Goal: Task Accomplishment & Management: Complete application form

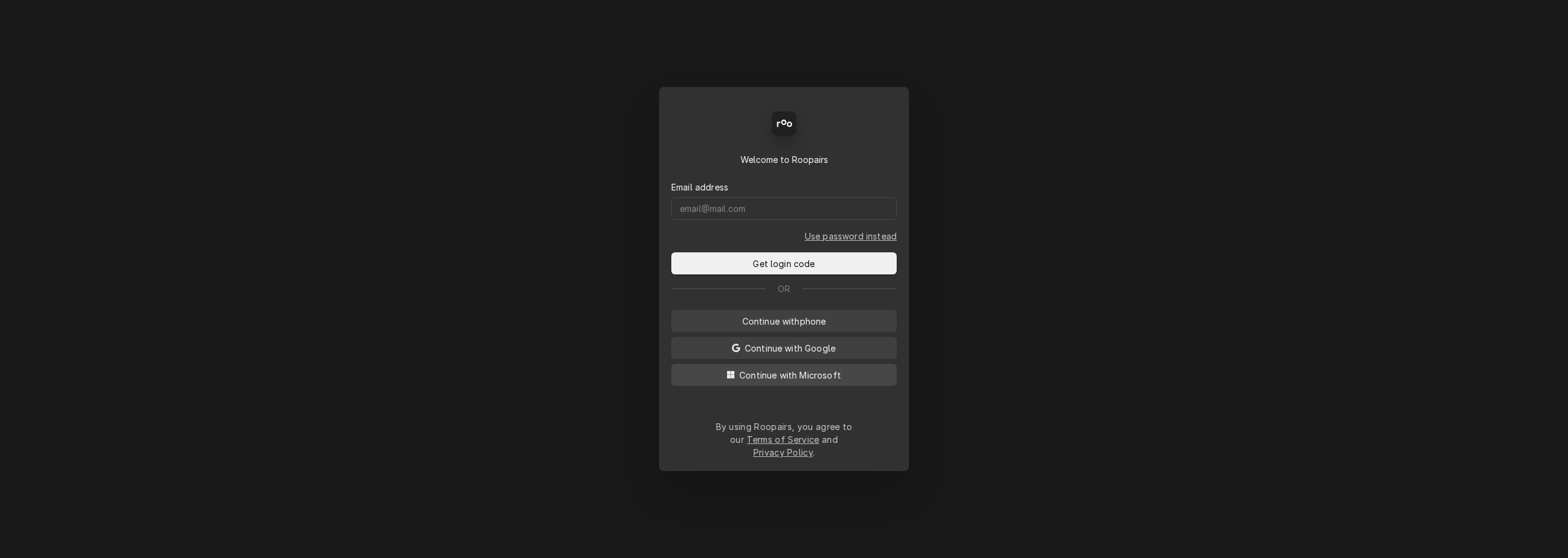
click at [782, 382] on span "Continue with Microsoft" at bounding box center [790, 375] width 107 height 13
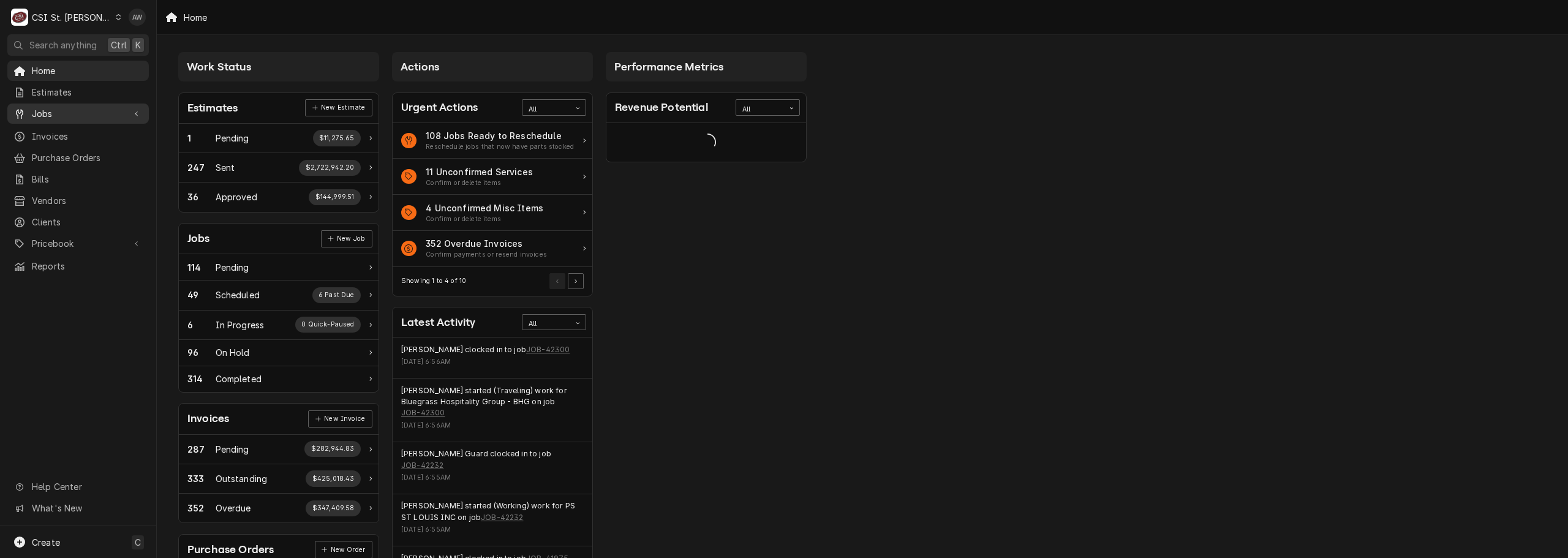
click at [60, 107] on span "Jobs" at bounding box center [78, 114] width 92 height 13
click at [60, 132] on span "Jobs" at bounding box center [88, 135] width 111 height 13
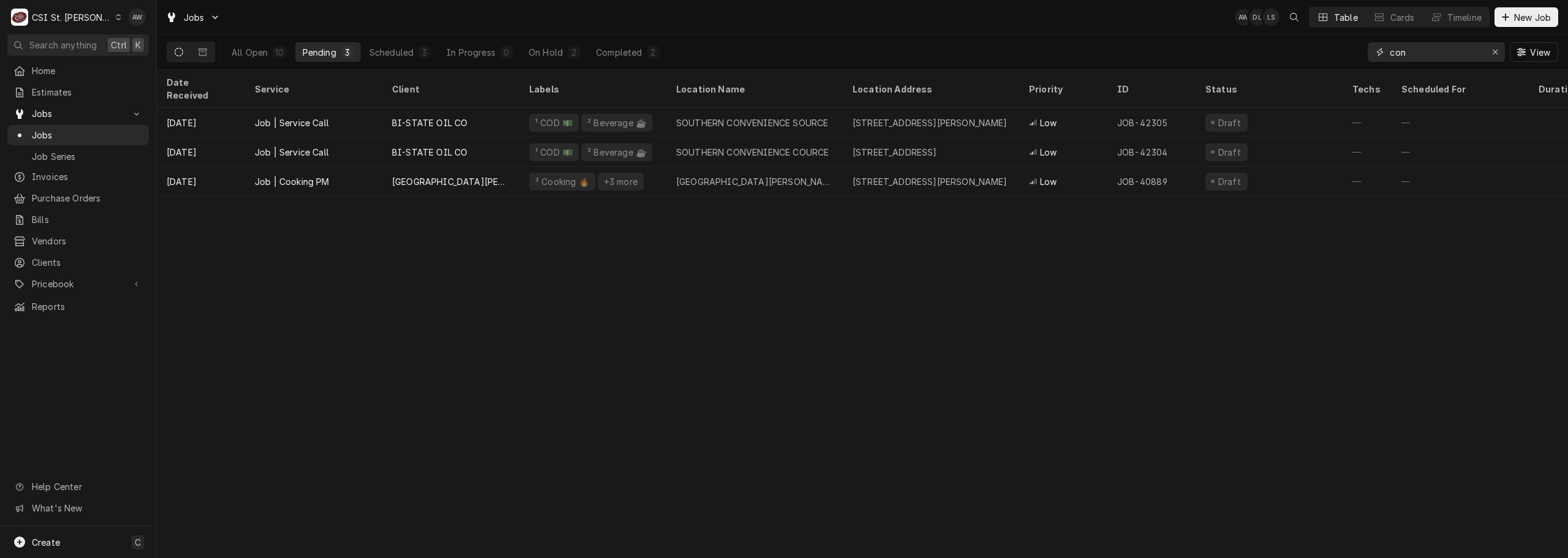
click at [1503, 53] on button "Erase input" at bounding box center [1494, 52] width 20 height 20
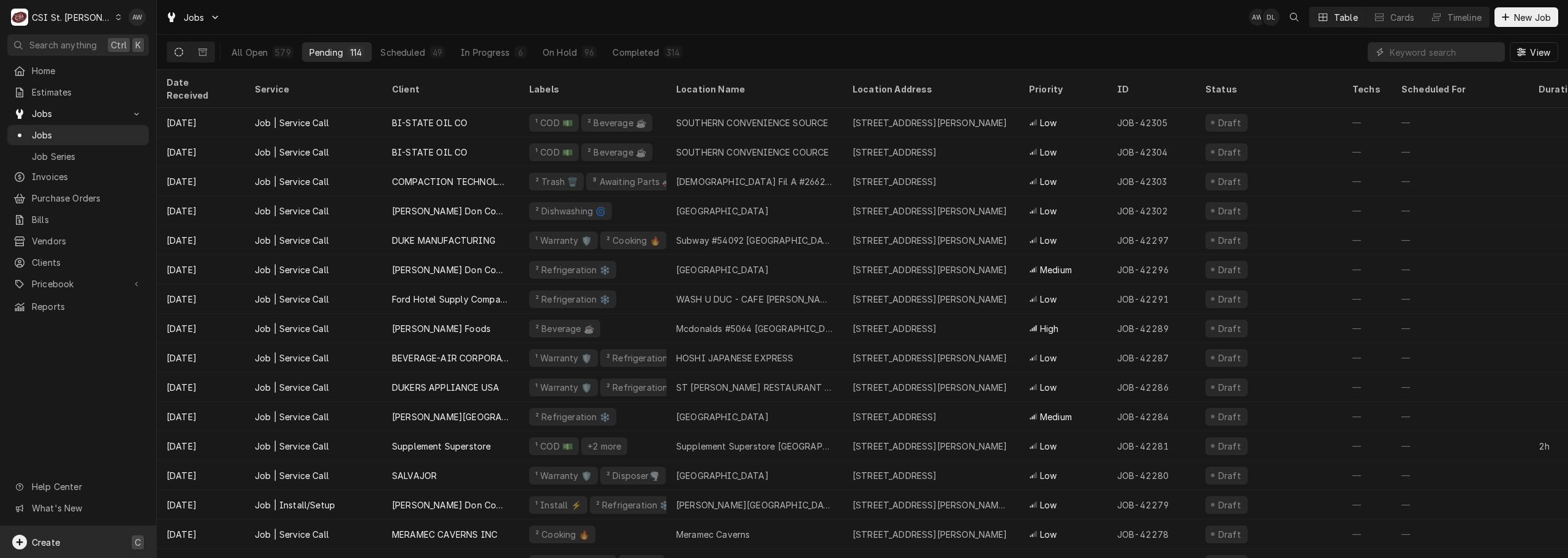
click at [42, 535] on div "Create" at bounding box center [36, 542] width 48 height 15
click at [233, 418] on div "Job" at bounding box center [229, 415] width 82 height 13
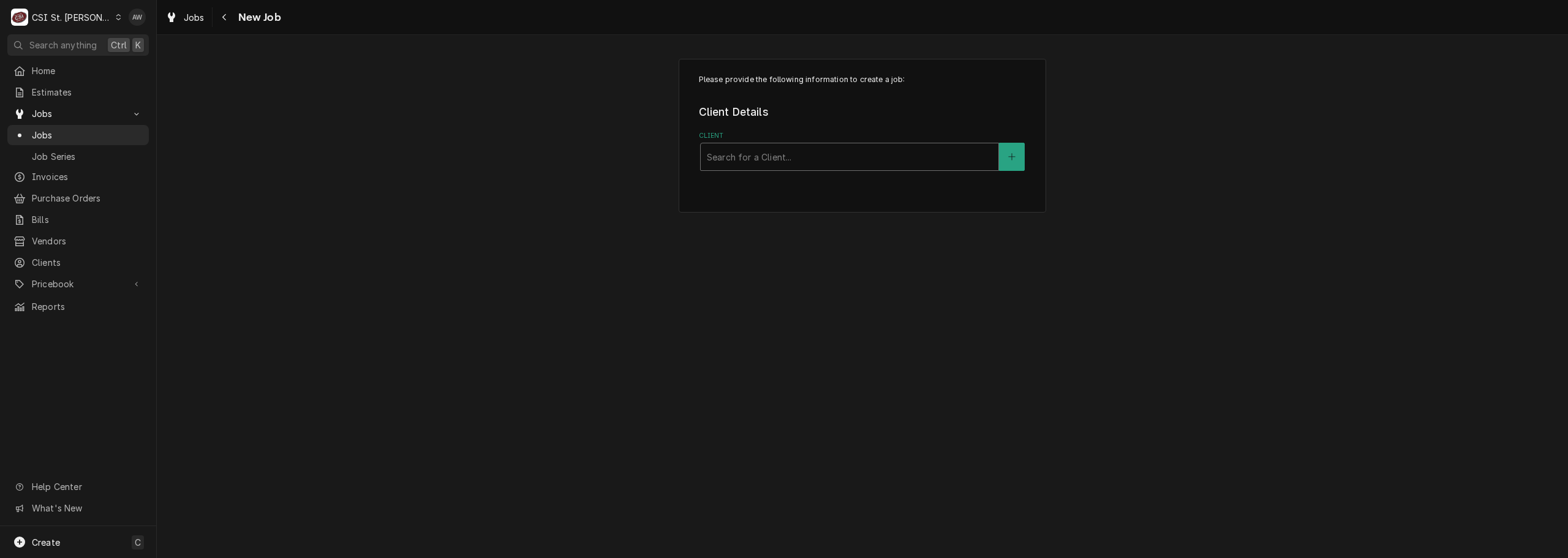
click at [739, 158] on div "Client" at bounding box center [849, 157] width 285 height 22
type input "edward don"
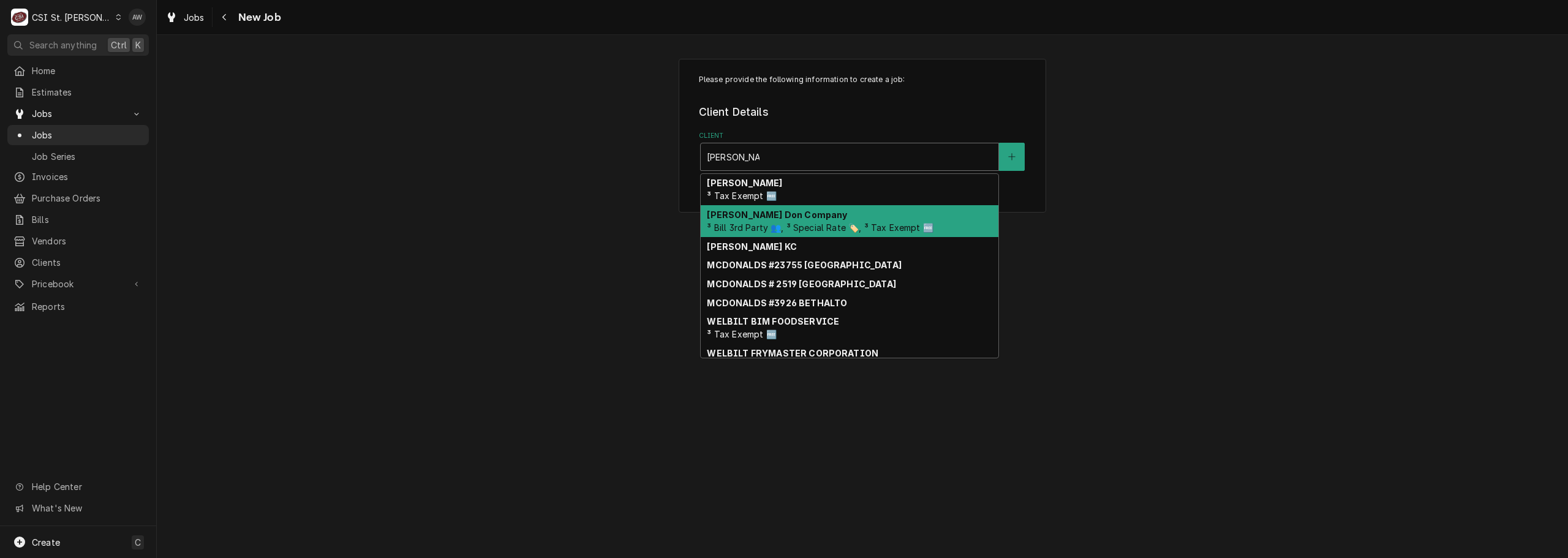
click at [759, 218] on strong "[PERSON_NAME] Don Company" at bounding box center [776, 214] width 140 height 10
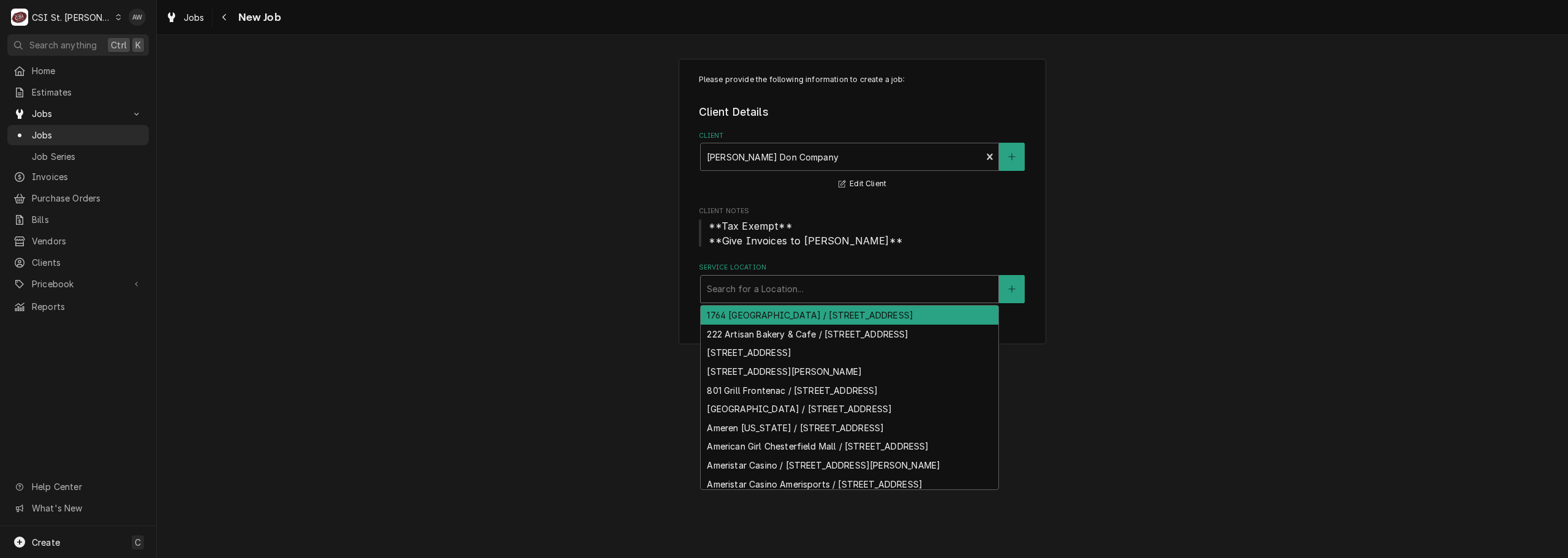
click at [758, 288] on div "Service Location" at bounding box center [849, 289] width 285 height 22
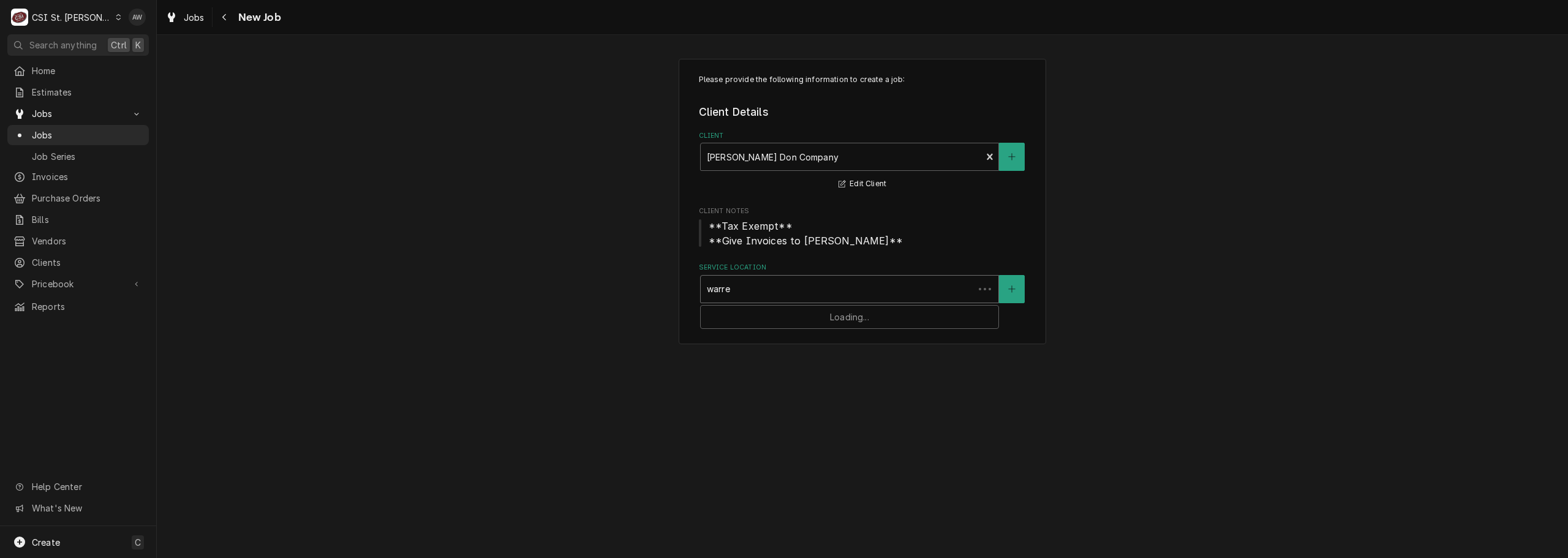
type input "warren"
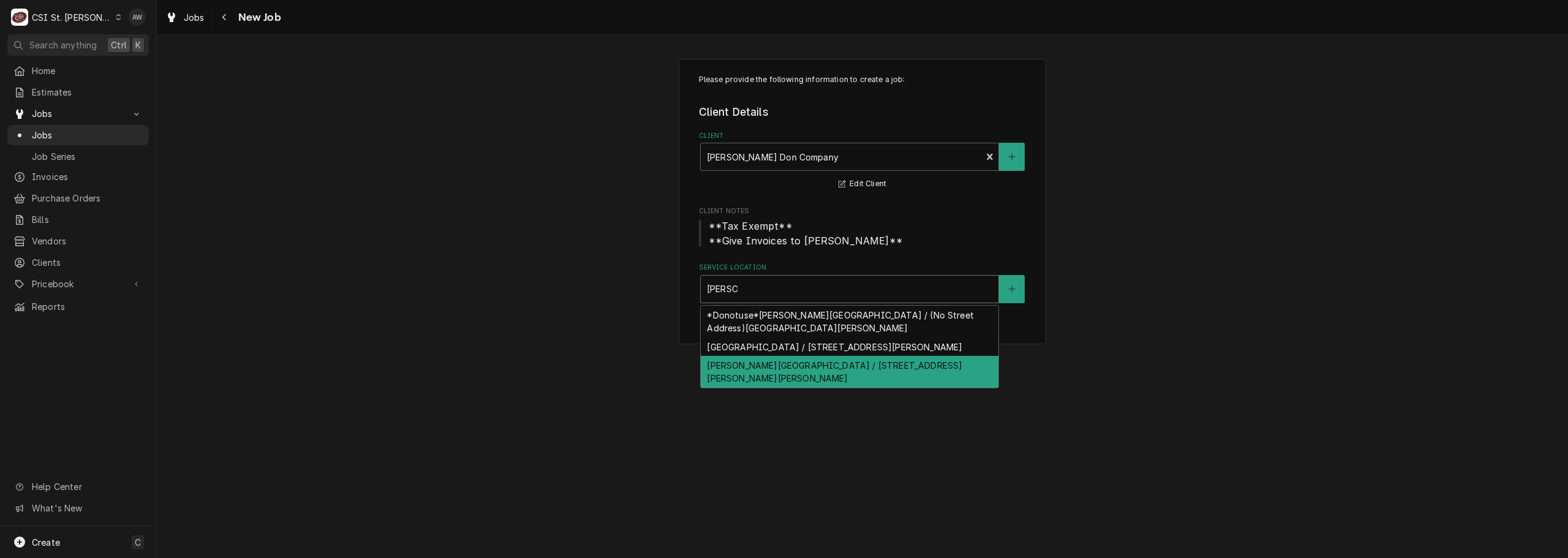
click at [768, 378] on div "Warren Elementary / 141 Weiss Rd, St Peters, MO 63376" at bounding box center [849, 371] width 298 height 32
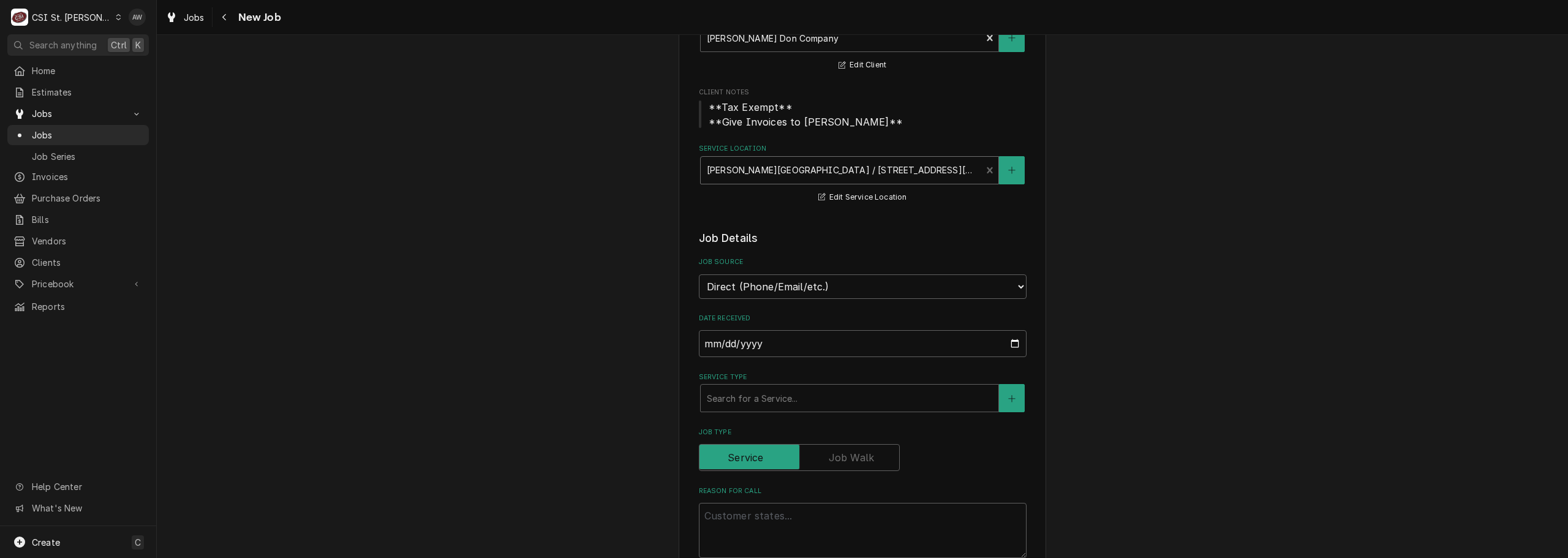
scroll to position [122, 0]
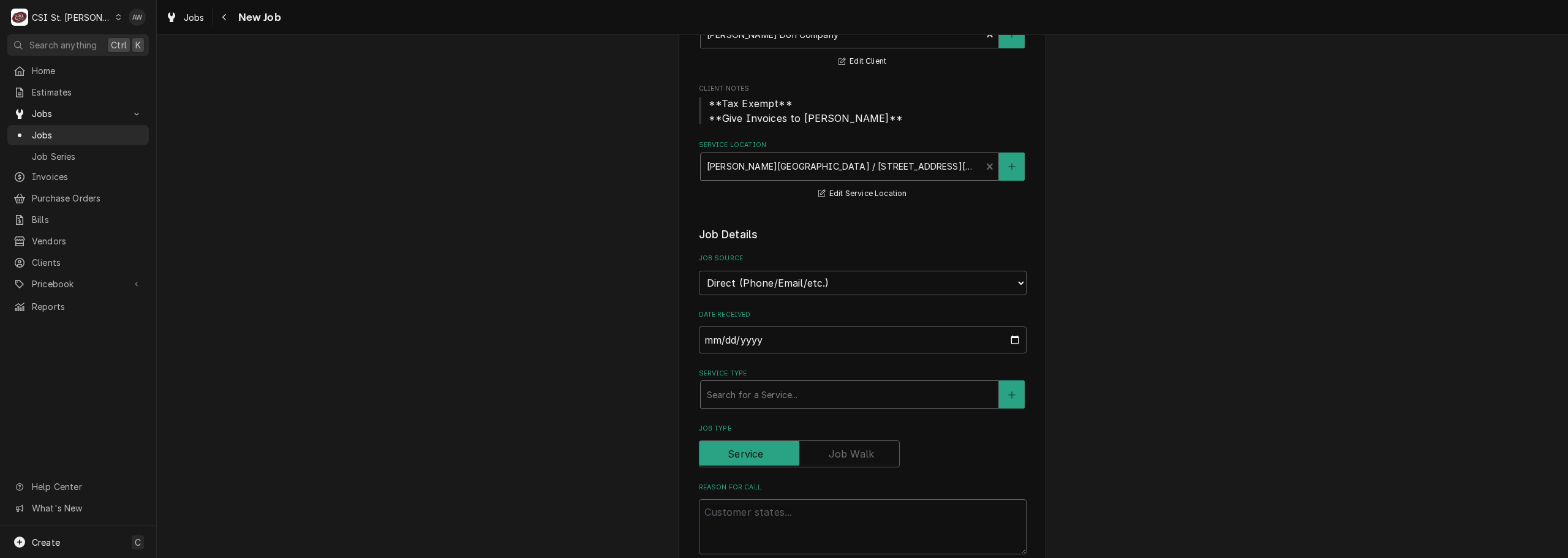
click at [762, 397] on div "Service Type" at bounding box center [849, 394] width 285 height 22
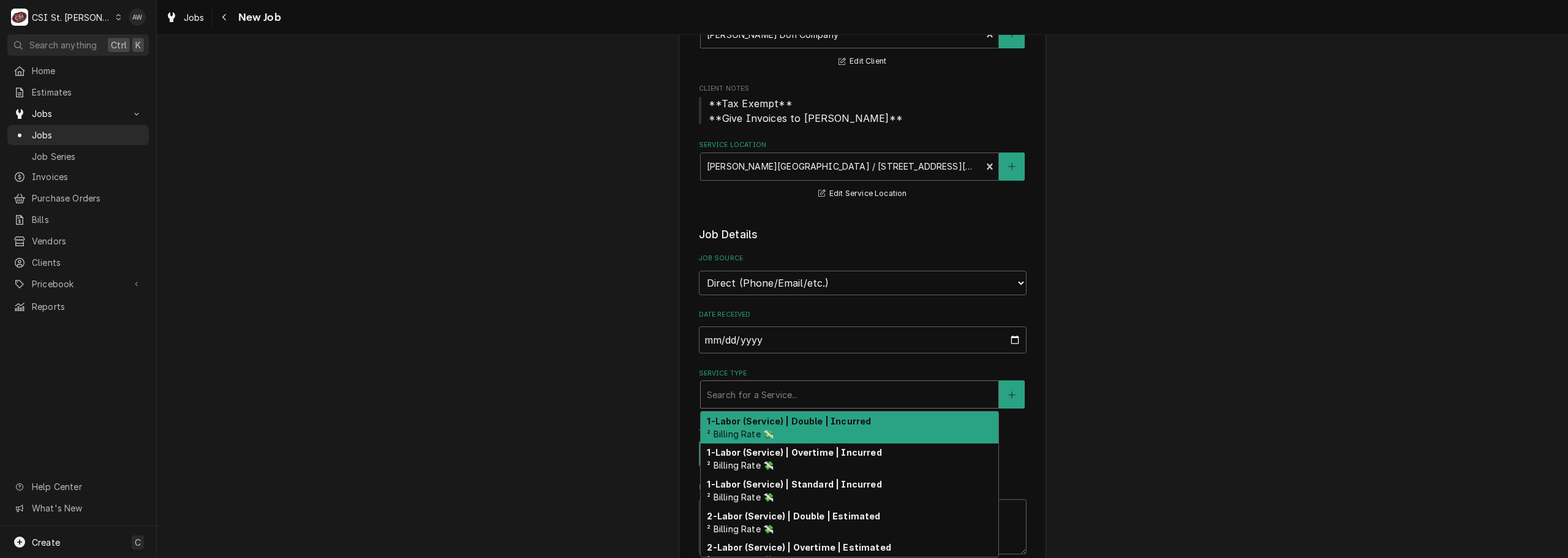
type textarea "x"
type input "s"
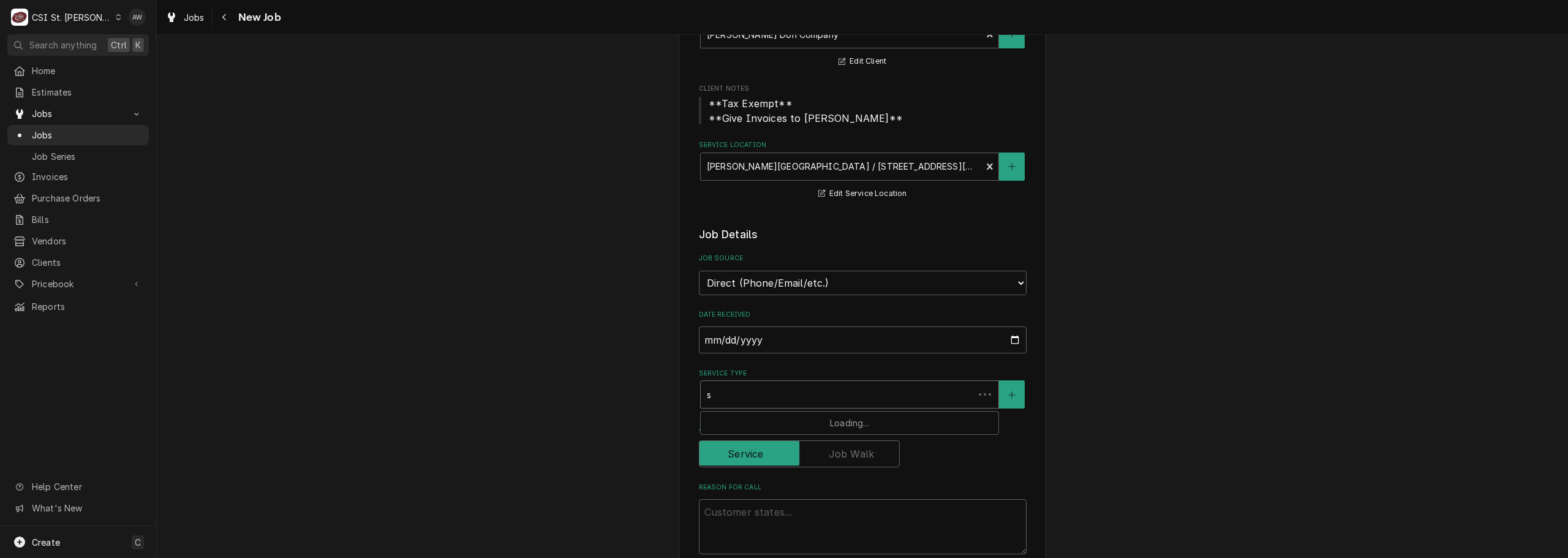
type textarea "x"
type input "se"
type textarea "x"
type input "ser"
type textarea "x"
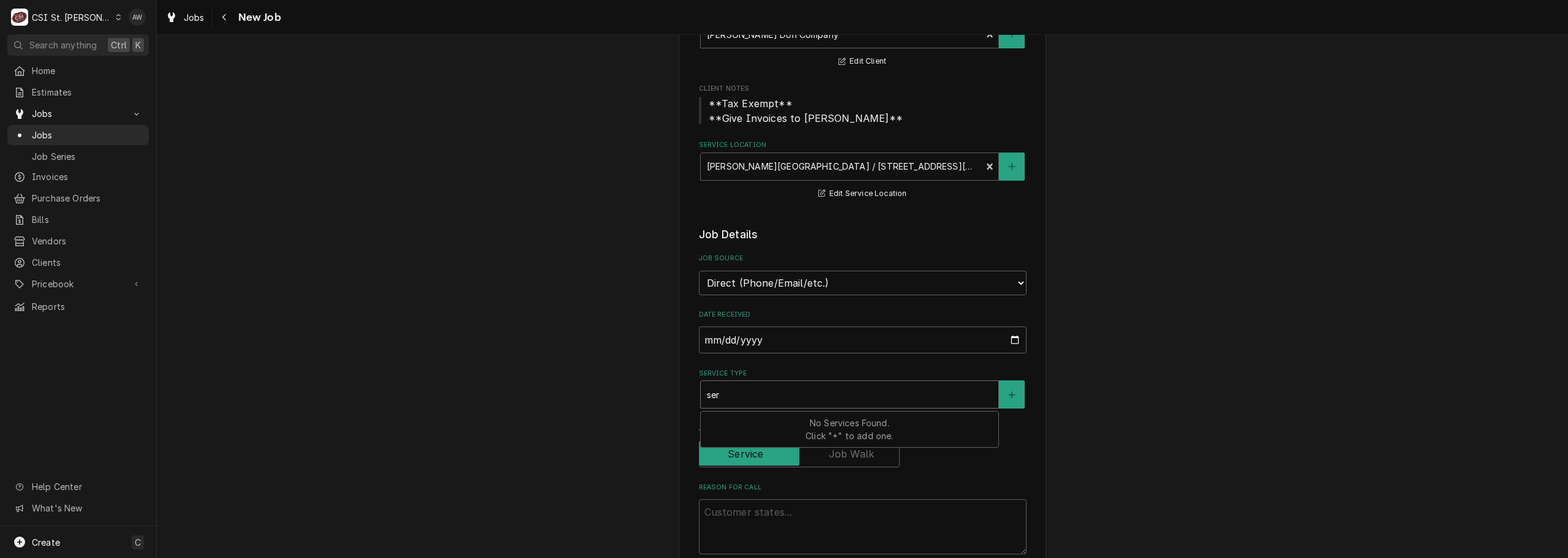
type input "serv"
type textarea "x"
type input "servi"
type textarea "x"
type input "servic"
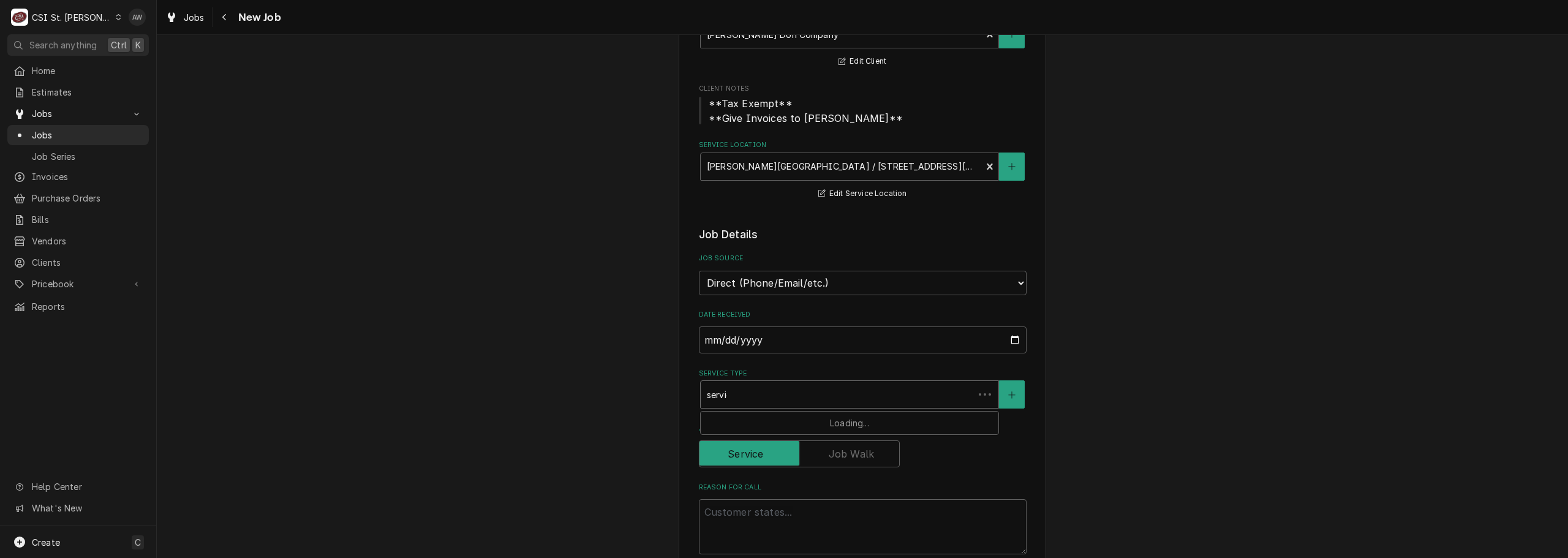
type textarea "x"
type input "service"
type textarea "x"
type input "service"
type textarea "x"
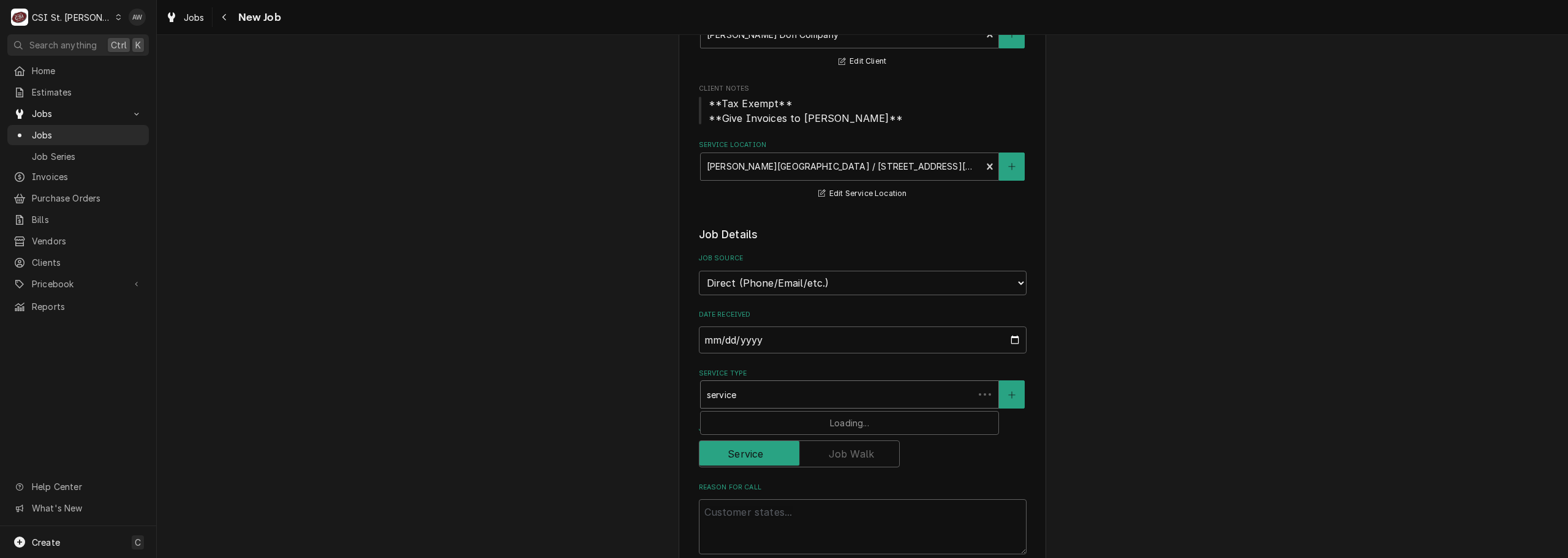
type input "service c"
type textarea "x"
type input "service ca"
type textarea "x"
type input "service cal"
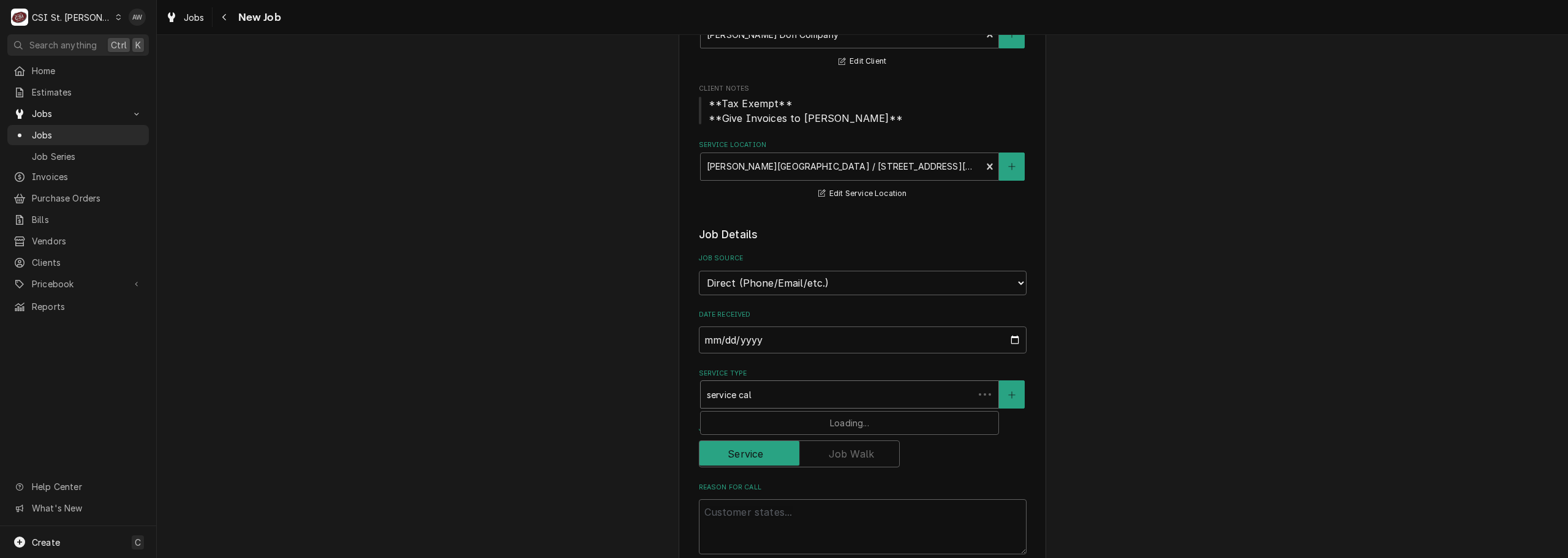
type textarea "x"
type input "service cal;"
type textarea "x"
type input "service cal"
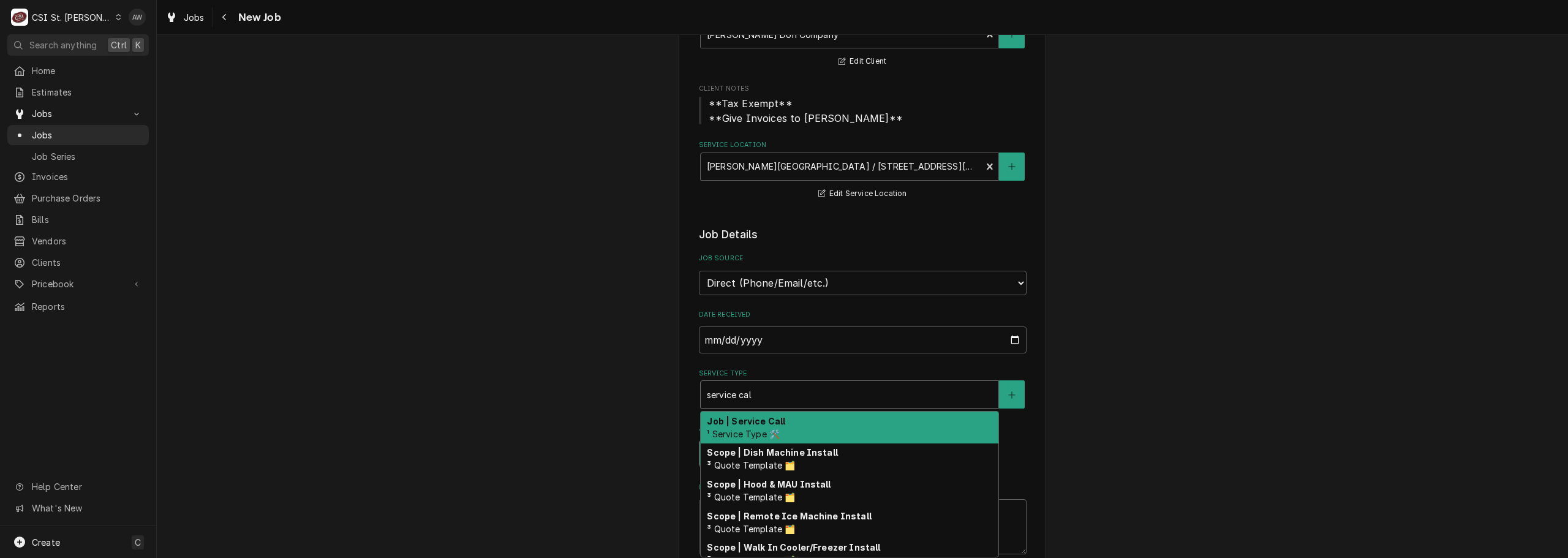
type textarea "x"
type input "service call"
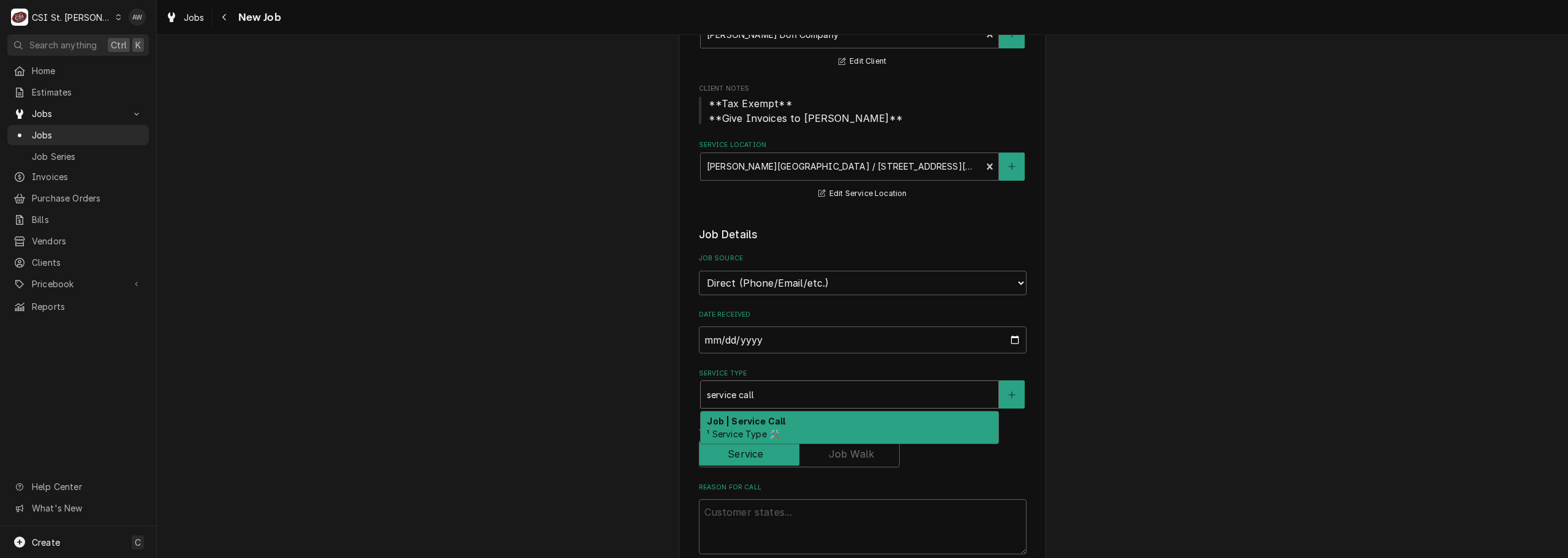
click at [769, 418] on strong "Job | Service Call" at bounding box center [746, 421] width 78 height 10
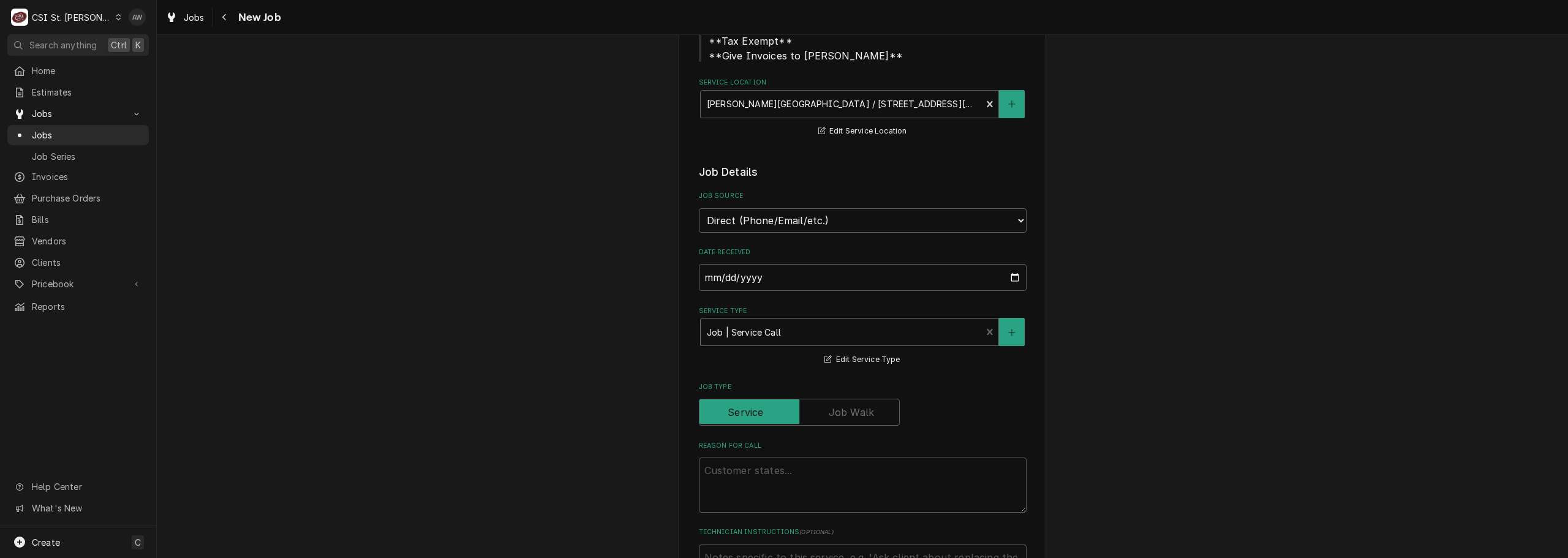
scroll to position [306, 0]
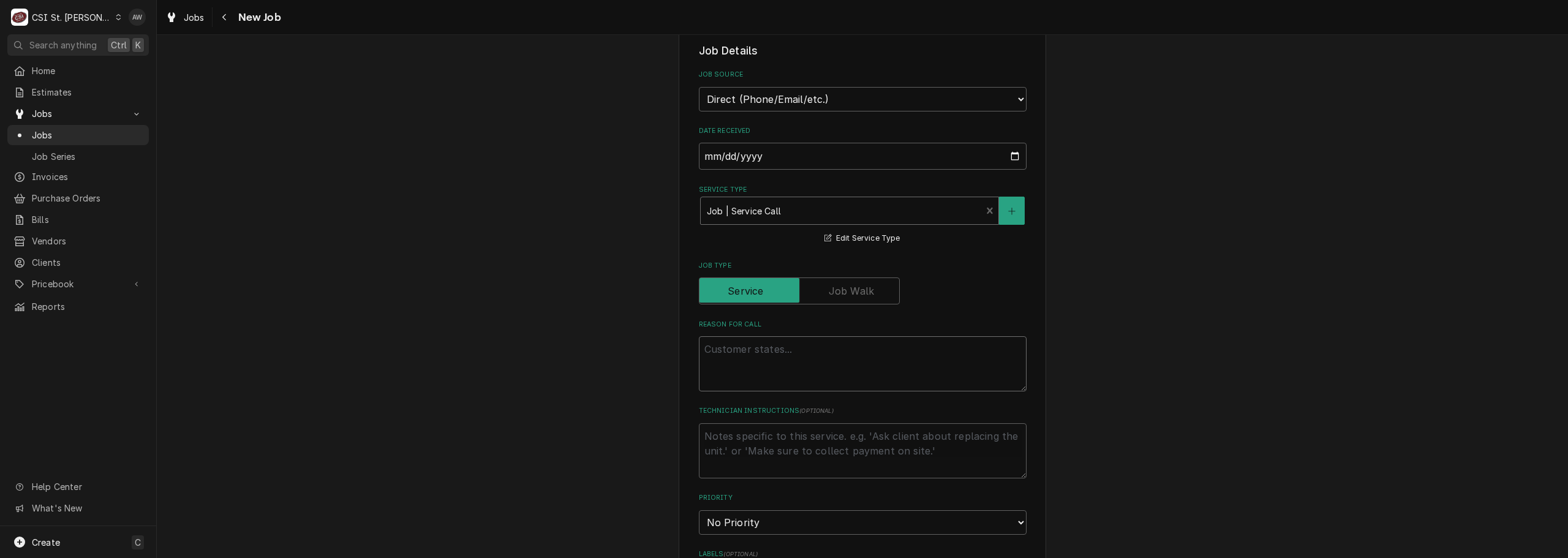
click at [763, 357] on textarea "Reason For Call" at bounding box center [862, 364] width 327 height 55
type textarea "x"
type textarea "N"
type textarea "x"
type textarea "NE"
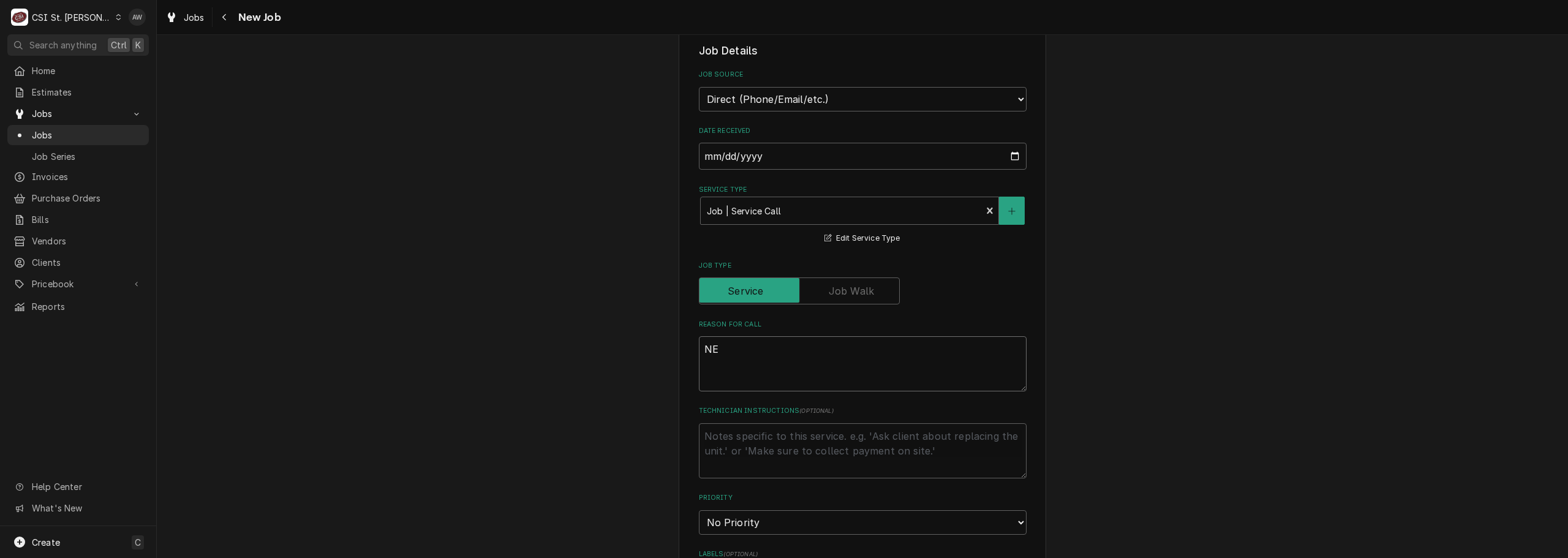
type textarea "x"
type textarea "NEW"
type textarea "x"
type textarea "NEW"
type textarea "x"
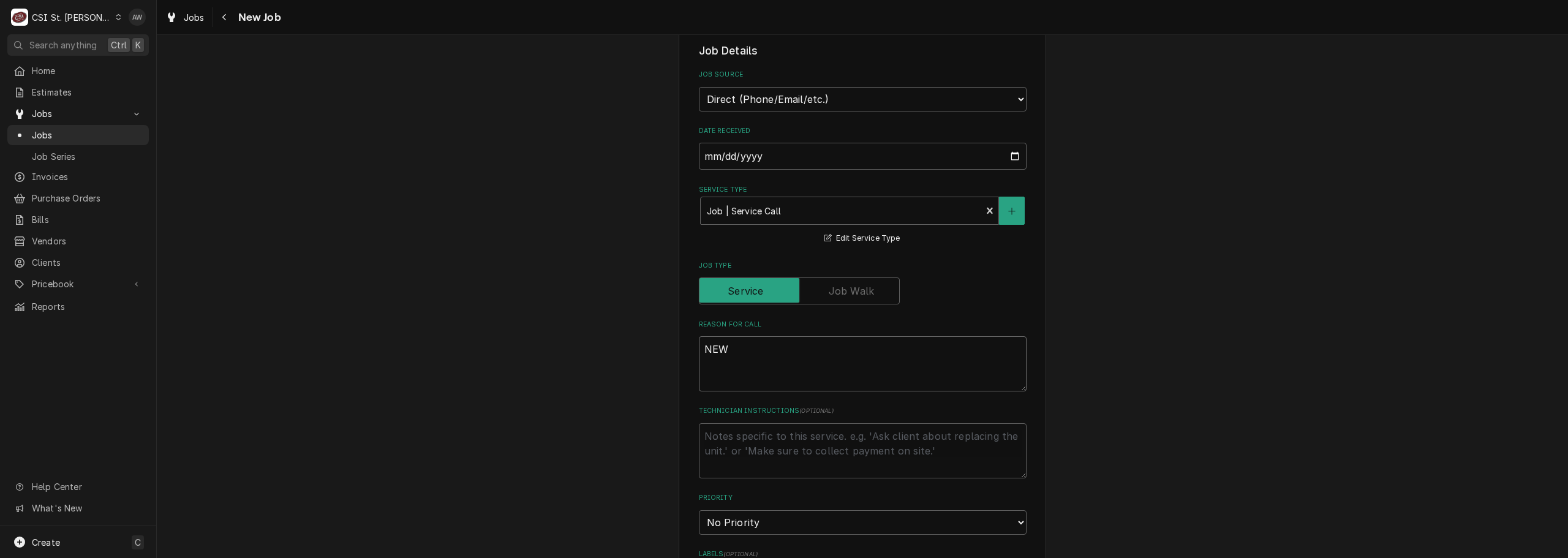
type textarea "NEW W"
type textarea "x"
type textarea "NEW WI"
type textarea "x"
type textarea "NEW WIF"
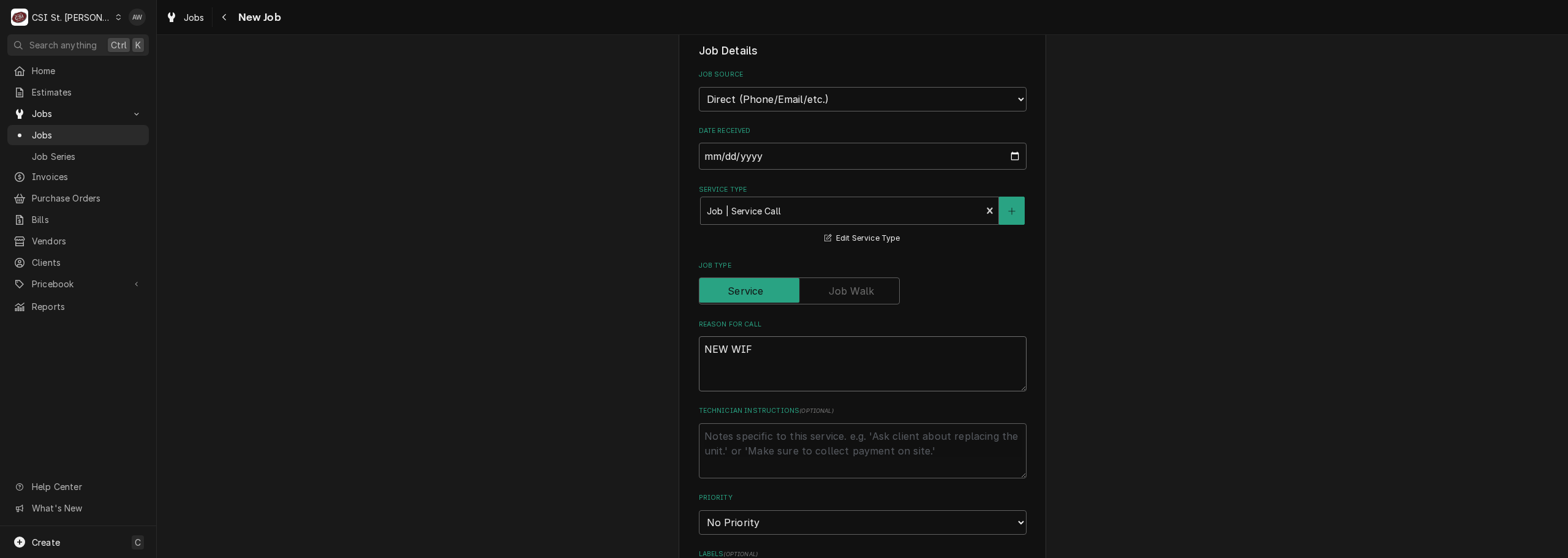
type textarea "x"
type textarea "NEW WIF"
type textarea "x"
type textarea "NEW WIF I"
type textarea "x"
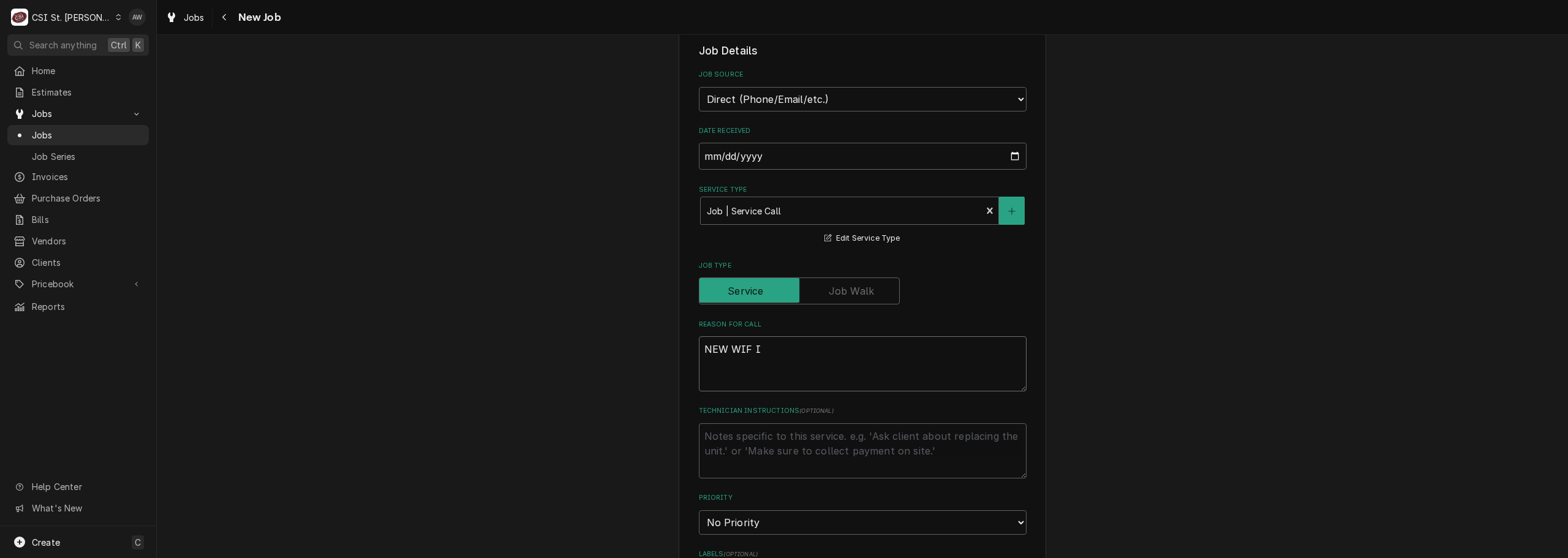
type textarea "NEW WIF IS"
type textarea "x"
type textarea "NEW WIF IS"
type textarea "x"
type textarea "NEW WIF IS D"
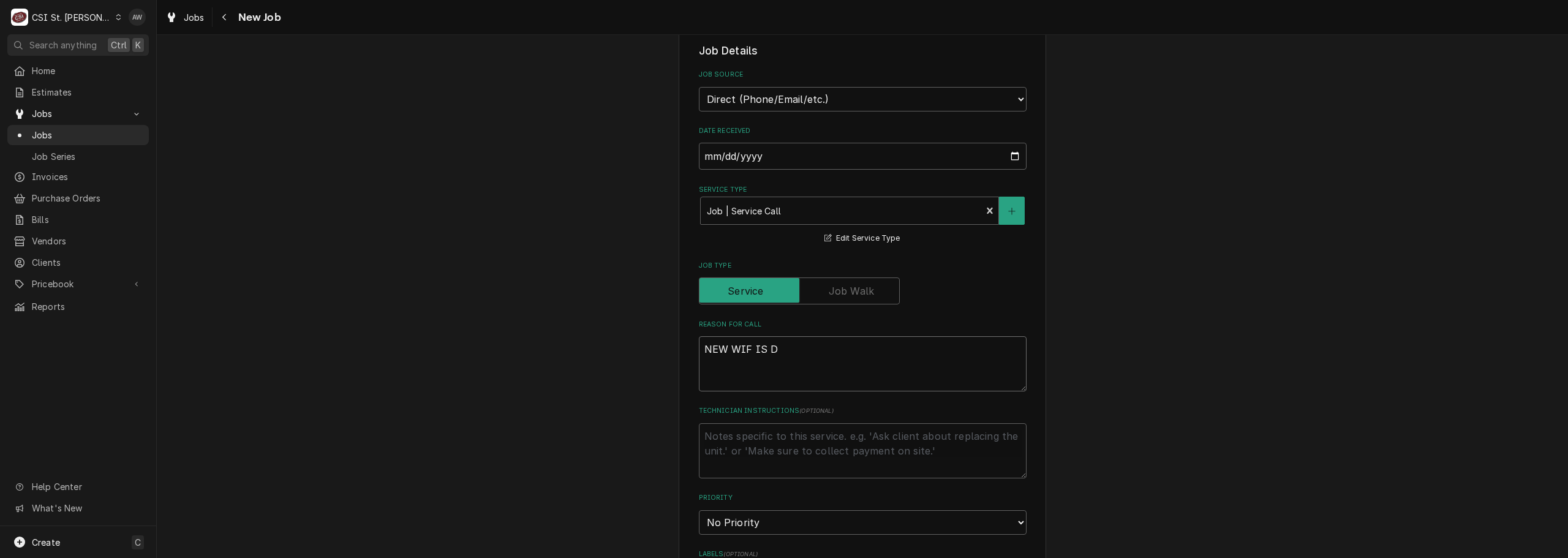
type textarea "x"
type textarea "NEW WIF IS DO"
type textarea "x"
type textarea "NEW WIF IS DOW"
type textarea "x"
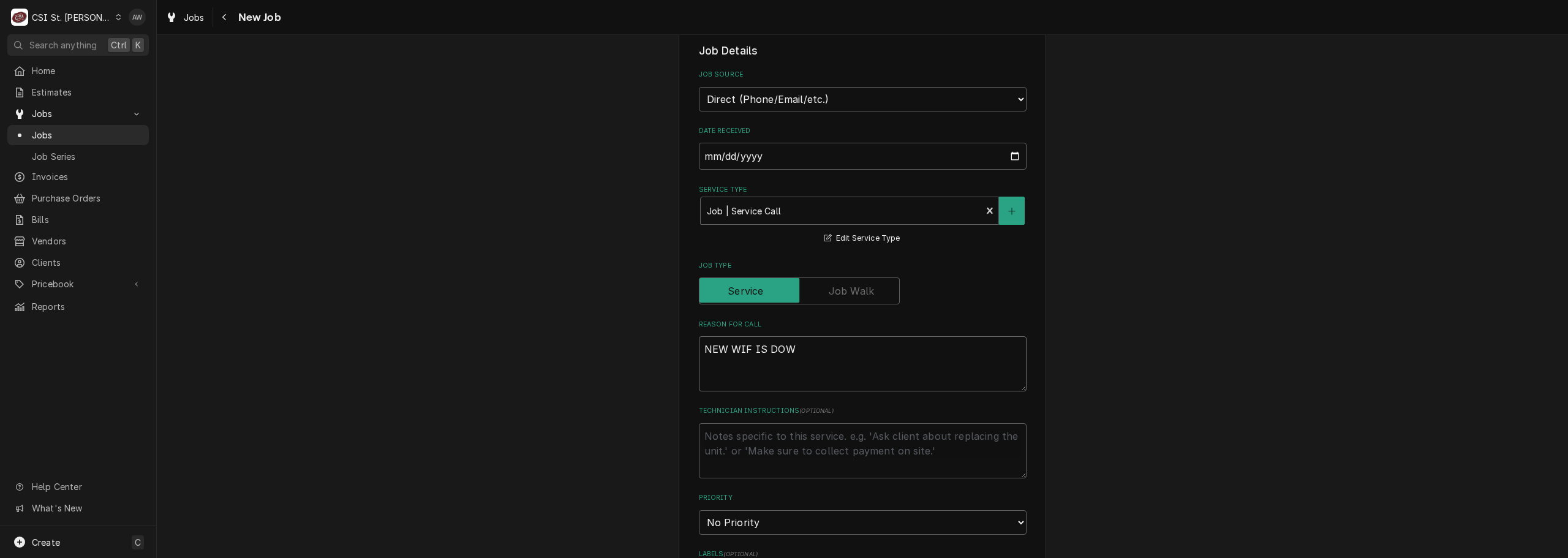
type textarea "NEW WIF IS DOWN"
type textarea "x"
type textarea "NEW WIF IS DOWN"
type textarea "x"
type textarea "NEW WIF IS DOWN A"
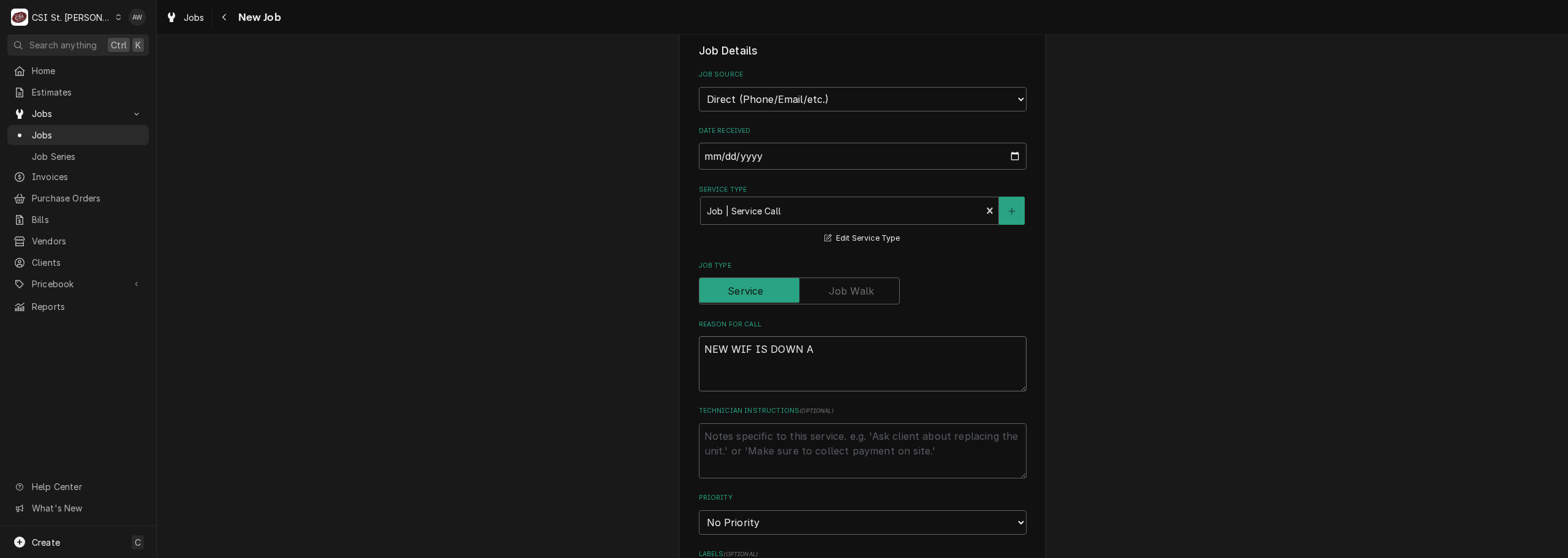
type textarea "x"
type textarea "NEW WIF IS DOWN AT"
type textarea "x"
type textarea "NEW WIF IS DOWN A"
type textarea "x"
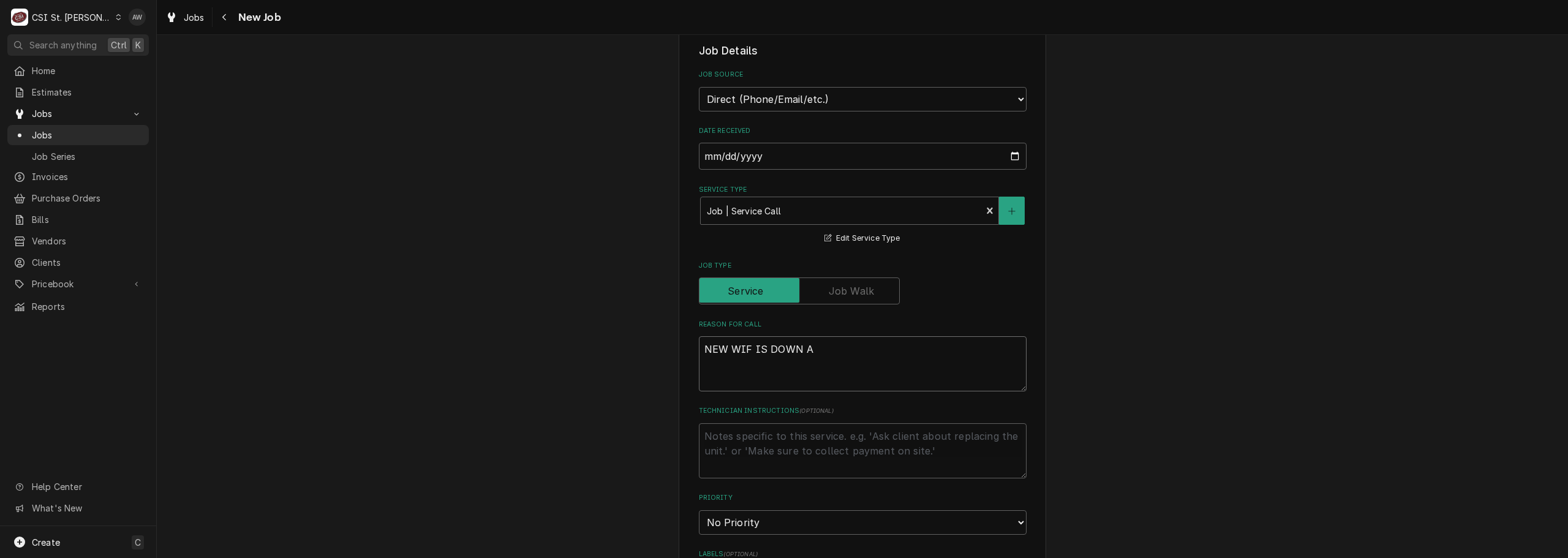
type textarea "NEW WIF IS DOWN"
type textarea "x"
type textarea "NEW WIF IS DOWN"
type textarea "x"
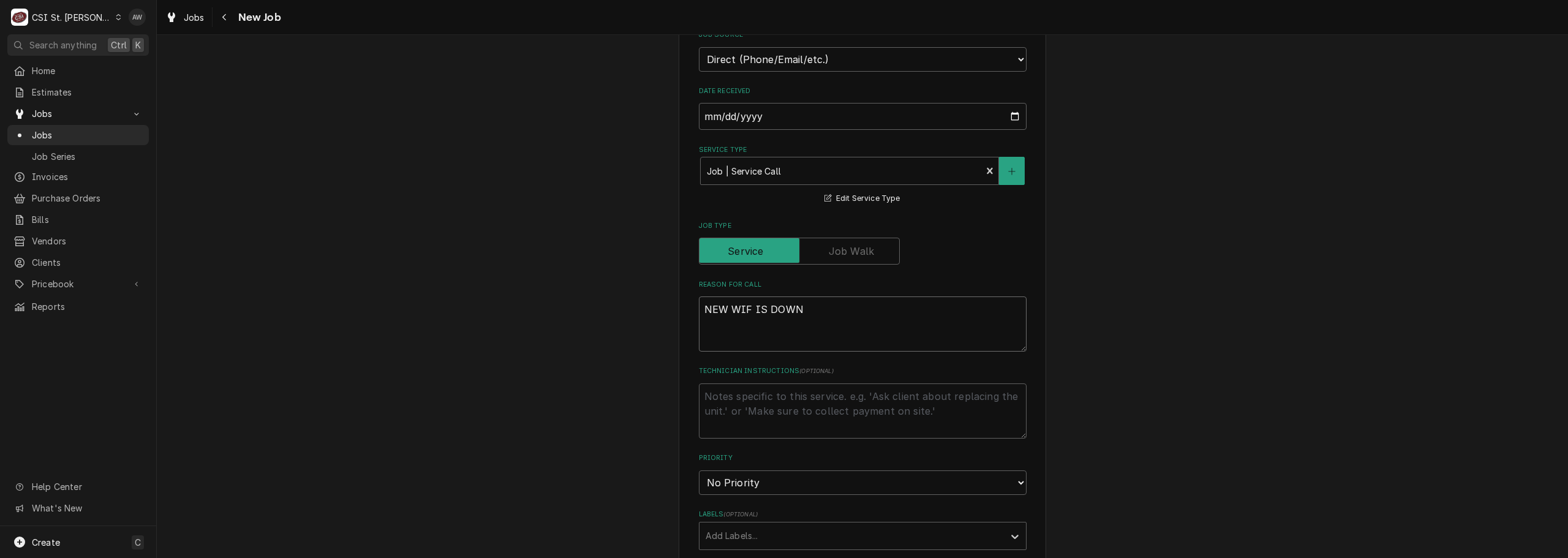
scroll to position [368, 0]
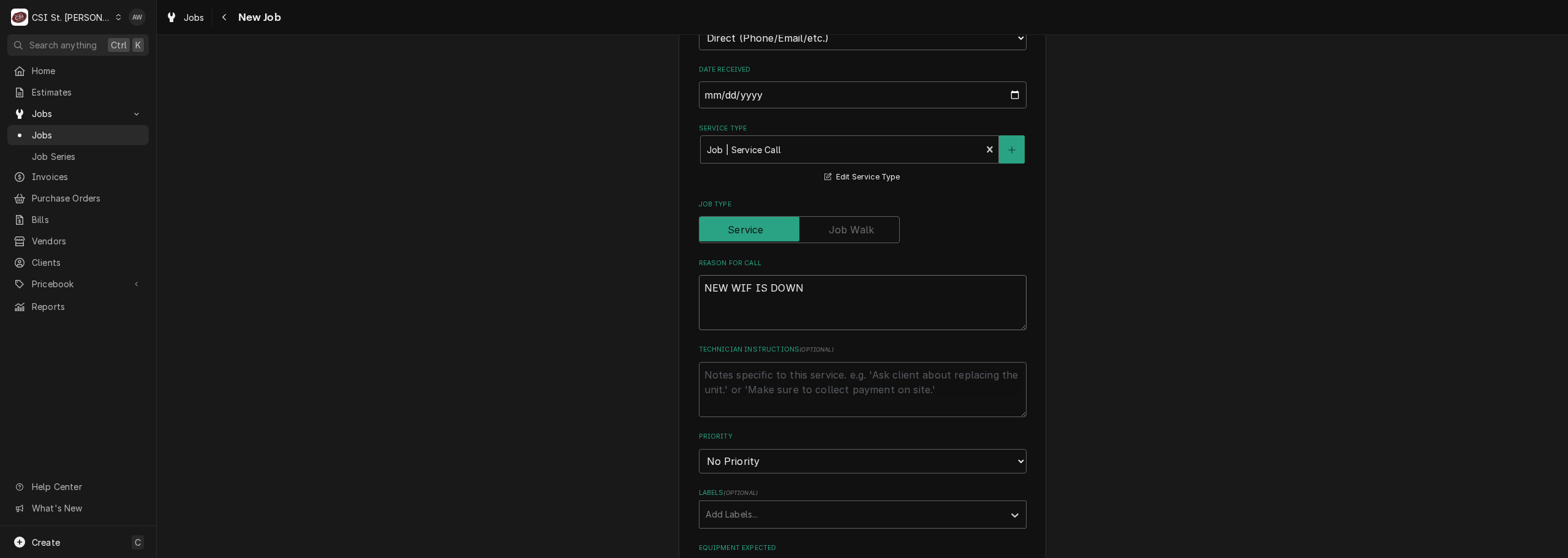
type textarea "NEW WIF IS DOWN"
click at [844, 378] on textarea "Technician Instructions ( optional )" at bounding box center [862, 390] width 327 height 55
type textarea "x"
type textarea "J"
type textarea "x"
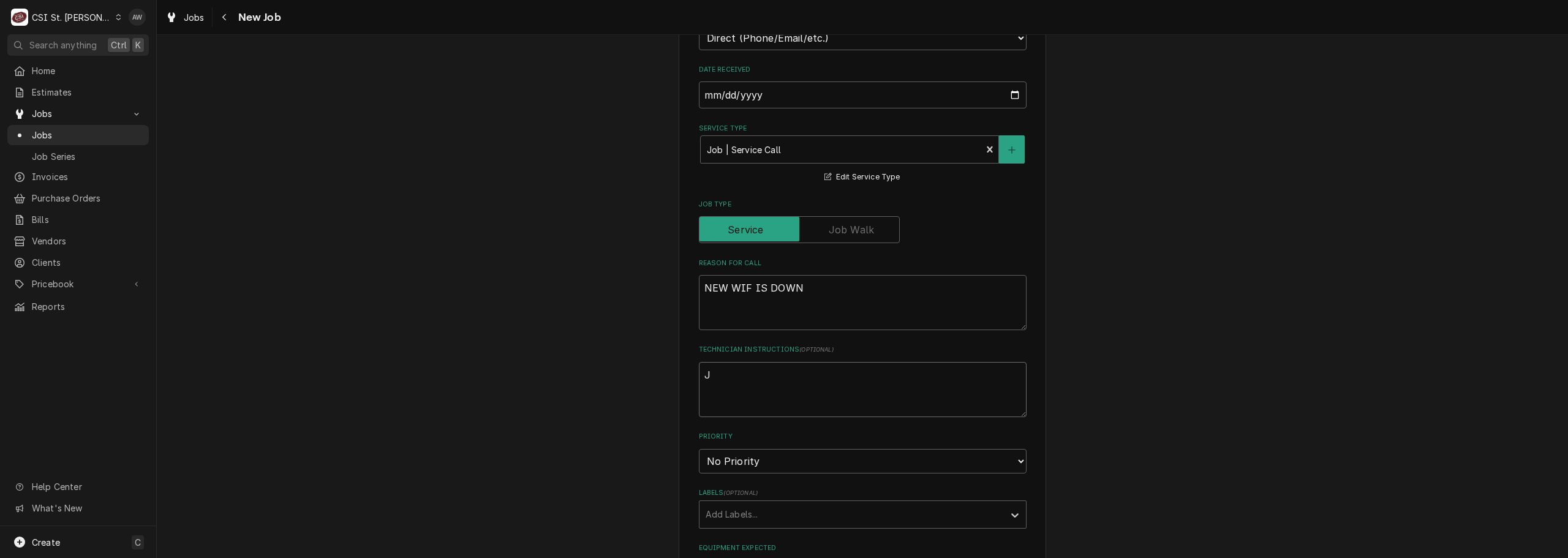
type textarea "JO"
type textarea "x"
type textarea "JOH"
type textarea "x"
type textarea "JOHN"
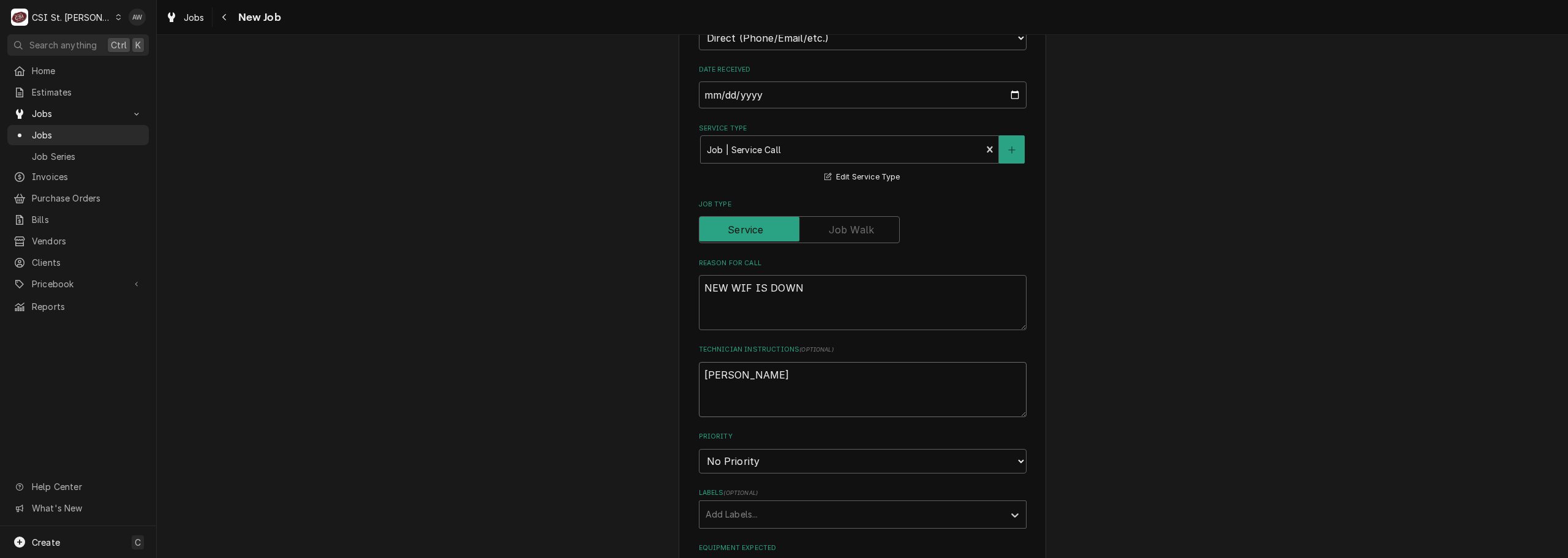
type textarea "x"
type textarea "JOHN"
type textarea "x"
type textarea "JOHN K"
type textarea "x"
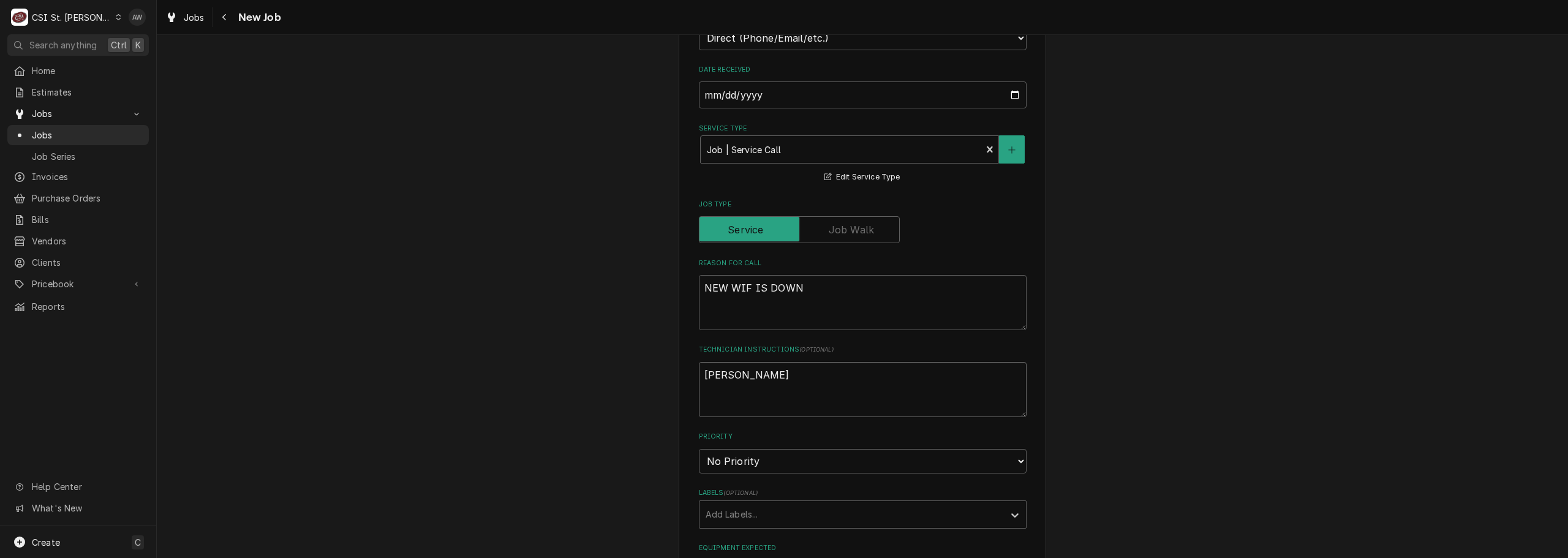
type textarea "JOHN KA"
type textarea "x"
type textarea "JOHN KAN"
type textarea "x"
type textarea "JOHN KANN"
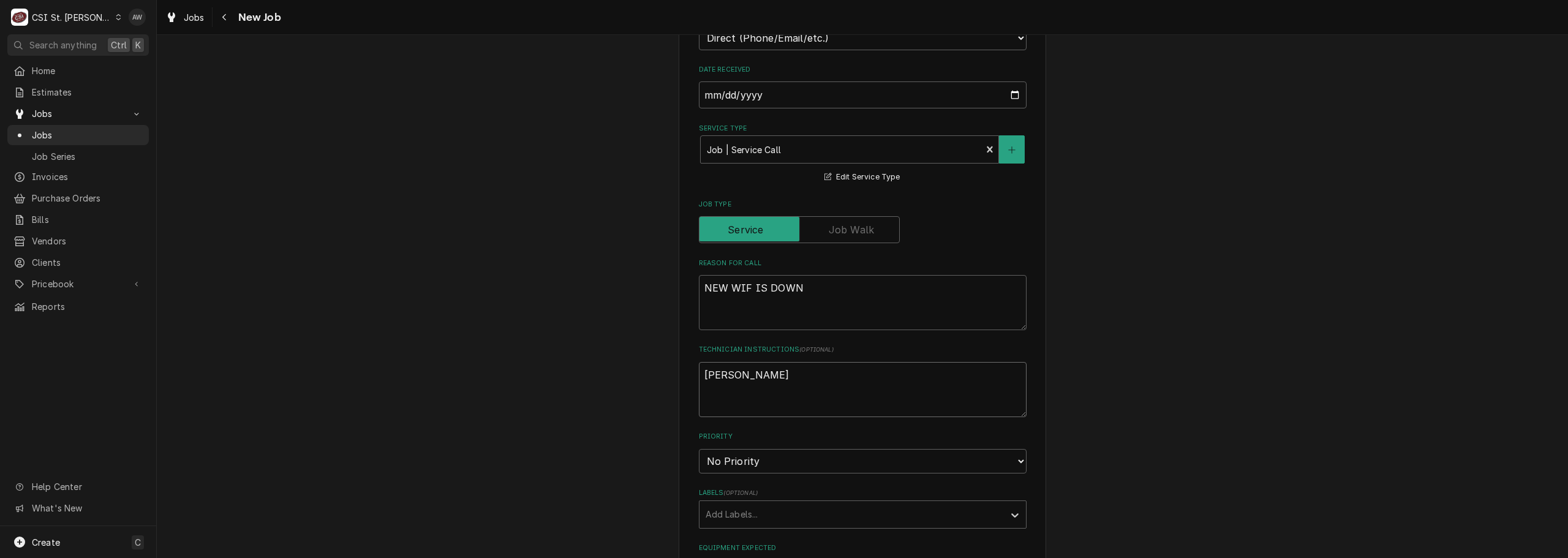
type textarea "x"
type textarea "JOHN KANNA"
type textarea "x"
type textarea "JOHN KANNAD"
type textarea "x"
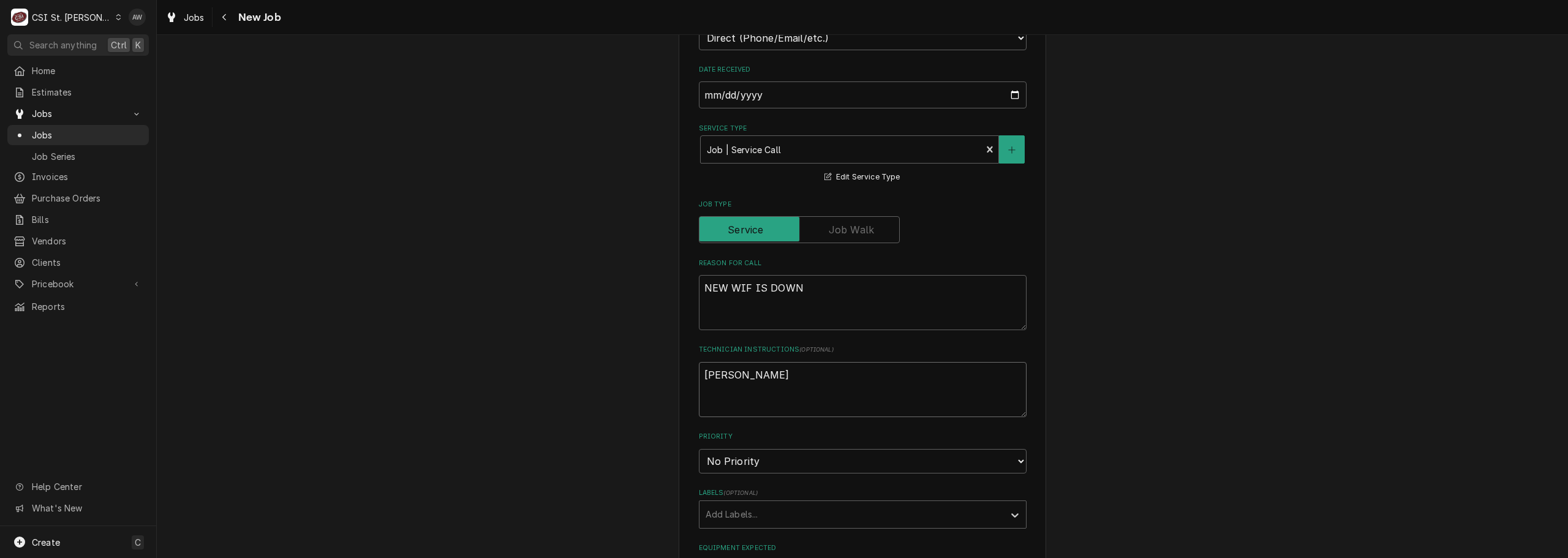
type textarea "JOHN KANNADY"
type textarea "x"
type textarea "JOHN KANNADY"
type textarea "x"
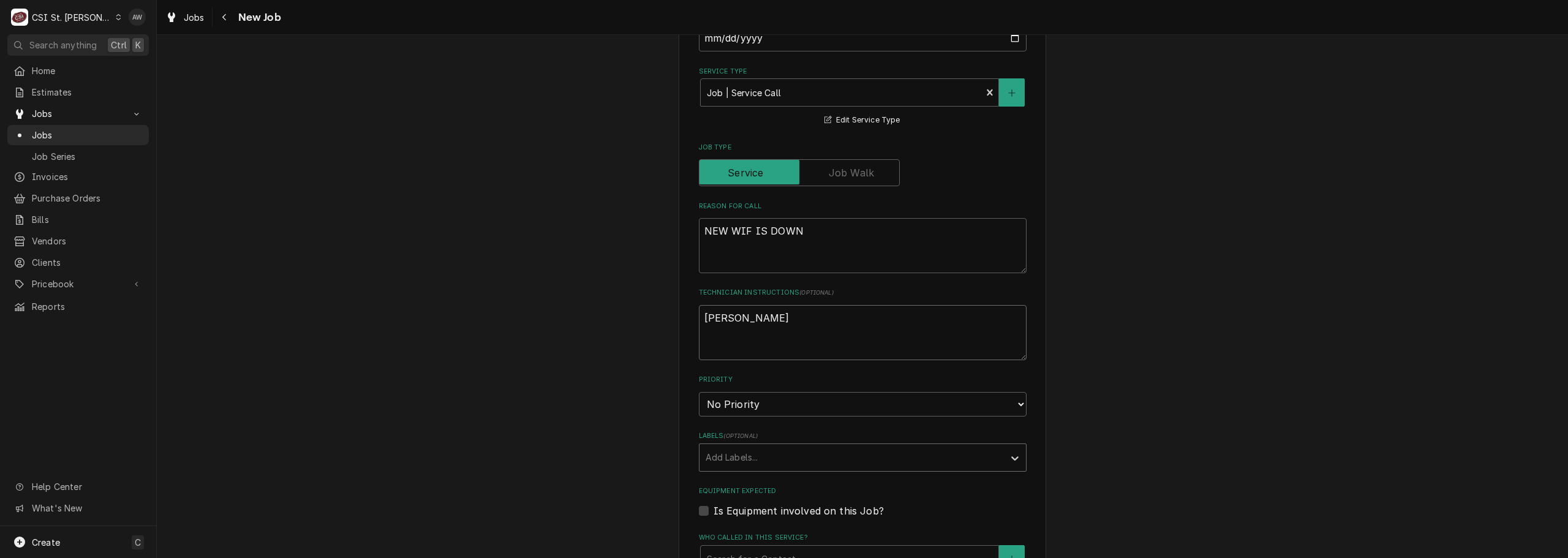
scroll to position [490, 0]
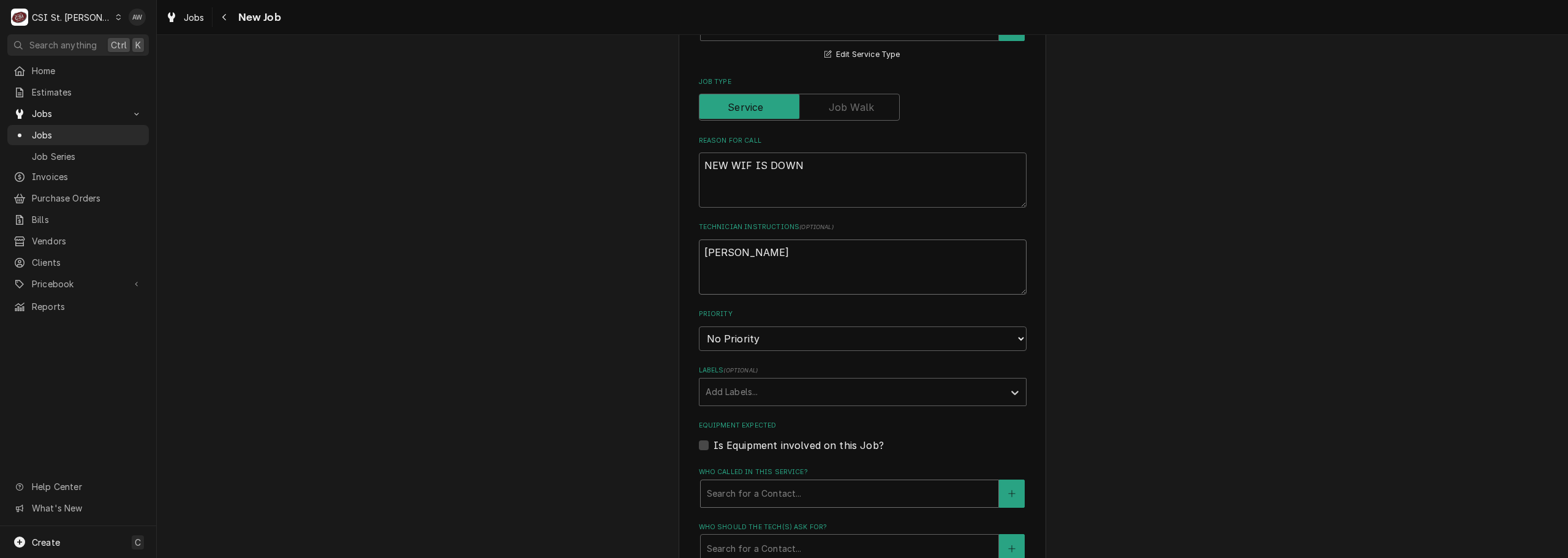
type textarea "JOHN KANNADY"
click at [786, 492] on div "Who called in this service?" at bounding box center [849, 494] width 285 height 22
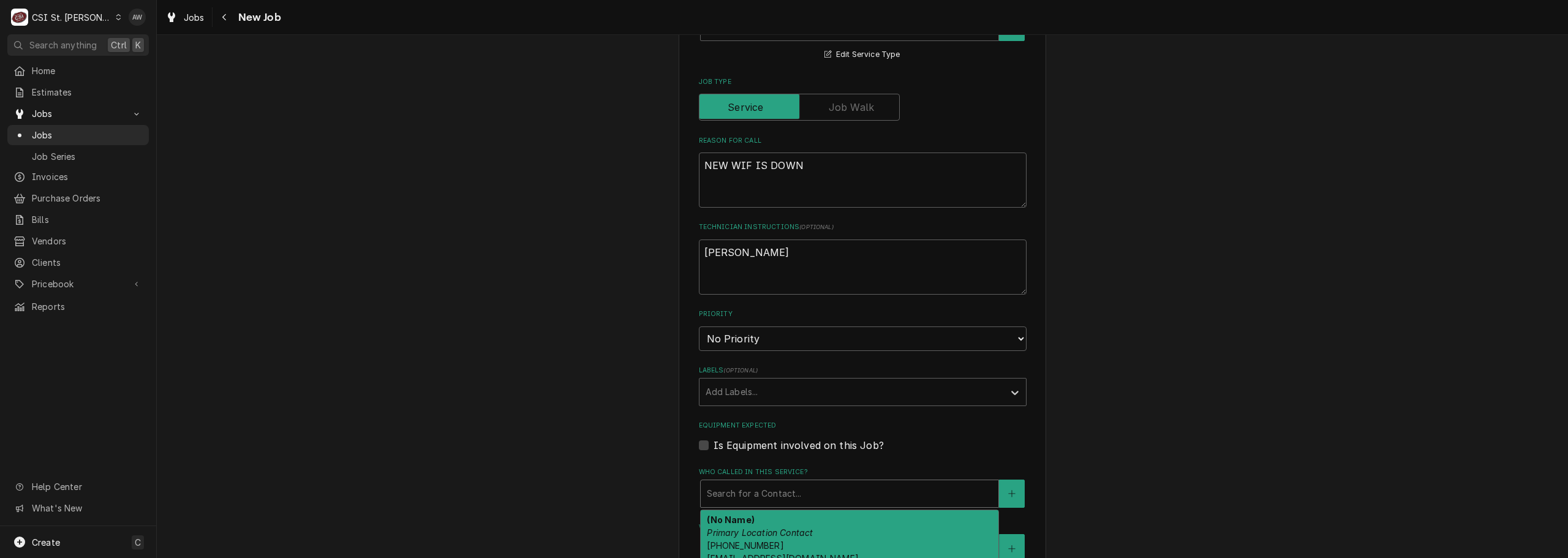
type textarea "x"
type input "J"
type textarea "x"
type input "JO"
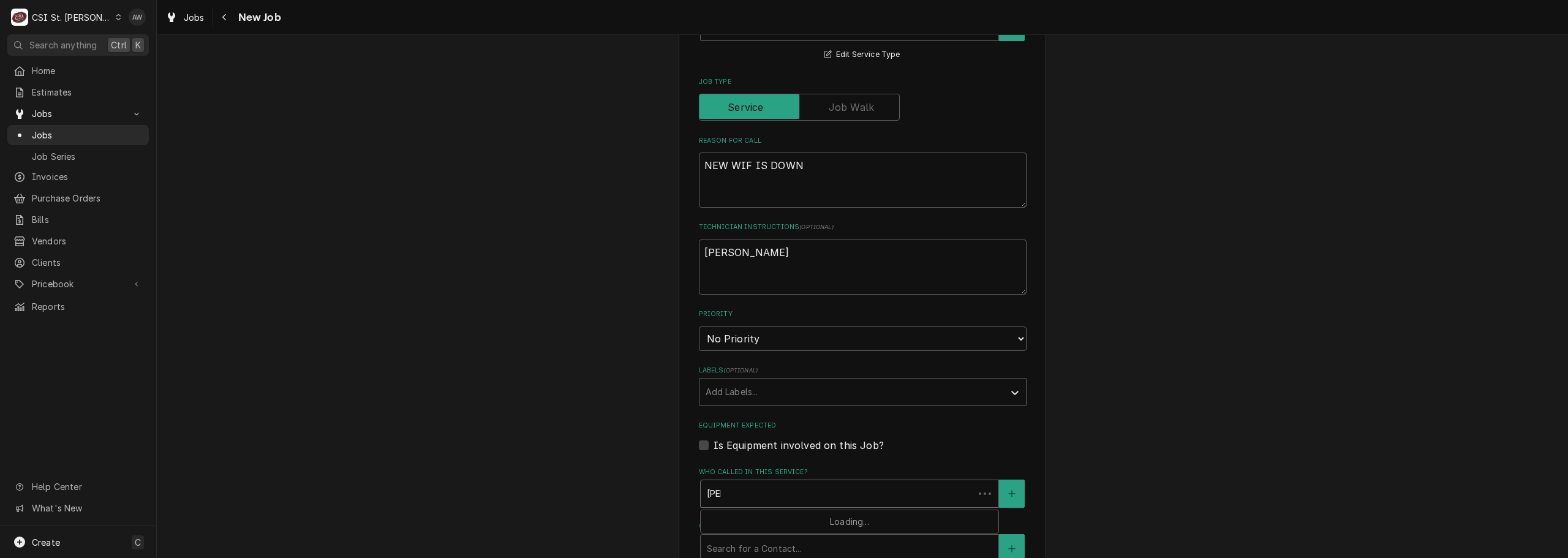
type textarea "x"
type input "JOH"
type textarea "x"
type input "JOHN"
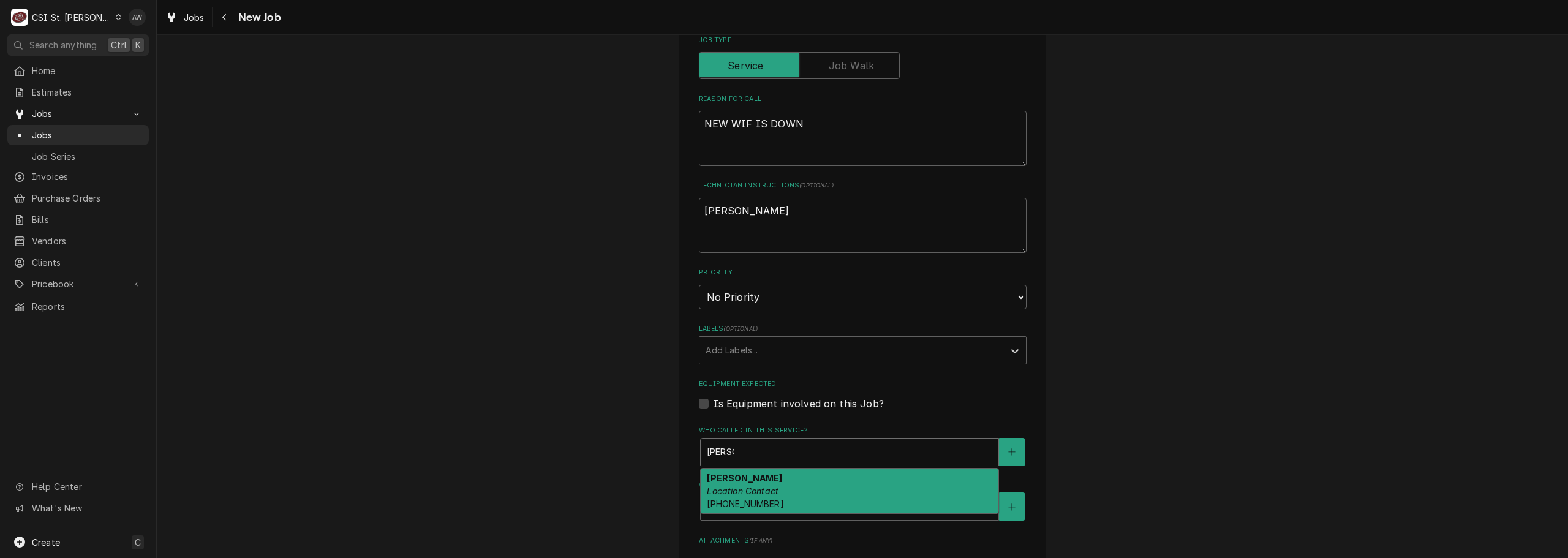
scroll to position [552, 0]
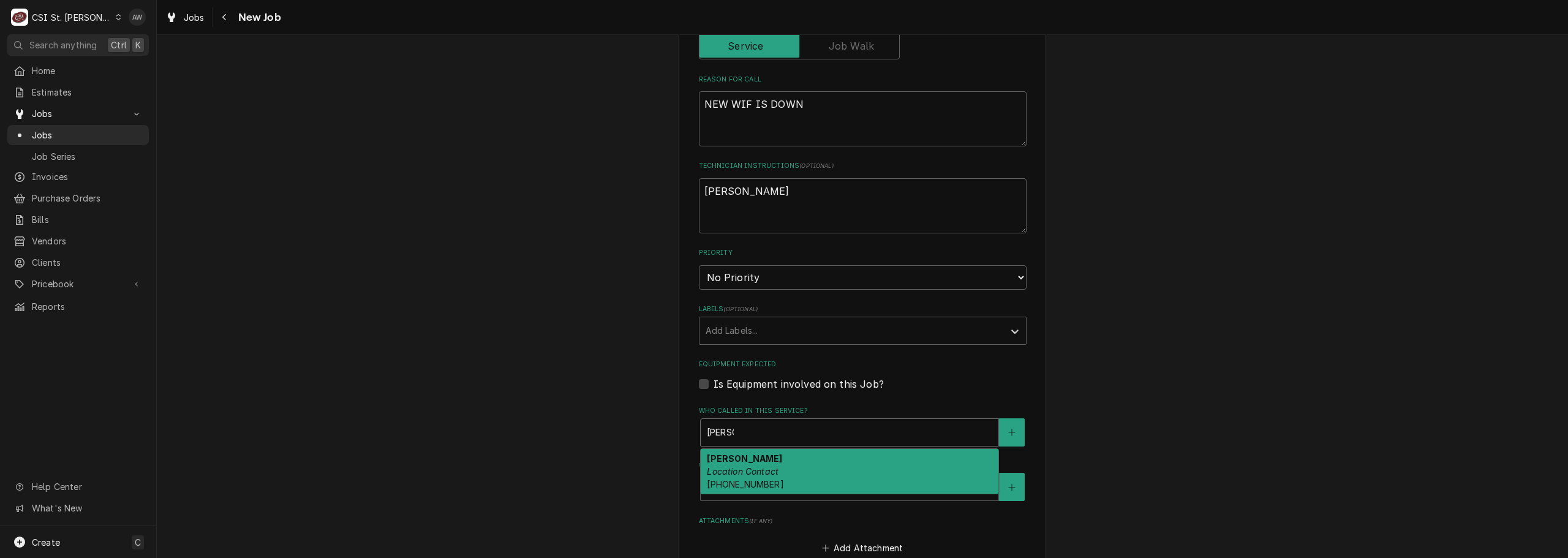
click at [809, 469] on div "JOHN KANNADY Location Contact (314) 540-3379" at bounding box center [849, 471] width 298 height 45
type textarea "x"
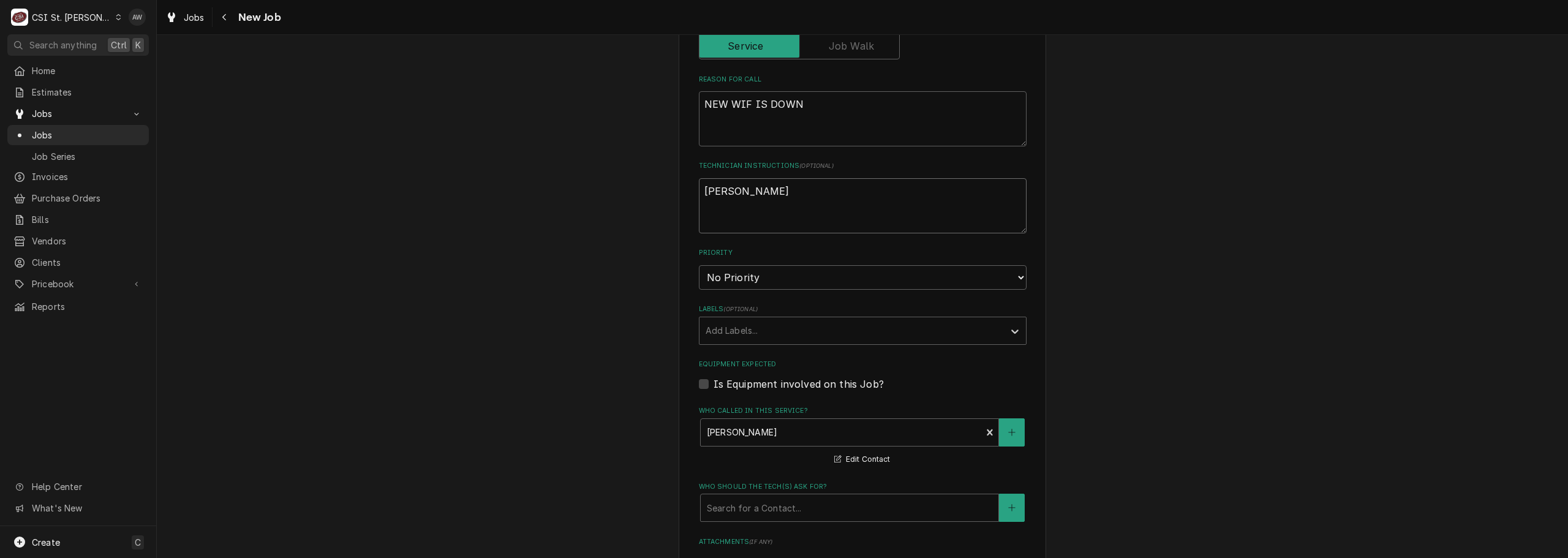
click at [796, 187] on textarea "JOHN KANNADY" at bounding box center [862, 206] width 327 height 55
click at [815, 192] on textarea "JOHN KANNADY" at bounding box center [862, 206] width 327 height 55
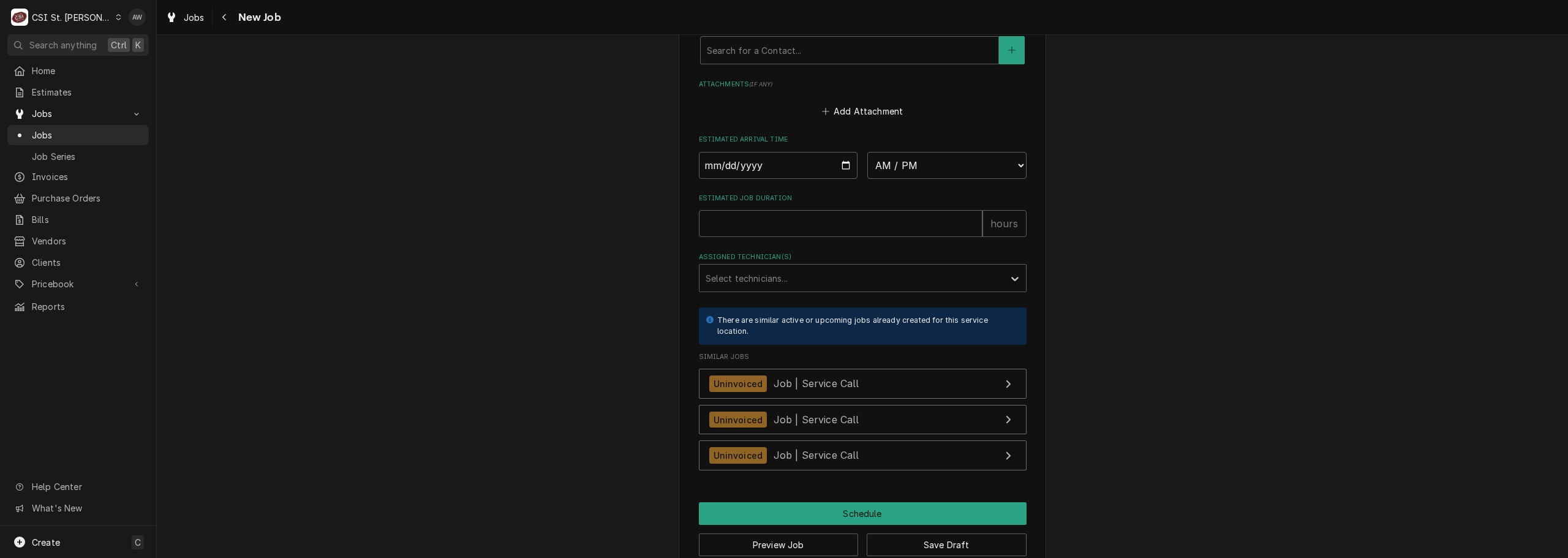
scroll to position [701, 0]
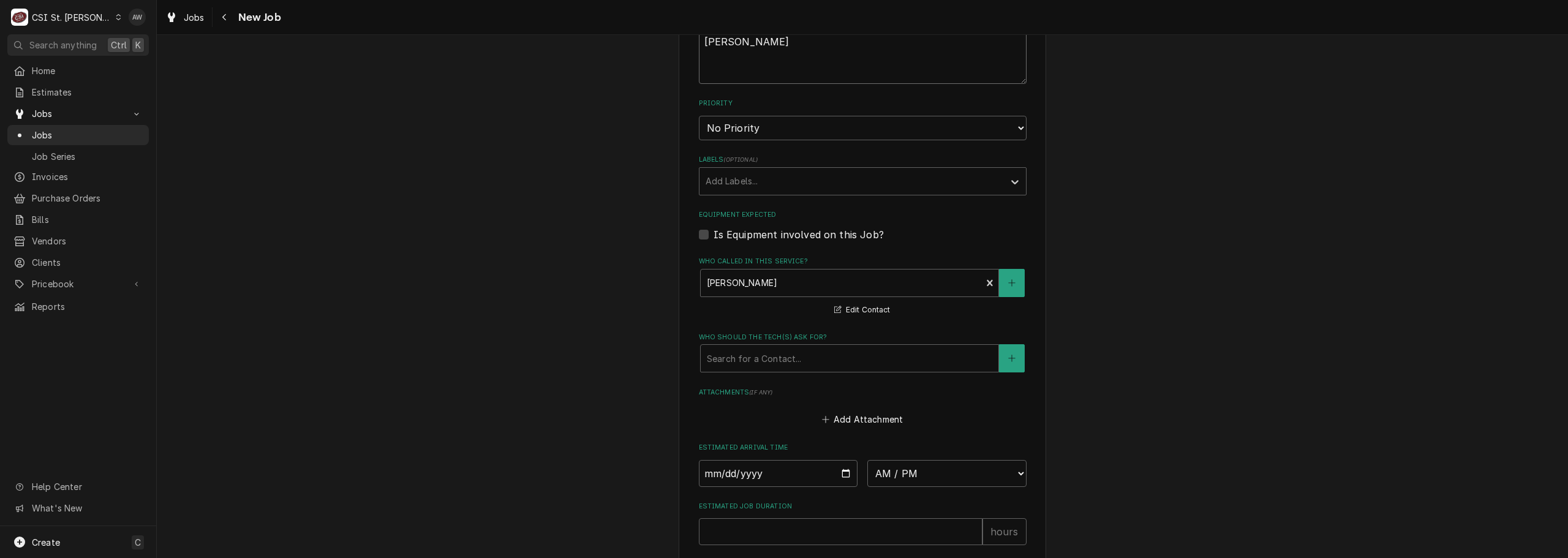
type textarea "x"
type textarea "JOHN KANNADY-"
type textarea "x"
type textarea "JOHN KANNADY-"
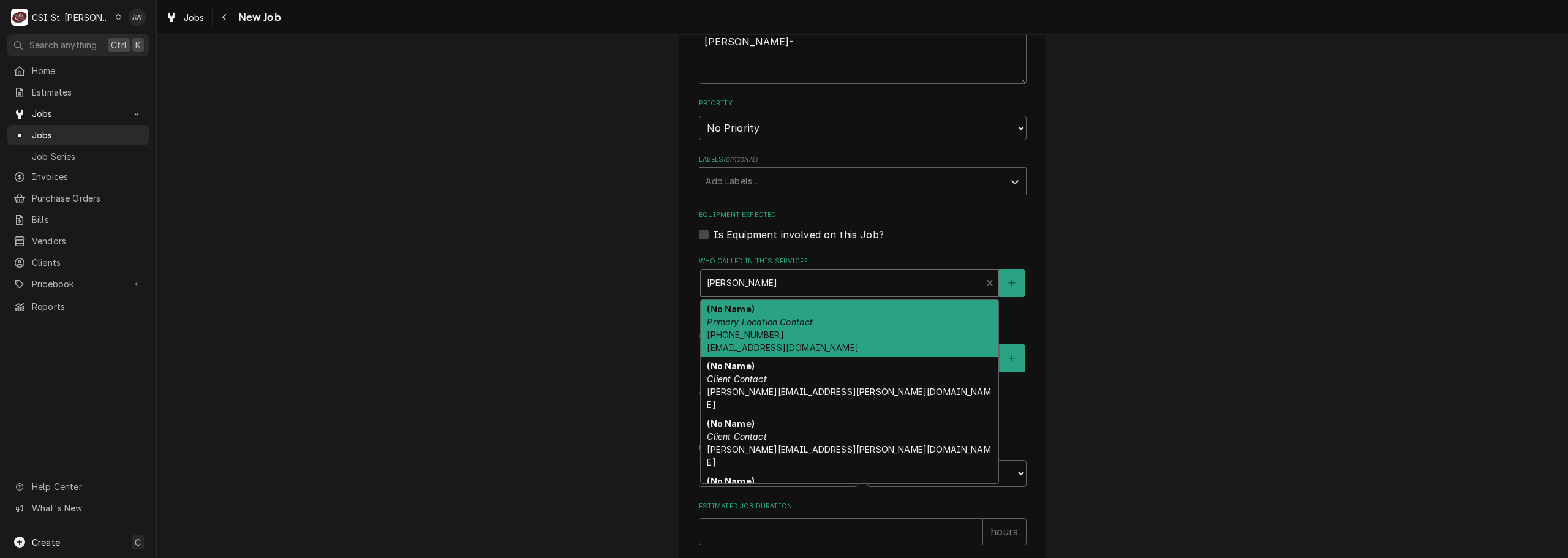
click at [792, 270] on div "JOHN KANNADY Location Contact (314) 540-3379" at bounding box center [840, 283] width 281 height 27
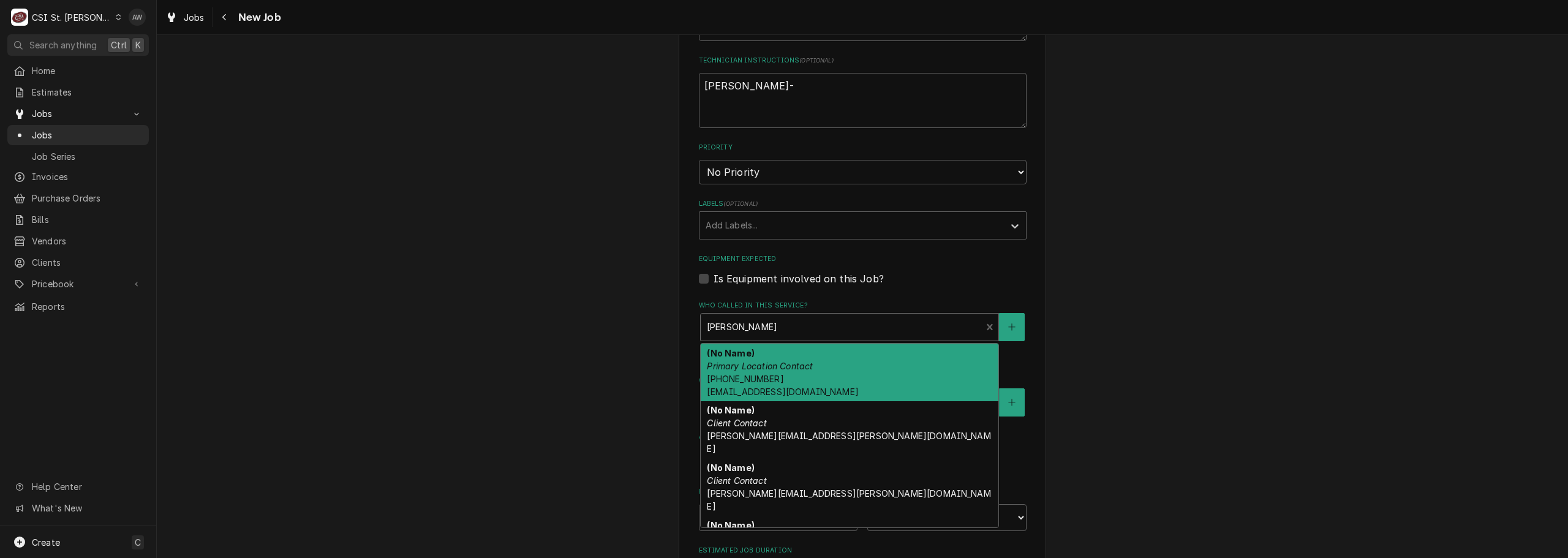
scroll to position [640, 0]
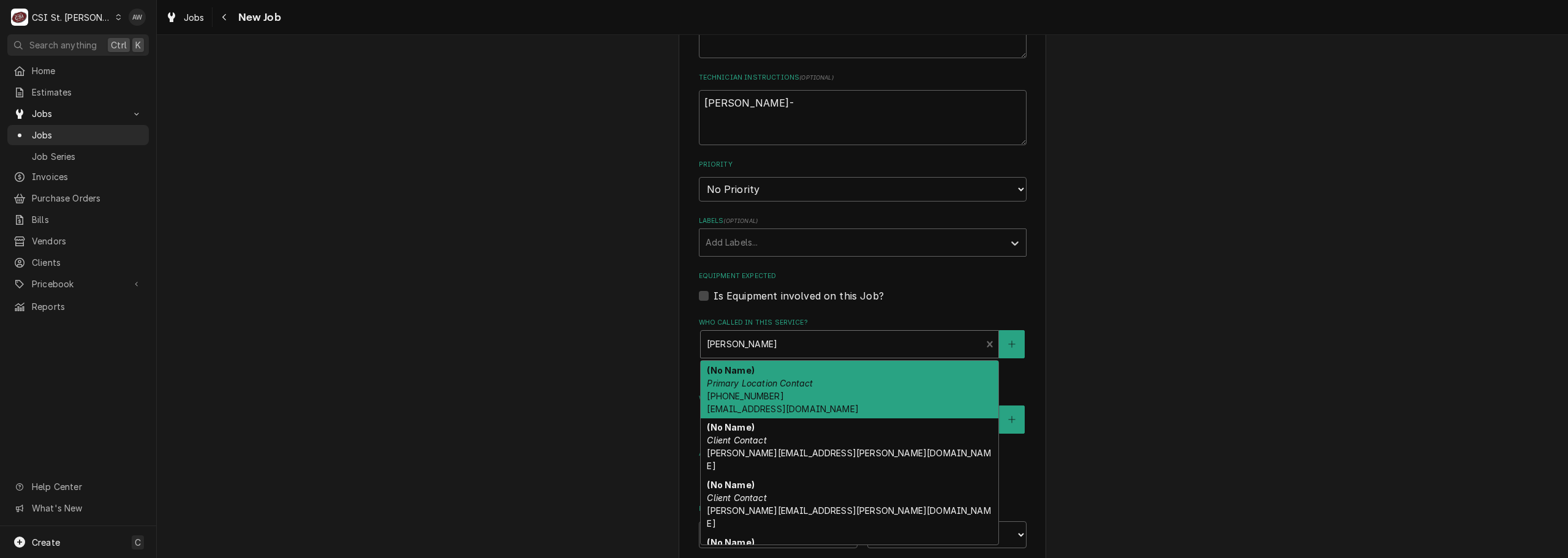
type textarea "x"
type input "J"
type textarea "x"
type input "JO"
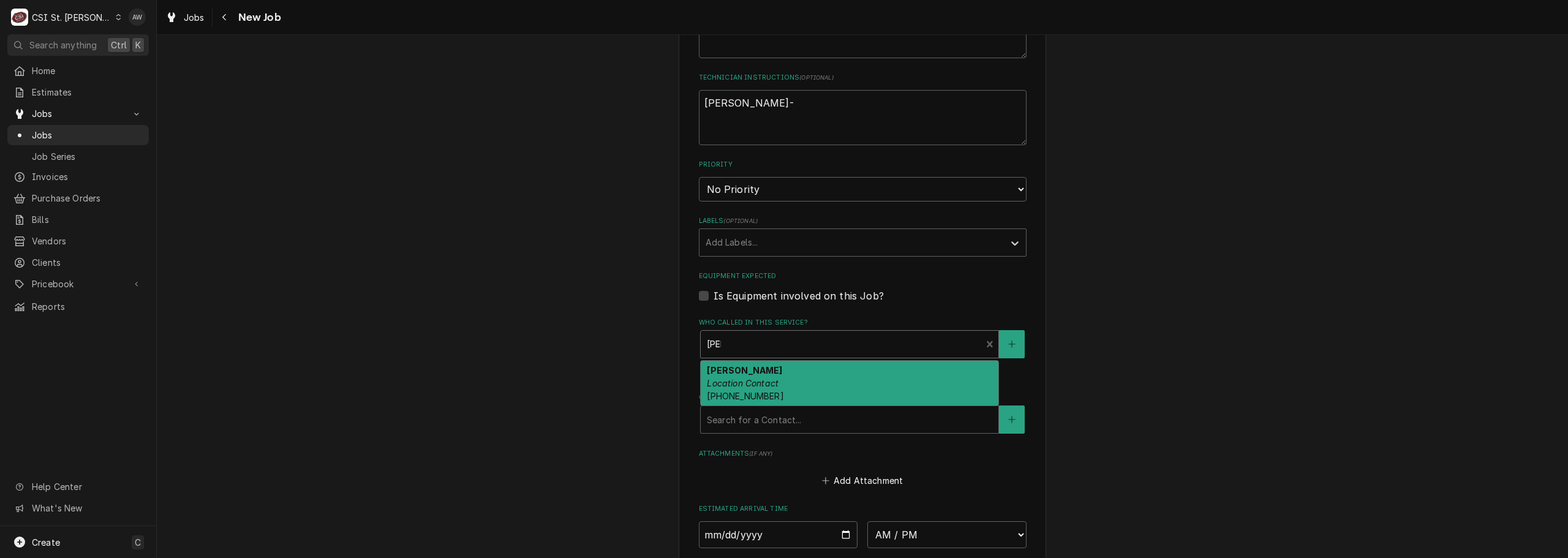
click at [779, 371] on div "JOHN KANNADY Location Contact (314) 540-3379" at bounding box center [849, 383] width 298 height 45
type textarea "x"
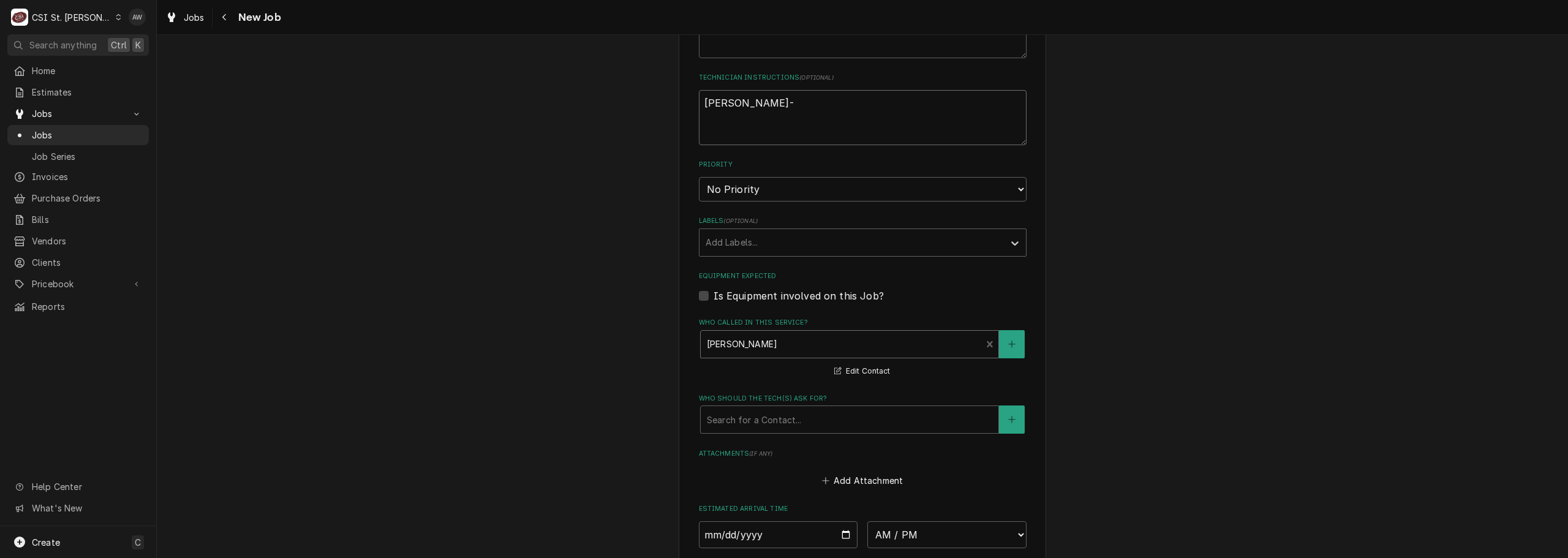
click at [836, 107] on textarea "JOHN KANNADY-" at bounding box center [862, 118] width 327 height 55
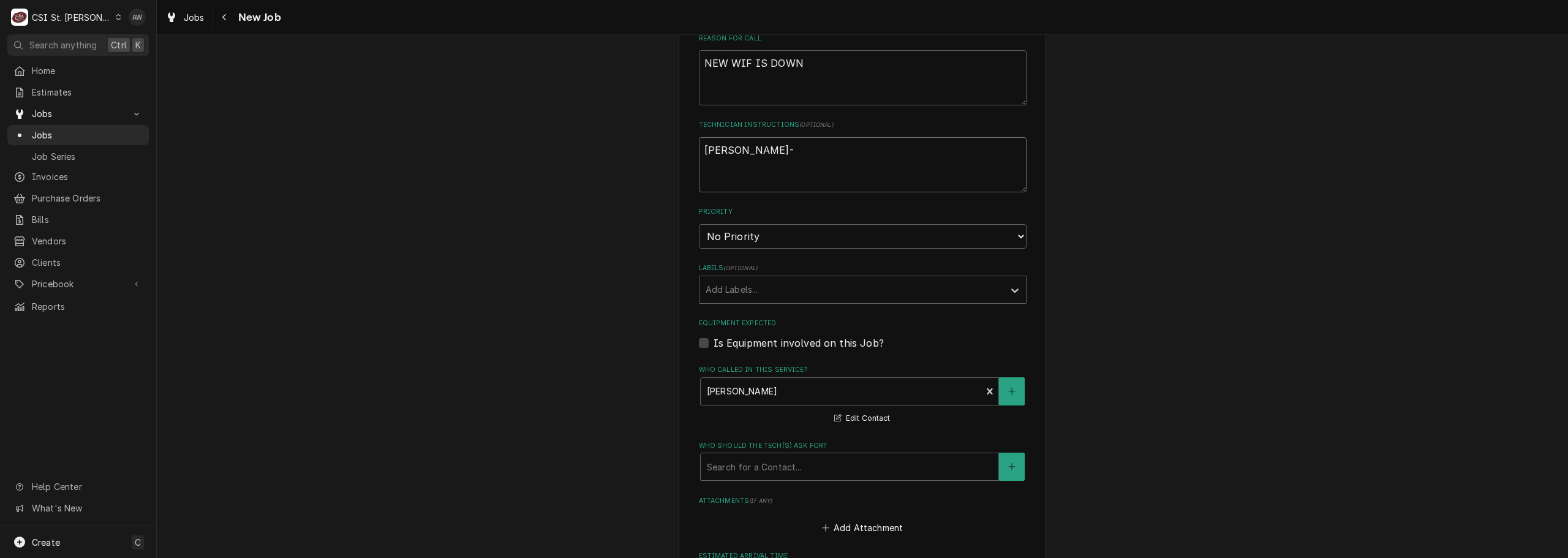
scroll to position [333, 0]
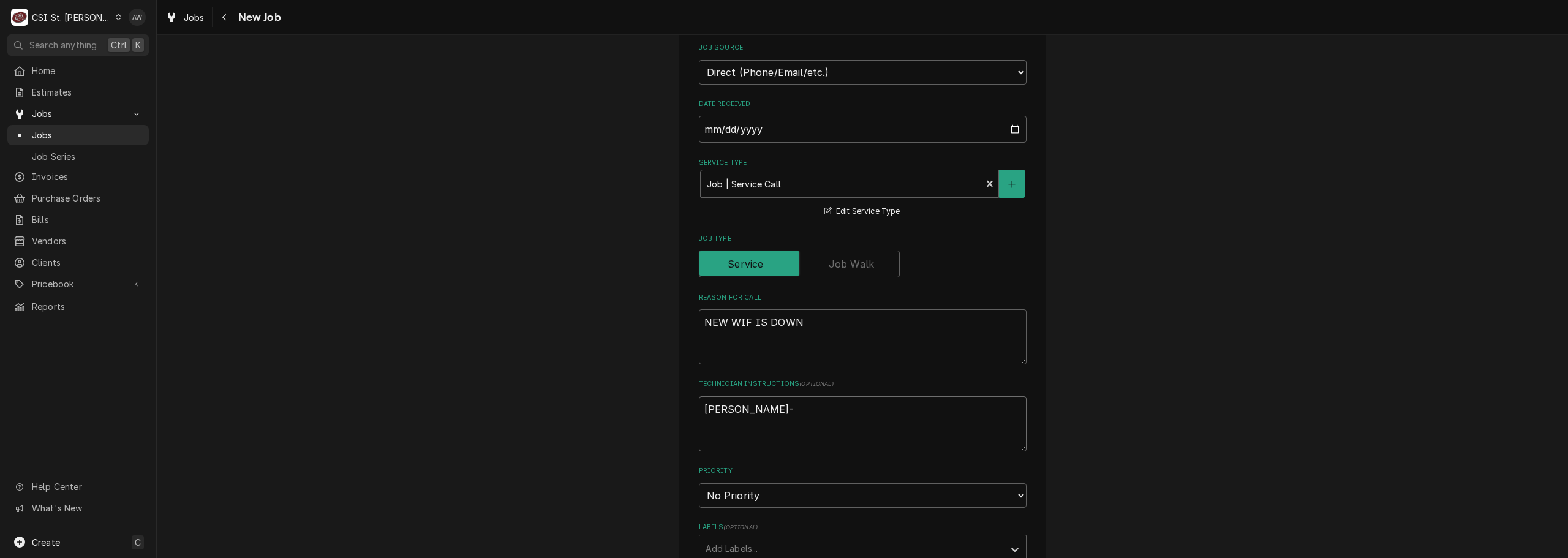
type textarea "x"
type textarea "JOHN KANNADY-3"
type textarea "x"
type textarea "JOHN KANNADY-31"
type textarea "x"
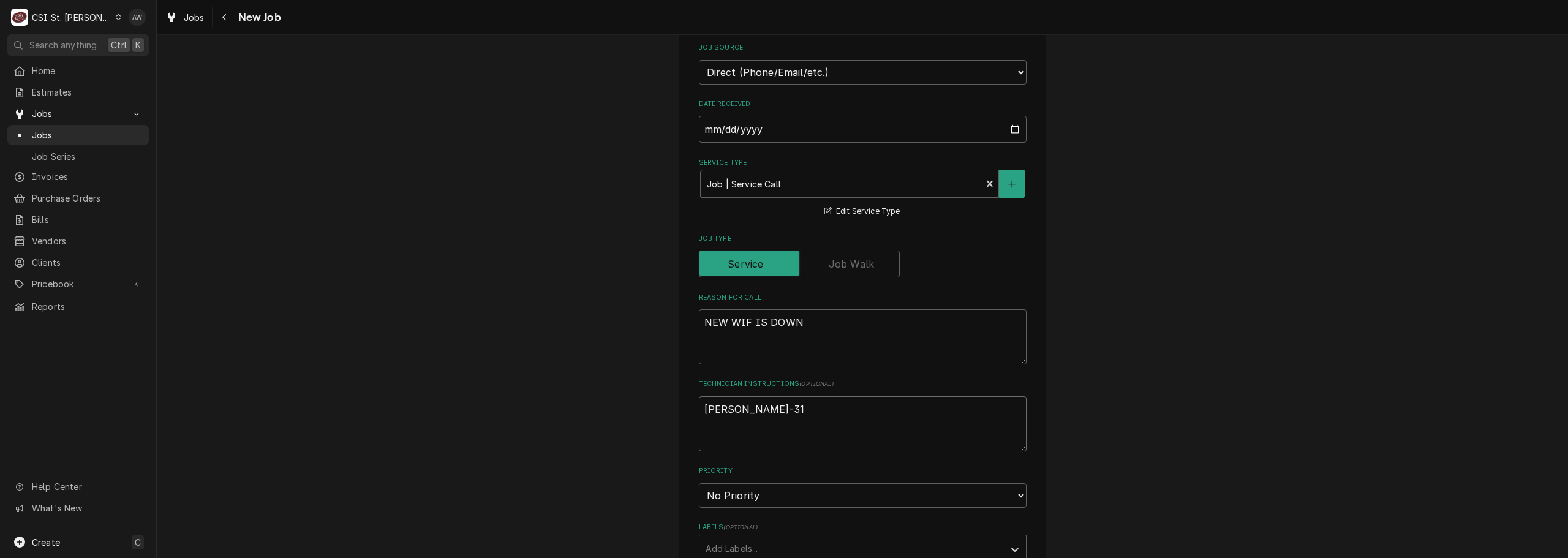
type textarea "JOHN KANNADY-314"
type textarea "x"
type textarea "JOHN KANNADY-314"
type textarea "x"
type textarea "JOHN KANNADY-314 5"
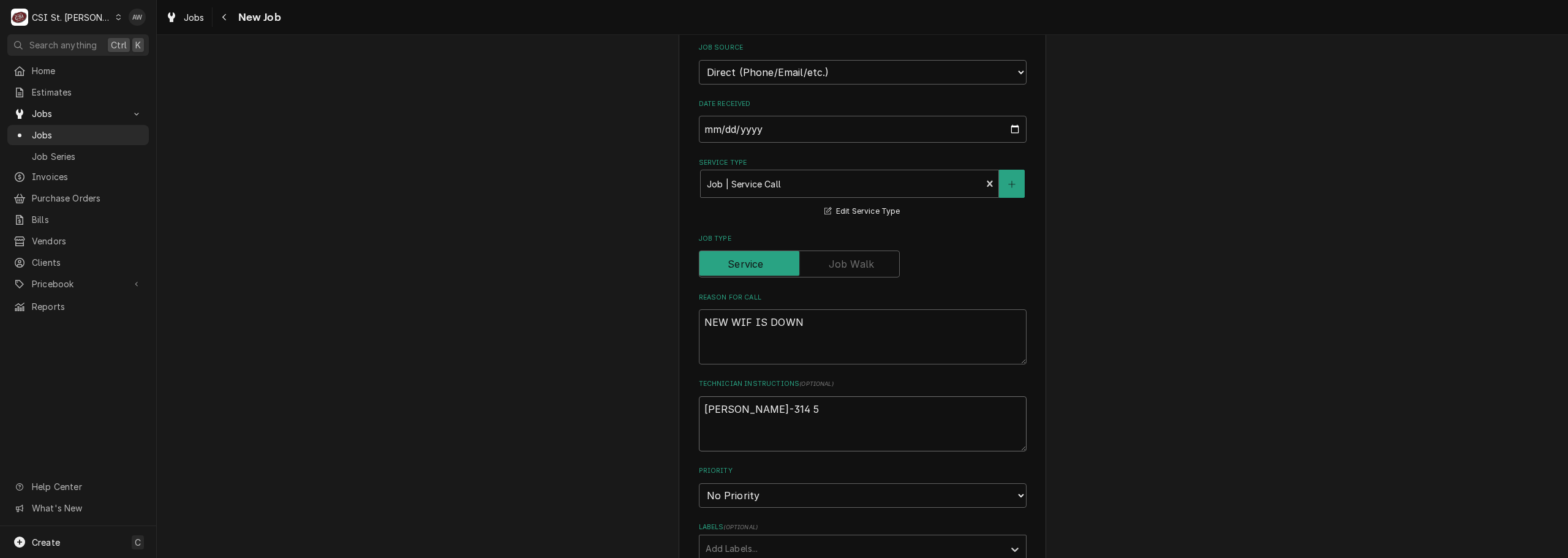
type textarea "x"
type textarea "JOHN KANNADY-314 54"
type textarea "x"
type textarea "JOHN KANNADY-314 540"
type textarea "x"
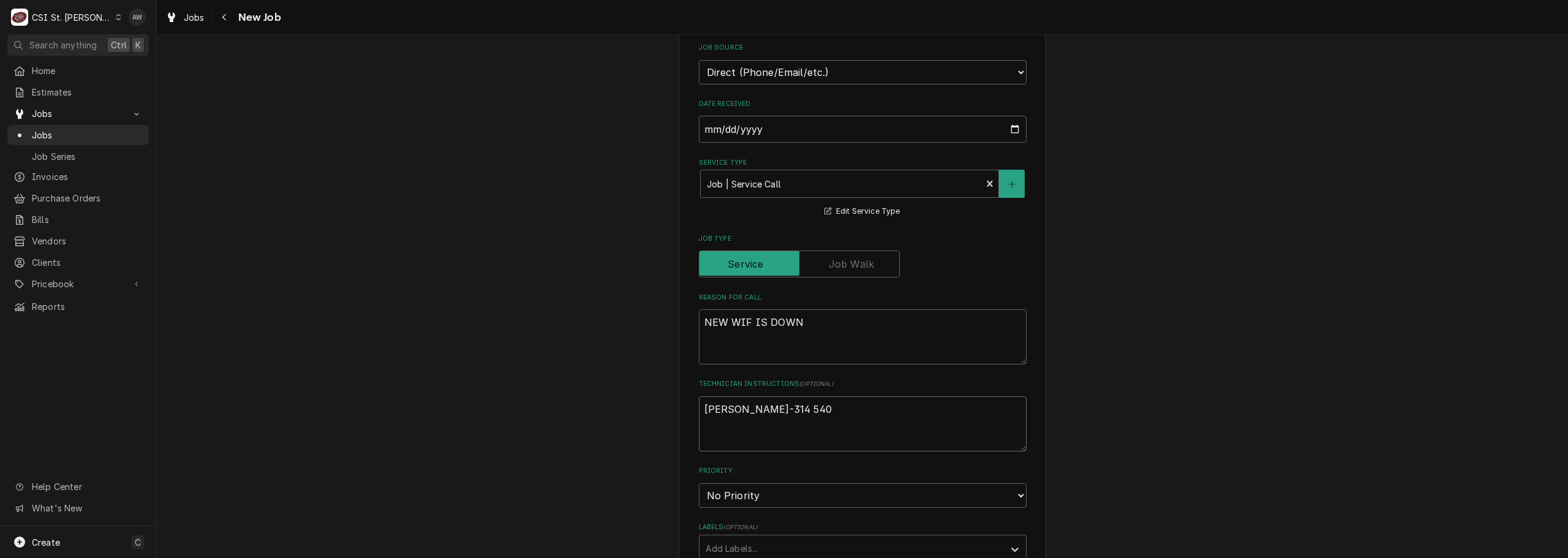
type textarea "JOHN KANNADY-314 540"
type textarea "x"
type textarea "JOHN KANNADY-314 540 3"
type textarea "x"
type textarea "JOHN KANNADY-314 540 33"
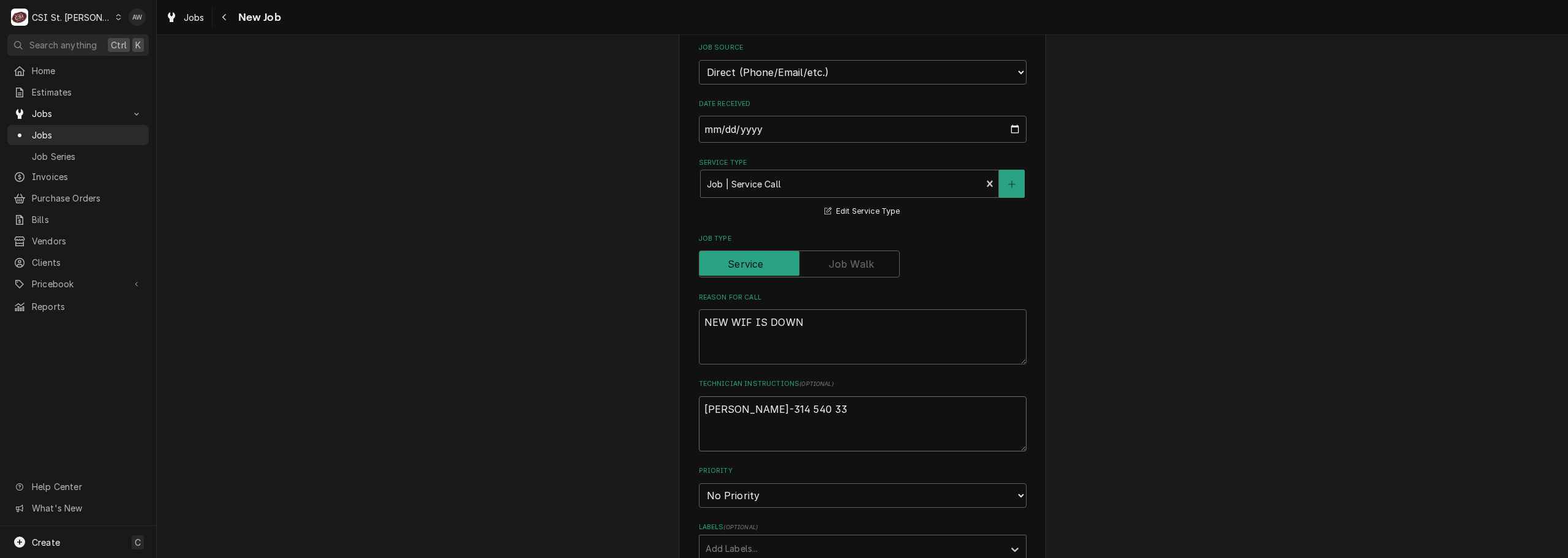
type textarea "x"
type textarea "JOHN KANNADY-314 540 337"
type textarea "x"
type textarea "JOHN KANNADY-314 540 3379"
type textarea "x"
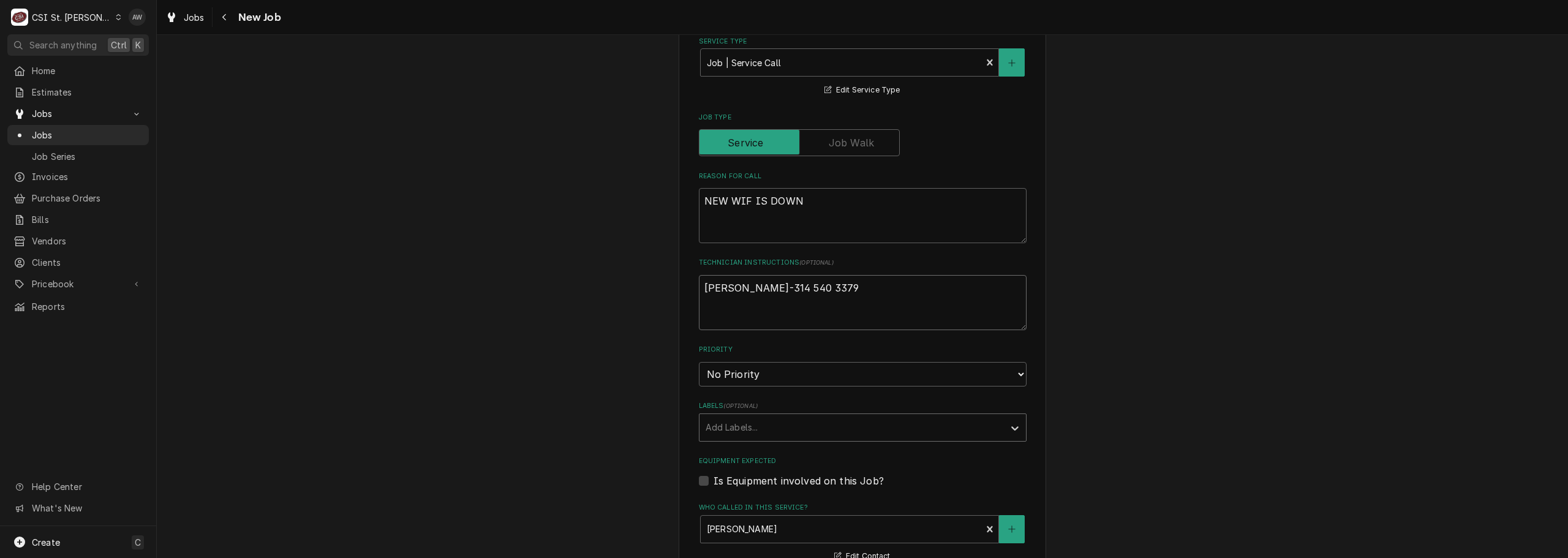
scroll to position [456, 0]
type textarea "JOHN KANNADY-314 540 3379"
click at [775, 426] on div "Labels" at bounding box center [851, 426] width 292 height 22
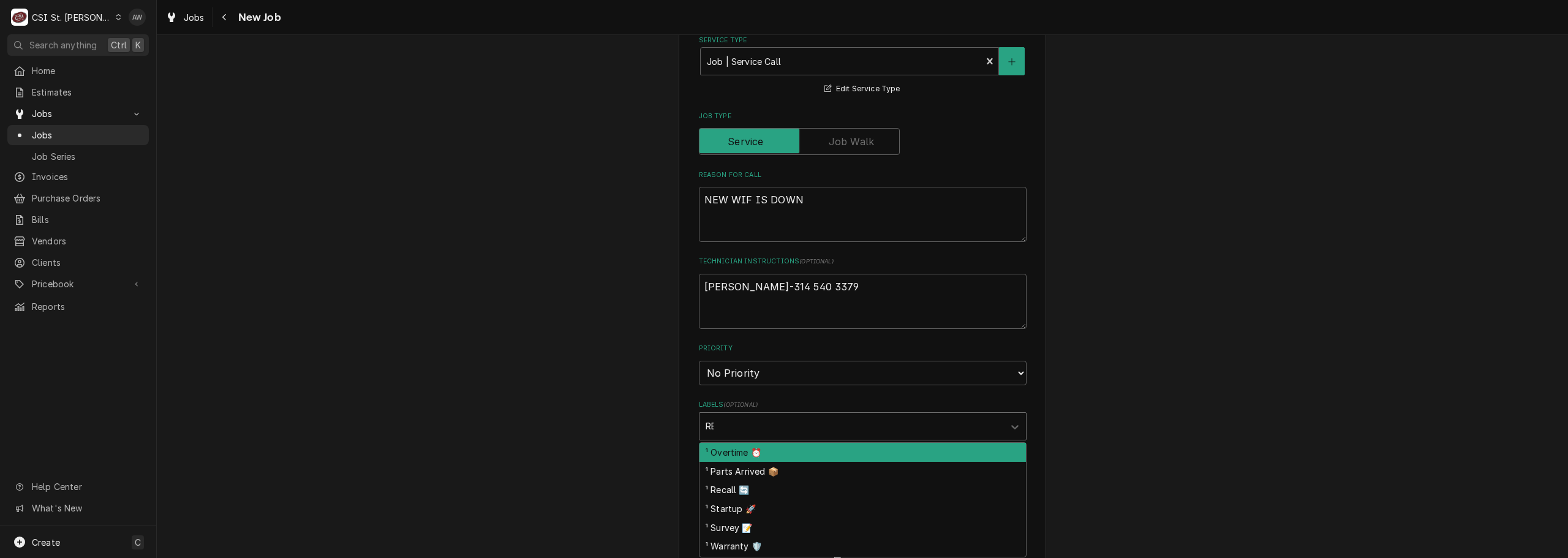
type input "REF"
click at [764, 453] on div "² Refrigeration ❄️" at bounding box center [862, 452] width 327 height 19
type textarea "x"
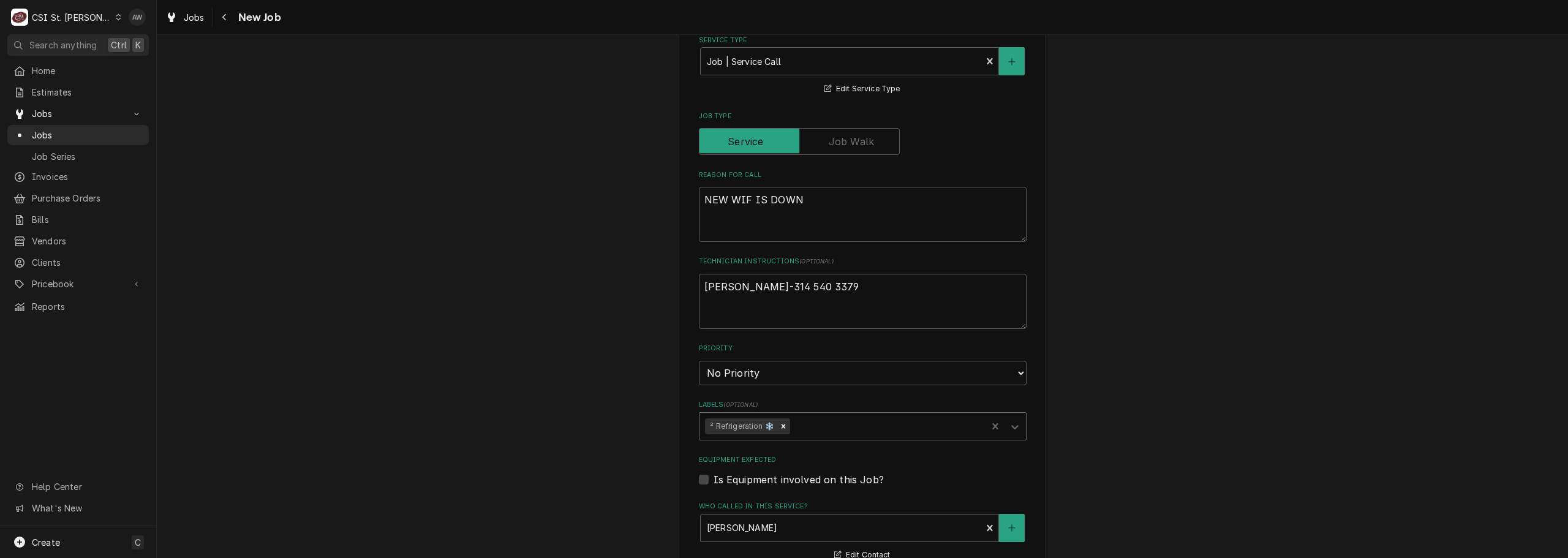
type textarea "x"
drag, startPoint x: 757, startPoint y: 366, endPoint x: 762, endPoint y: 378, distance: 13.0
click at [757, 366] on select "No Priority Urgent High Medium Low" at bounding box center [862, 373] width 327 height 24
select select "1"
click at [699, 361] on select "No Priority Urgent High Medium Low" at bounding box center [862, 373] width 327 height 24
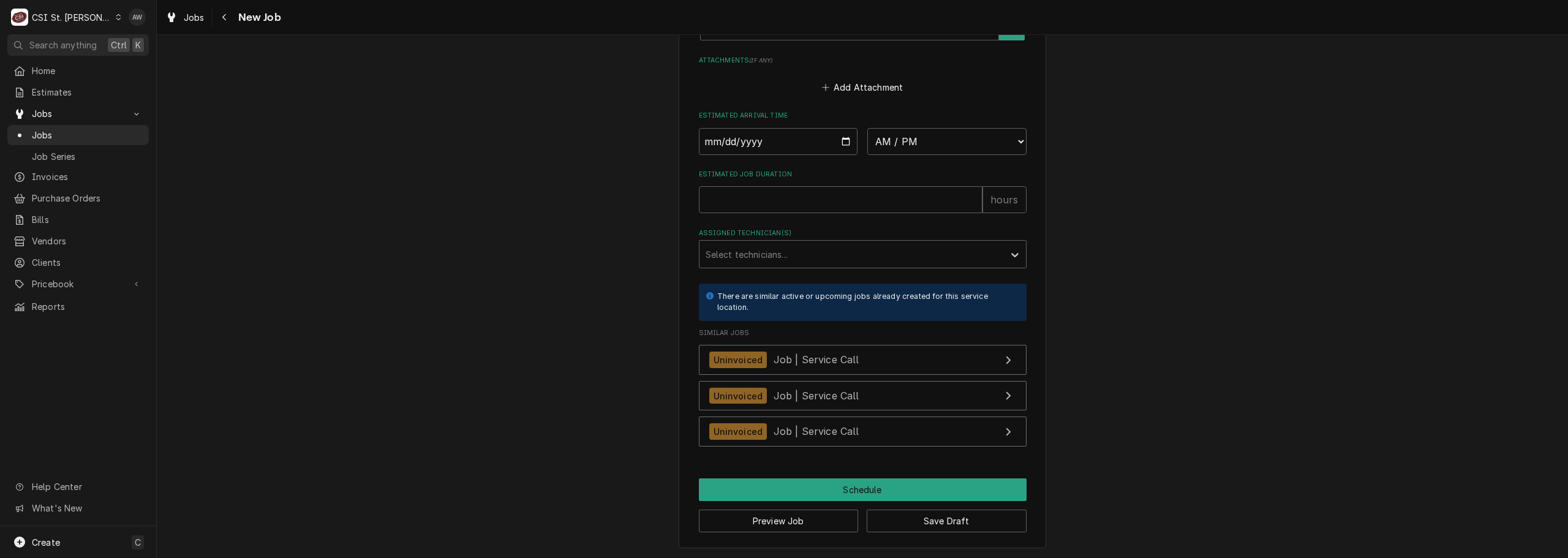
scroll to position [1034, 0]
click at [943, 524] on button "Save Draft" at bounding box center [946, 520] width 160 height 23
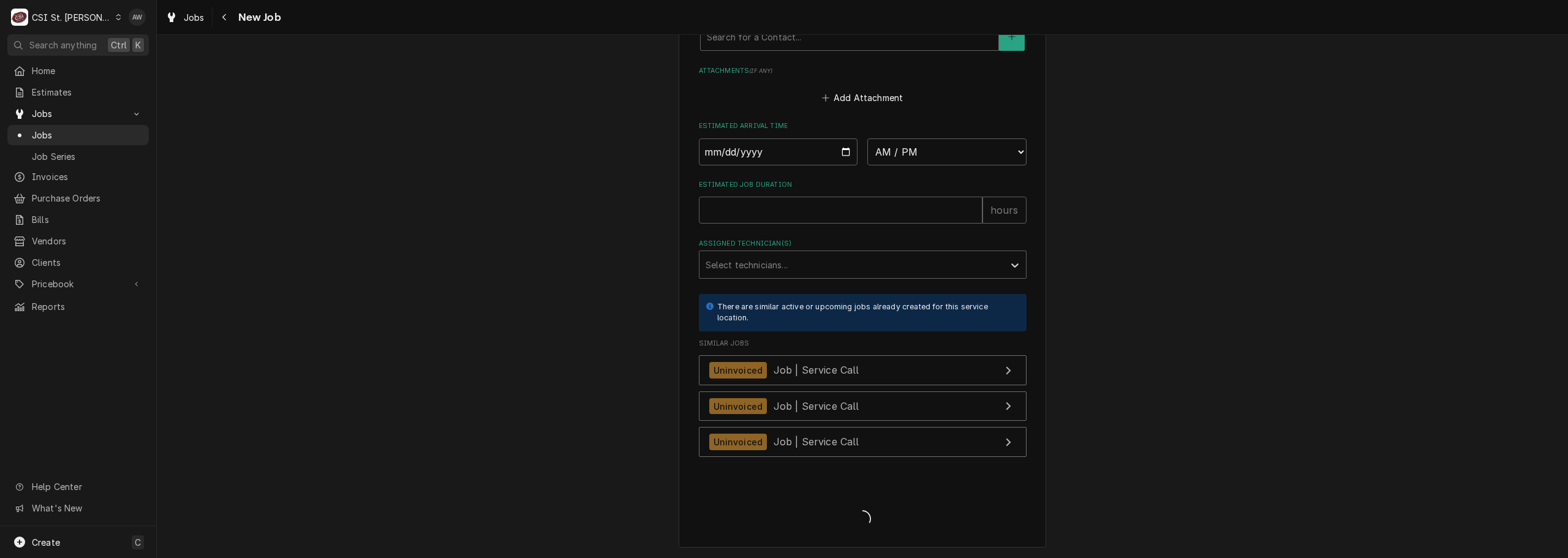
type textarea "x"
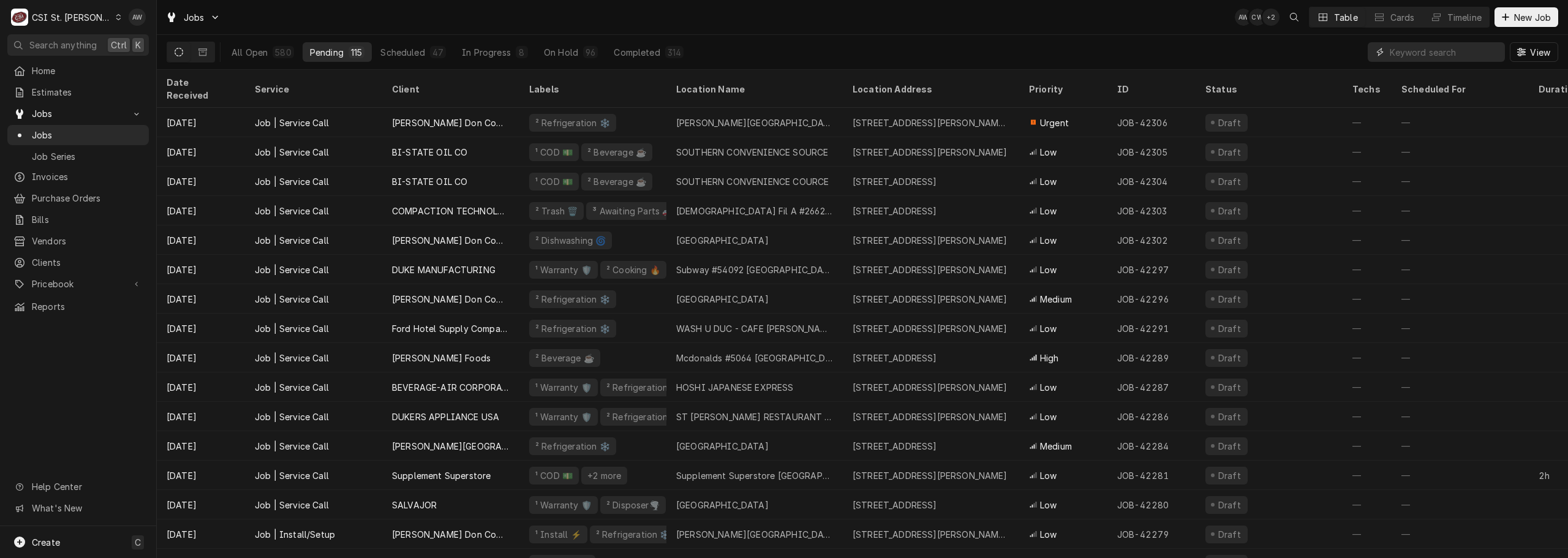
click at [1410, 55] on input "Dynamic Content Wrapper" at bounding box center [1443, 52] width 109 height 20
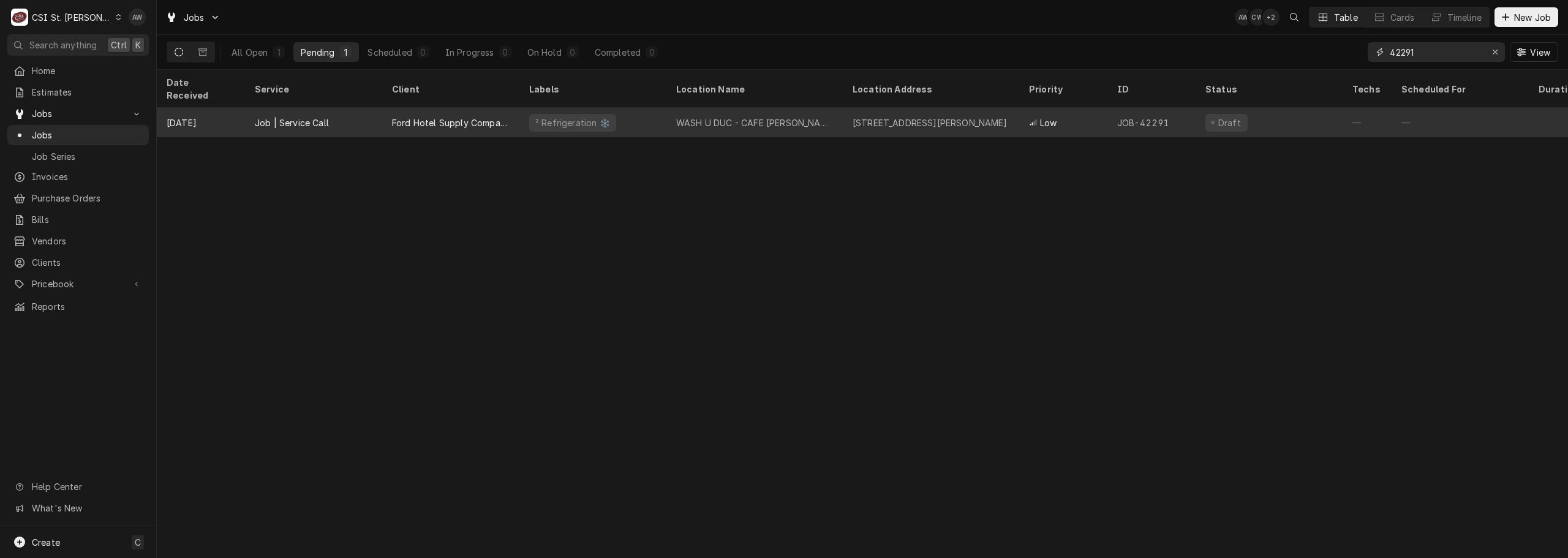
type input "42291"
click at [803, 117] on div "WASH U DUC - CAFE BERGSON" at bounding box center [754, 123] width 157 height 13
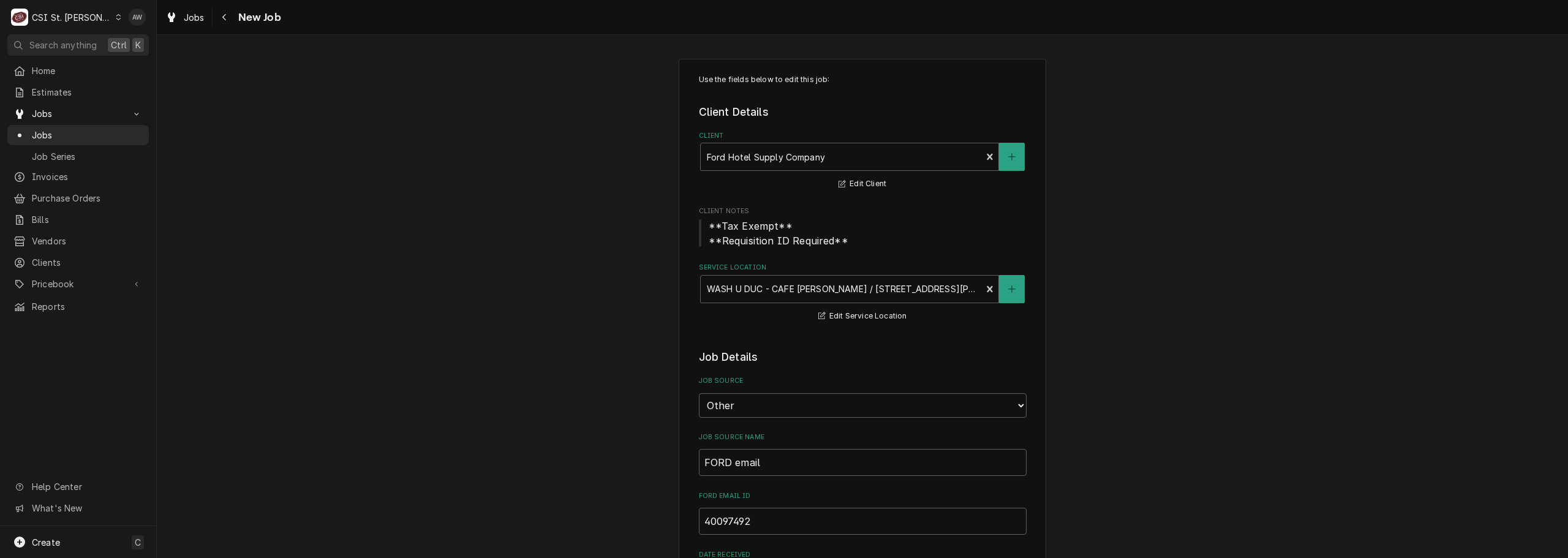
type textarea "x"
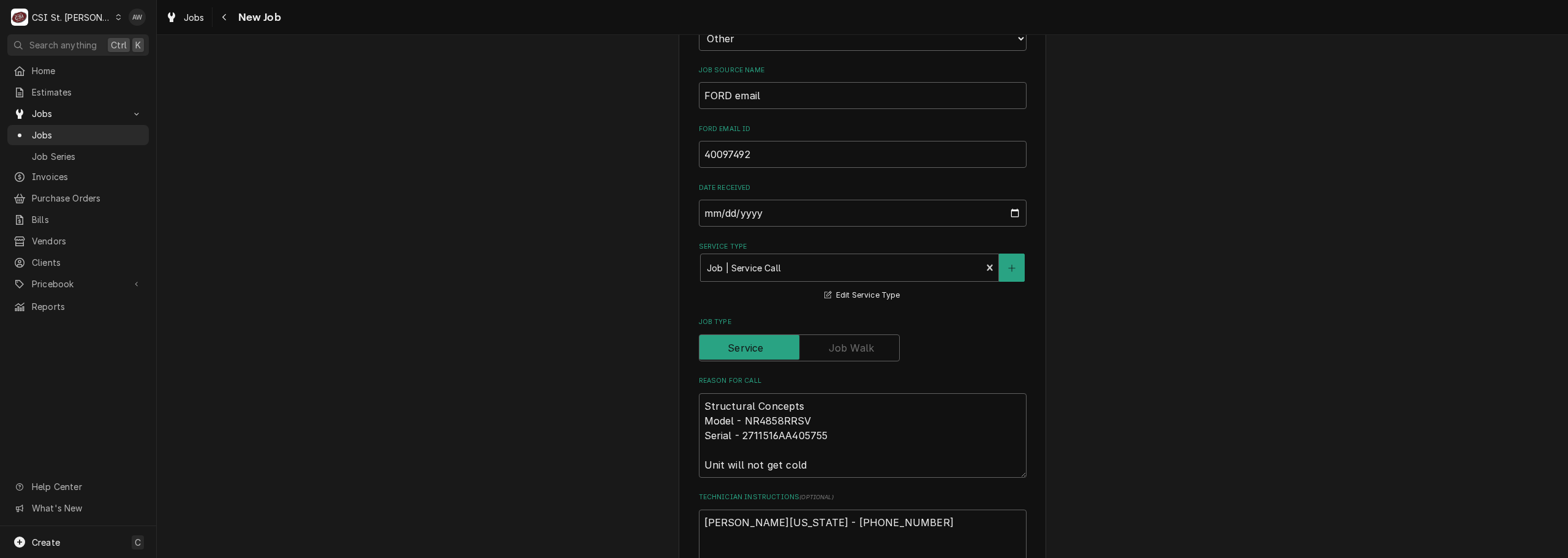
scroll to position [368, 0]
drag, startPoint x: 804, startPoint y: 416, endPoint x: 739, endPoint y: 416, distance: 65.0
click at [739, 416] on textarea "Structural Concepts Model - NR4858RRSV Serial - 2711516AA405755 Unit will not g…" at bounding box center [862, 435] width 327 height 85
click at [182, 16] on div "Jobs" at bounding box center [185, 18] width 44 height 16
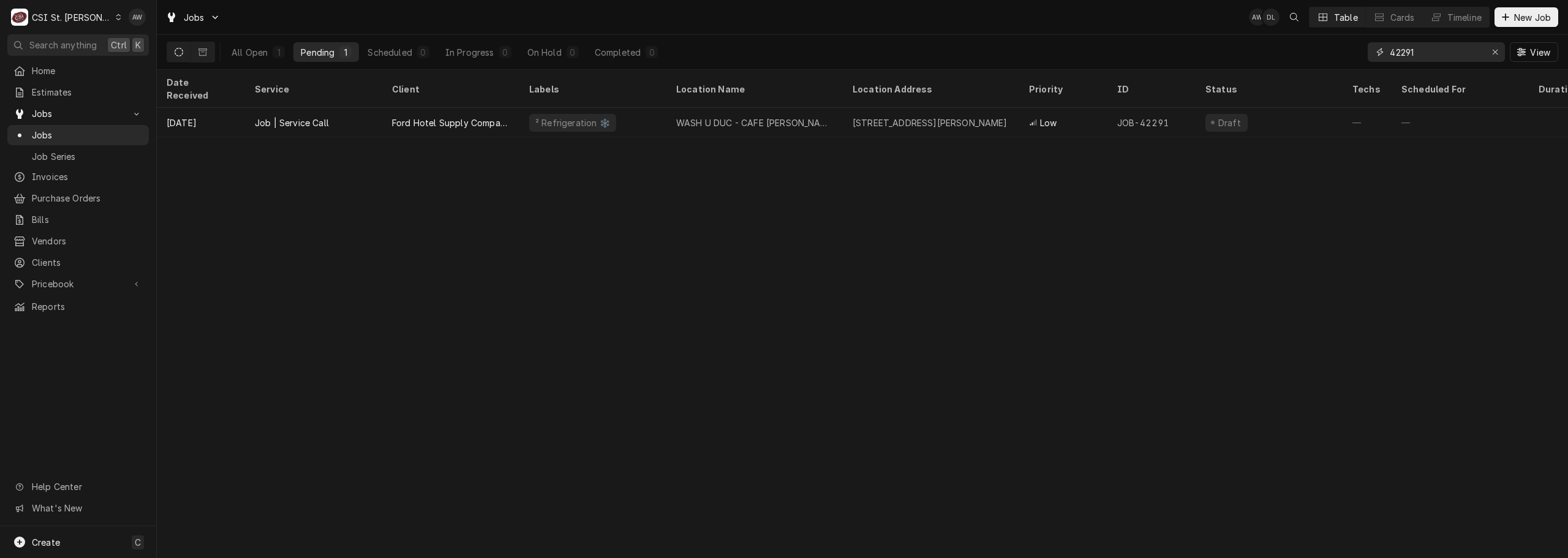
drag, startPoint x: 1429, startPoint y: 53, endPoint x: 1310, endPoint y: 49, distance: 119.1
click at [1310, 49] on div "All Open 1 Pending 1 Scheduled 0 In Progress 0 On Hold 0 Completed 0 42291 View" at bounding box center [862, 53] width 1391 height 34
type input "BJC"
click at [565, 46] on button "On Hold 1" at bounding box center [553, 52] width 66 height 20
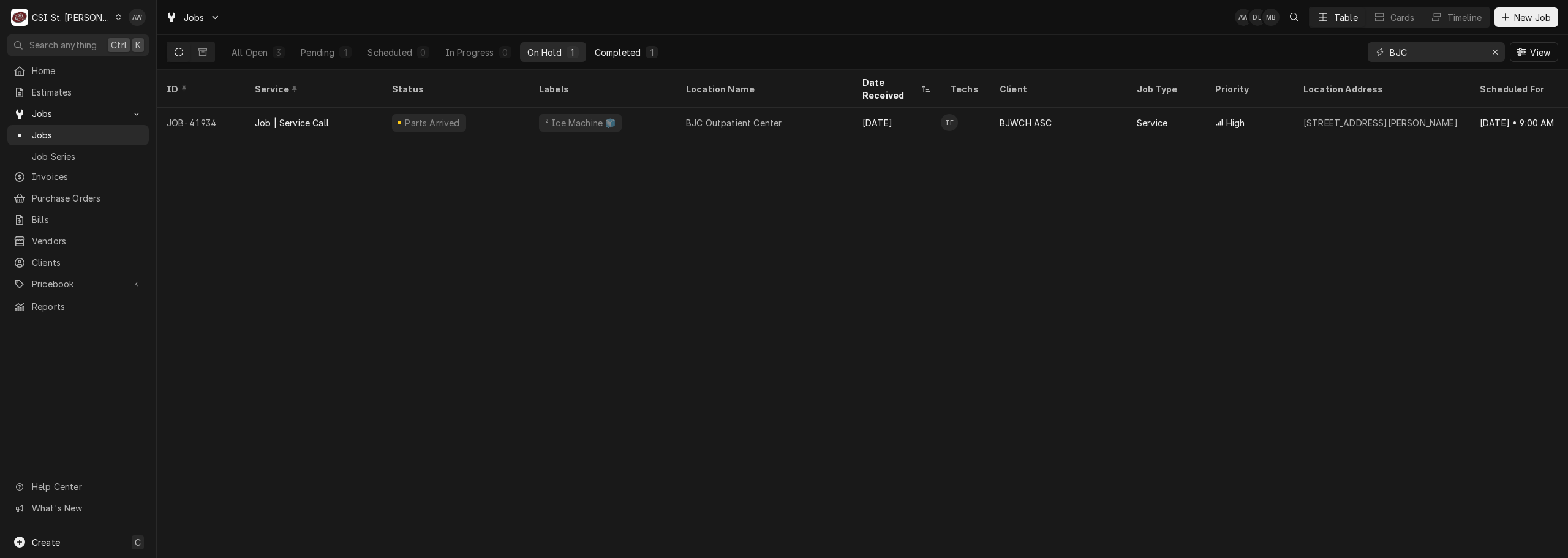
click at [623, 49] on div "Completed" at bounding box center [617, 53] width 46 height 13
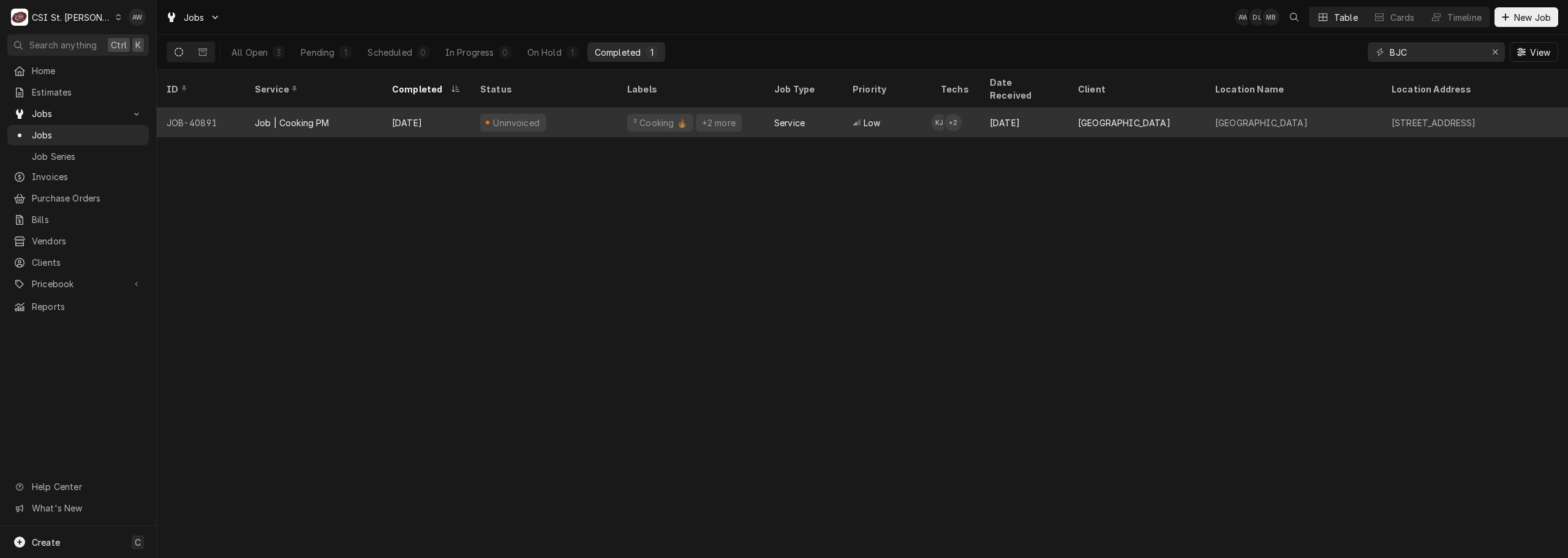
click at [557, 111] on div "Uninvoiced" at bounding box center [544, 123] width 147 height 30
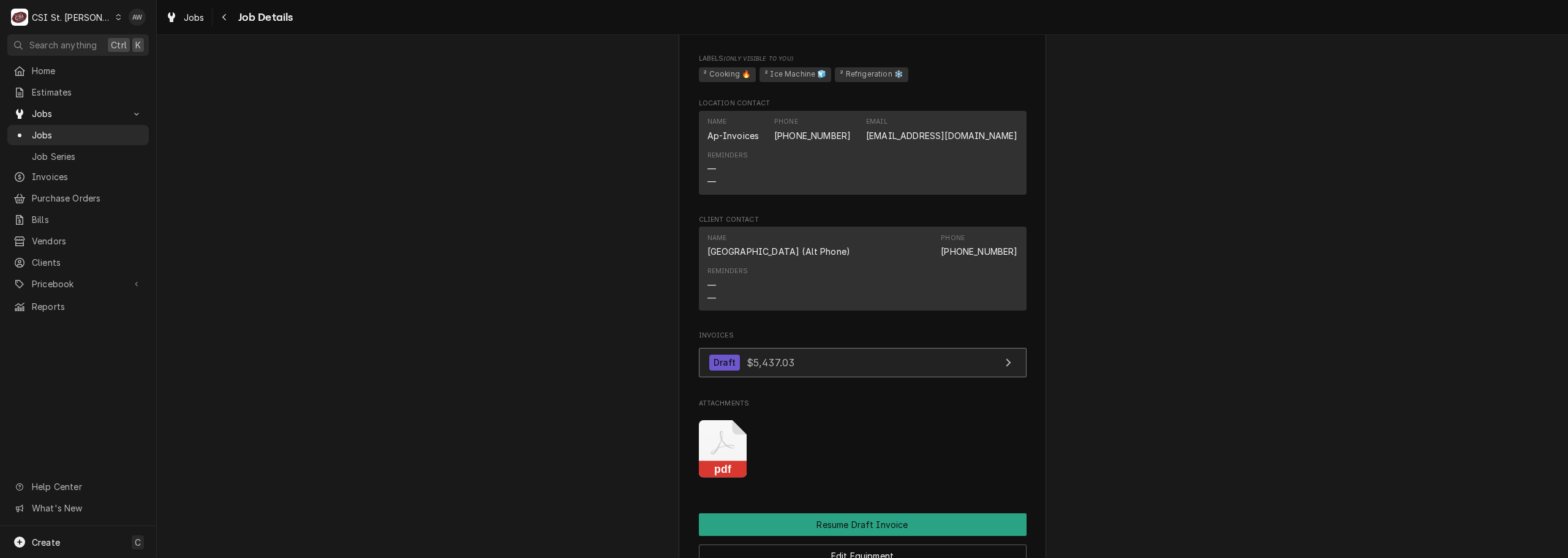
scroll to position [1530, 0]
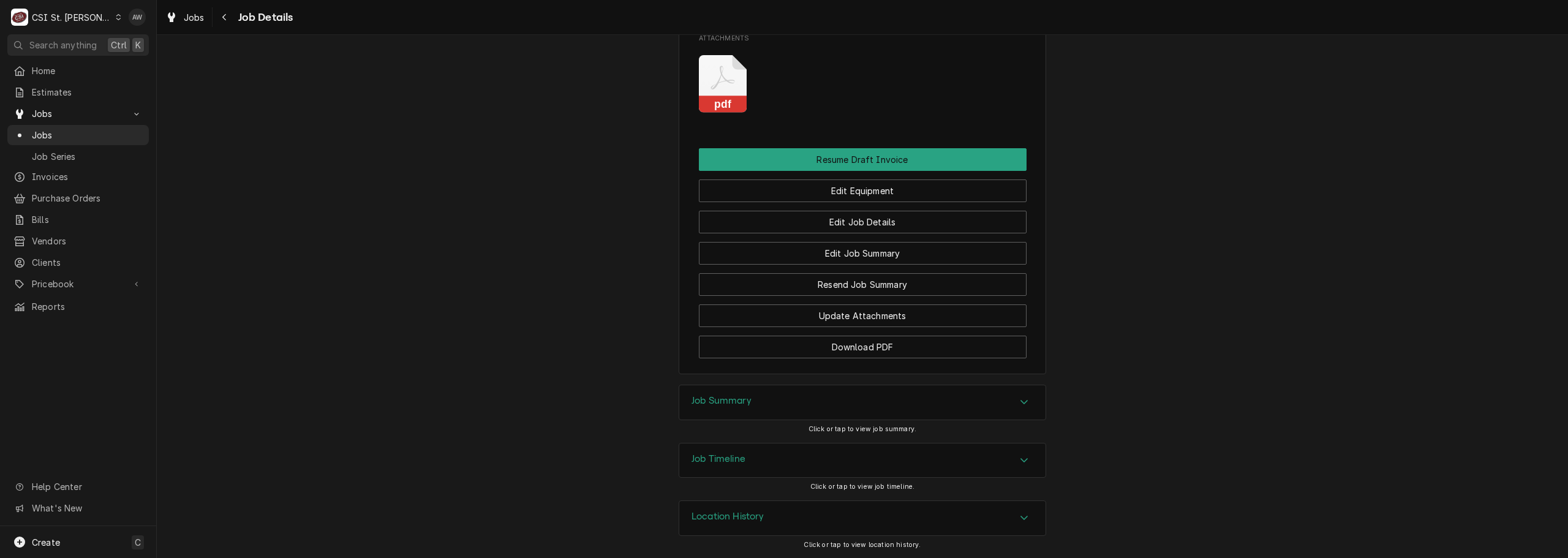
click at [753, 403] on div "Job Summary" at bounding box center [862, 403] width 367 height 34
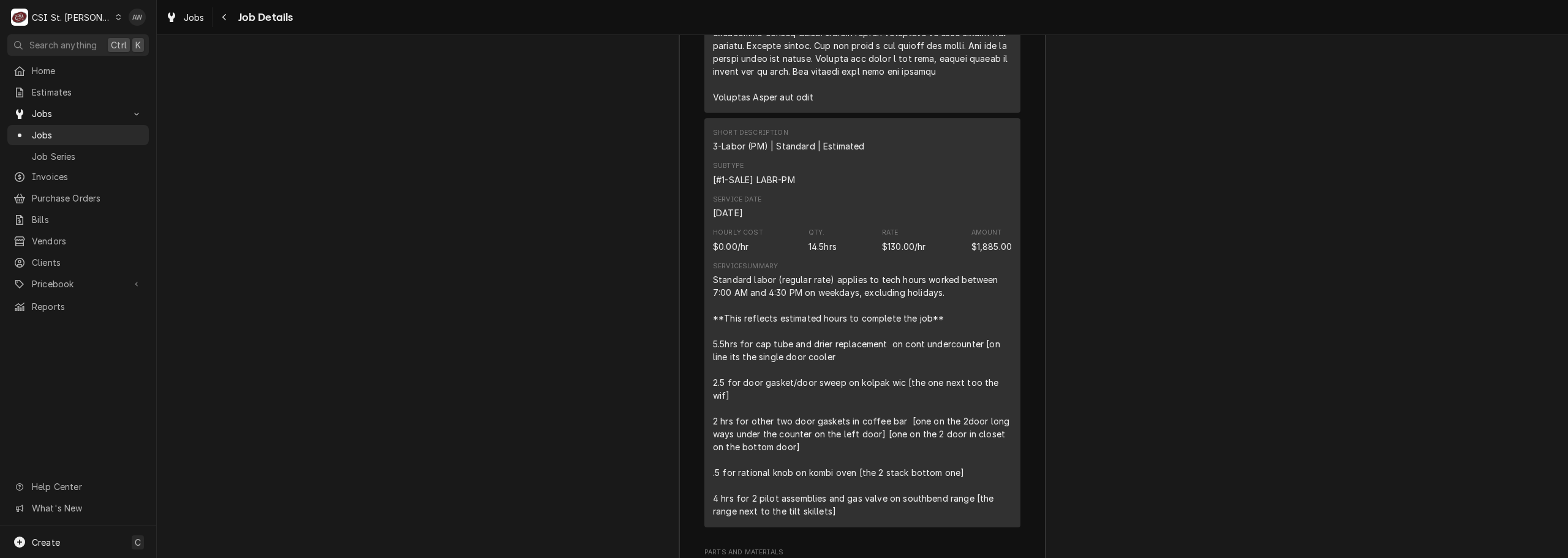
scroll to position [4287, 0]
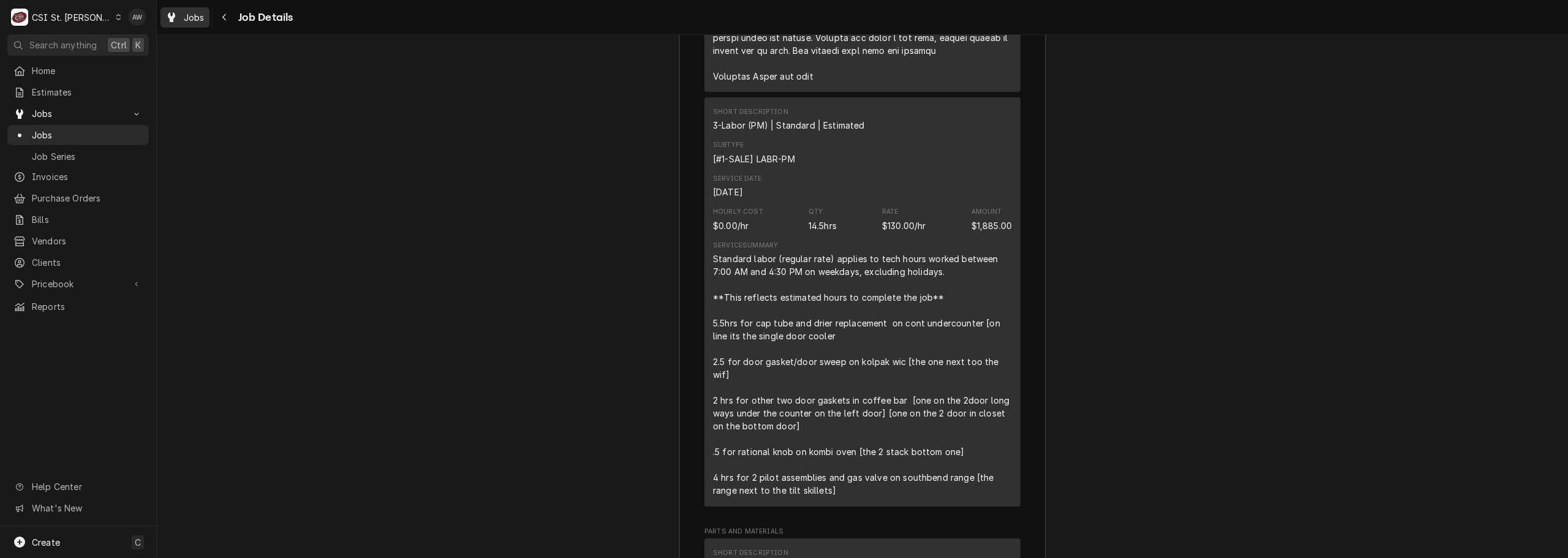
drag, startPoint x: 175, startPoint y: 13, endPoint x: 202, endPoint y: 15, distance: 27.1
click at [175, 13] on div "Dynamic Content Wrapper" at bounding box center [172, 17] width 13 height 15
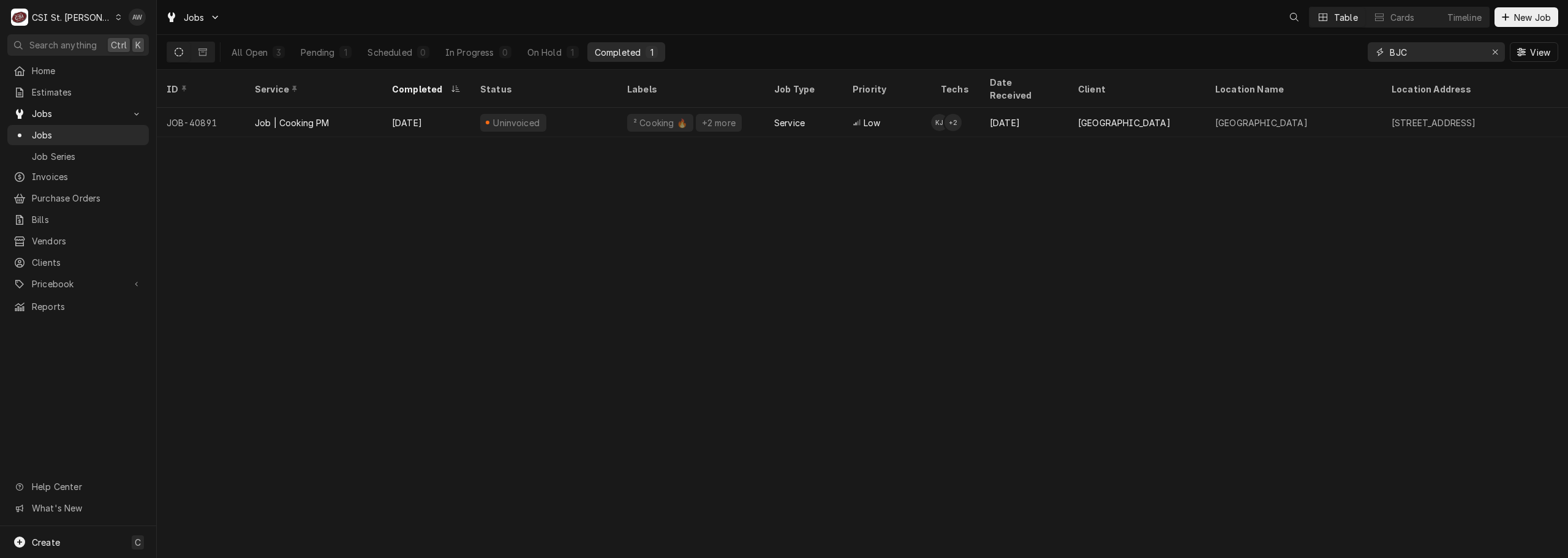
drag, startPoint x: 1429, startPoint y: 52, endPoint x: 1298, endPoint y: 27, distance: 133.4
click at [1298, 27] on div "Jobs Table Cards Timeline New Job All Open 3 Pending 1 Scheduled 0 In Progress …" at bounding box center [862, 34] width 1411 height 70
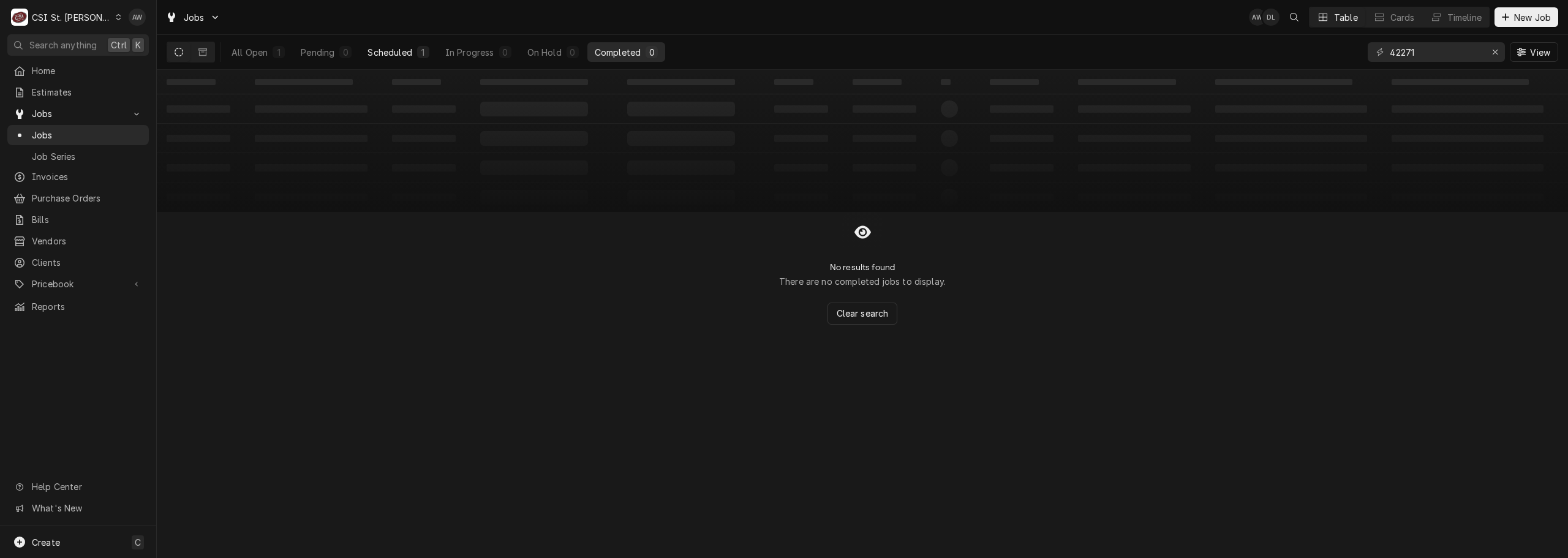
click at [417, 53] on div "1" at bounding box center [423, 53] width 13 height 13
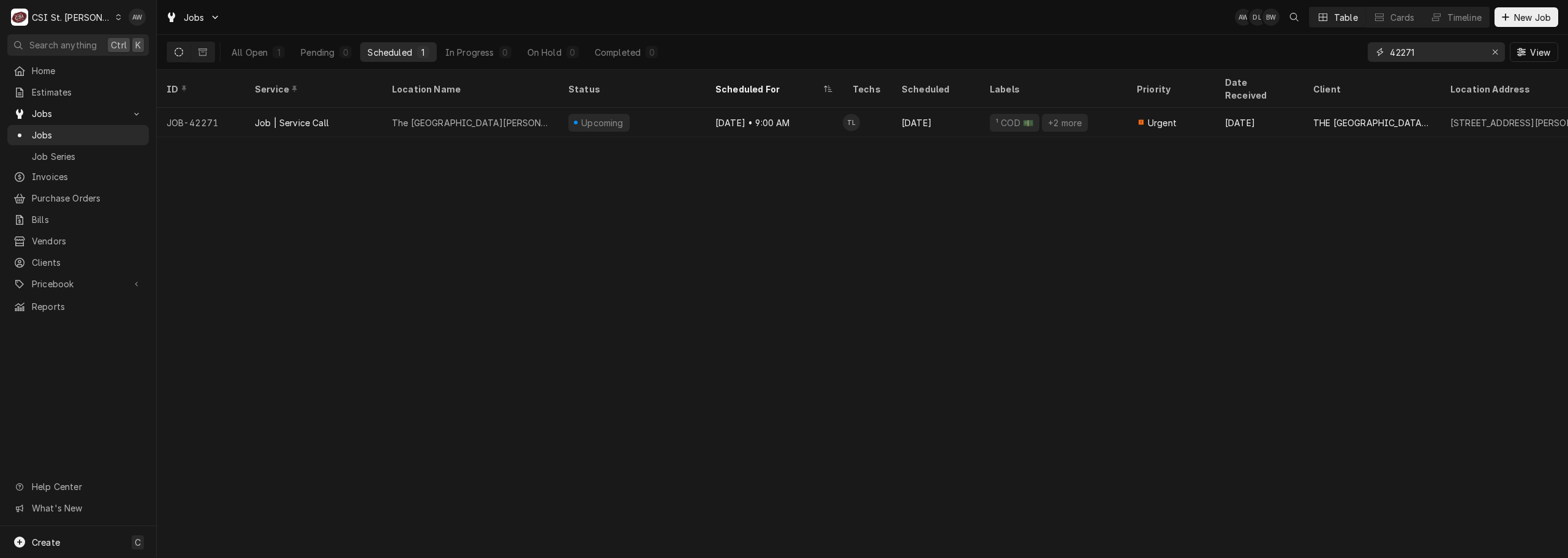
drag, startPoint x: 1437, startPoint y: 56, endPoint x: 1315, endPoint y: 35, distance: 123.8
click at [1315, 35] on div "All Open 1 Pending 0 Scheduled 1 In Progress 0 On Hold 0 Completed 0 42271 View" at bounding box center [862, 53] width 1391 height 34
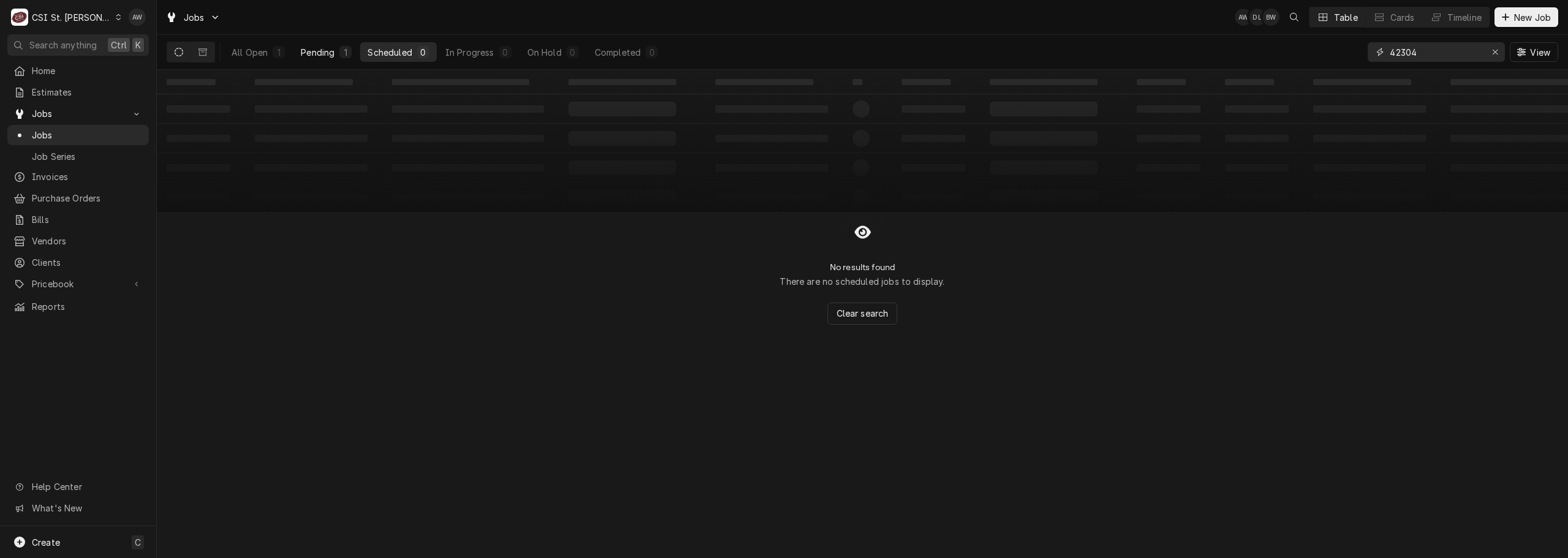
type input "42304"
click at [342, 55] on div "1" at bounding box center [345, 53] width 7 height 13
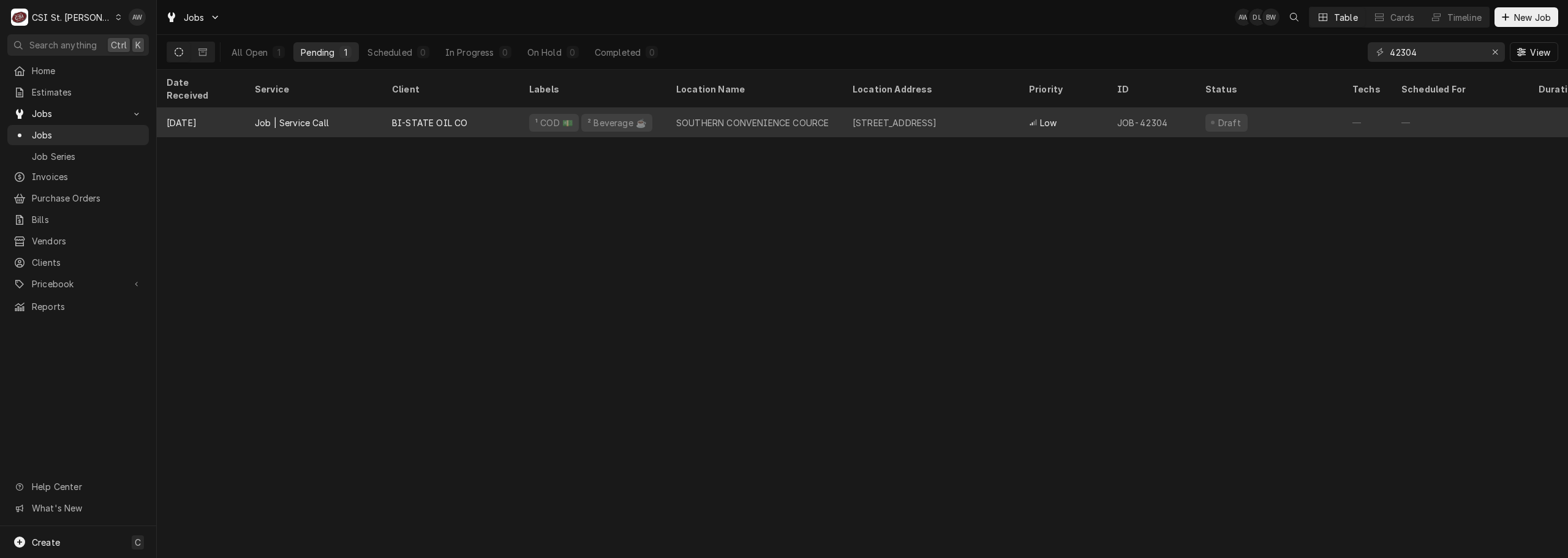
click at [674, 108] on div "SOUTHERN CONVENIENCE COURCE" at bounding box center [754, 123] width 176 height 30
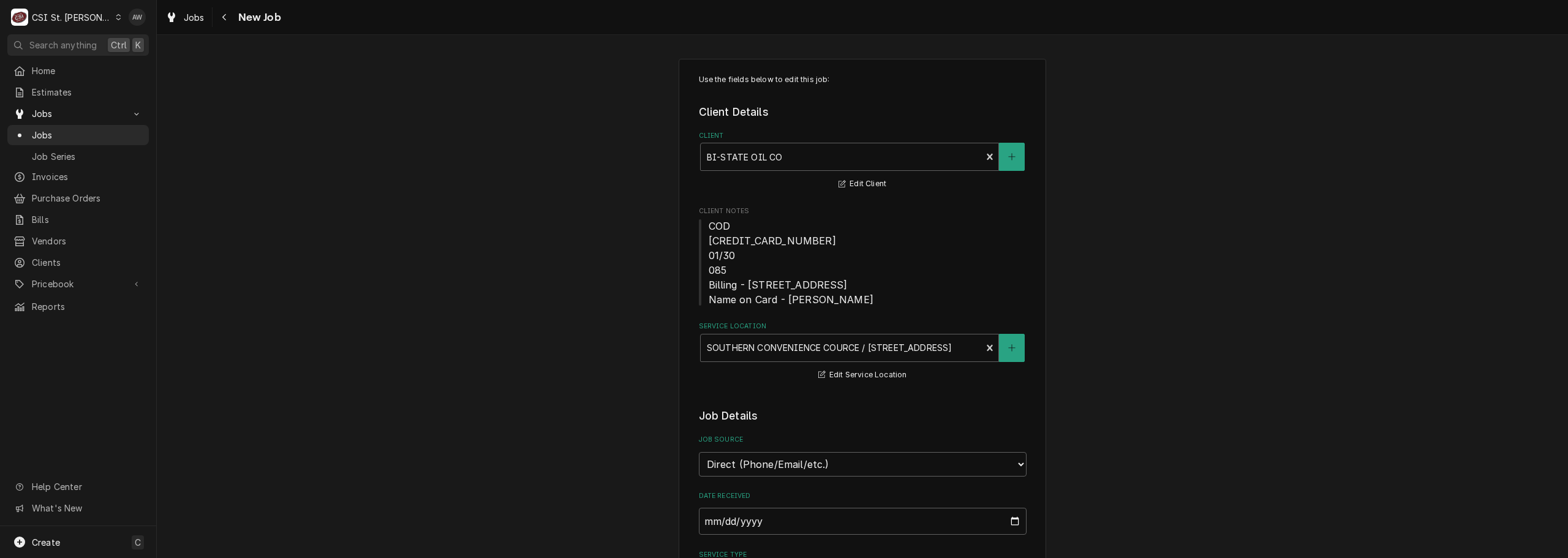
type textarea "x"
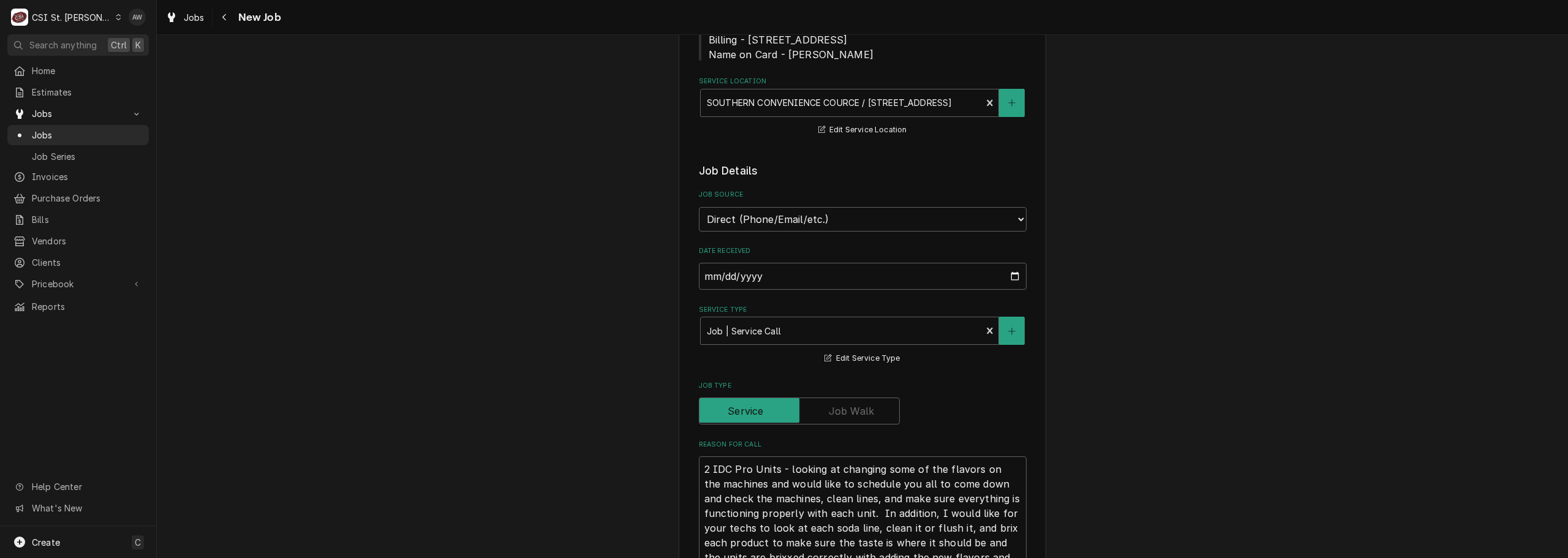
scroll to position [368, 0]
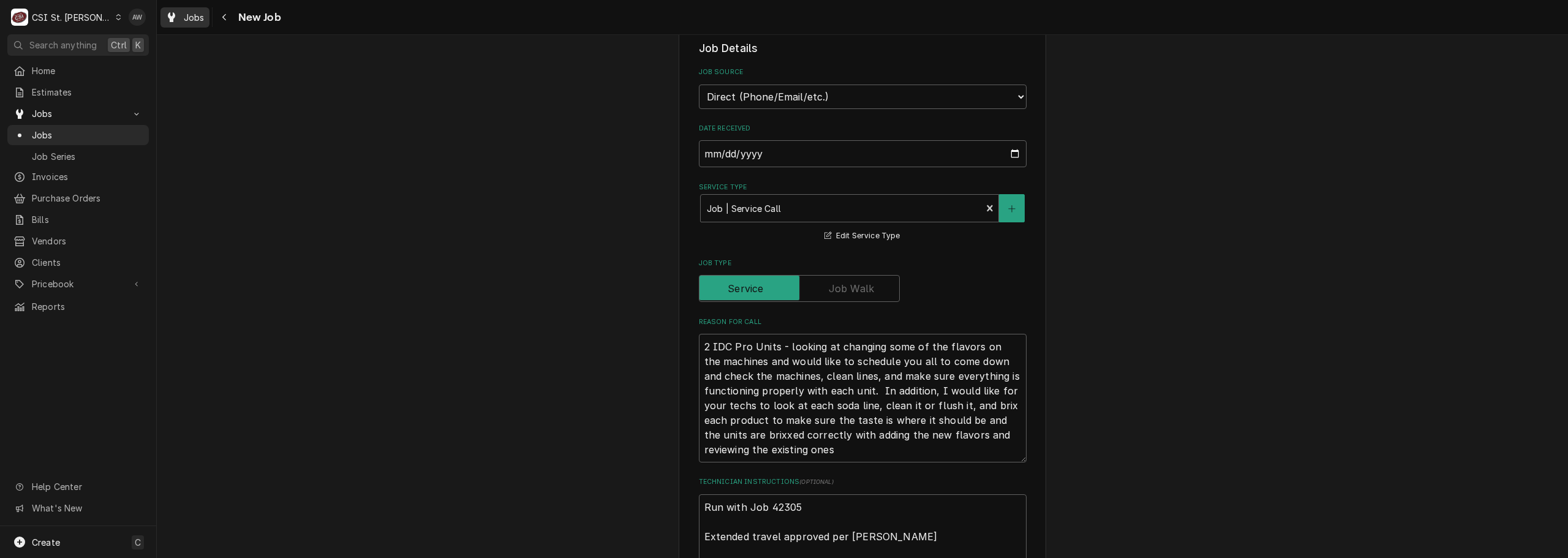
click at [184, 24] on div "Jobs" at bounding box center [185, 18] width 44 height 16
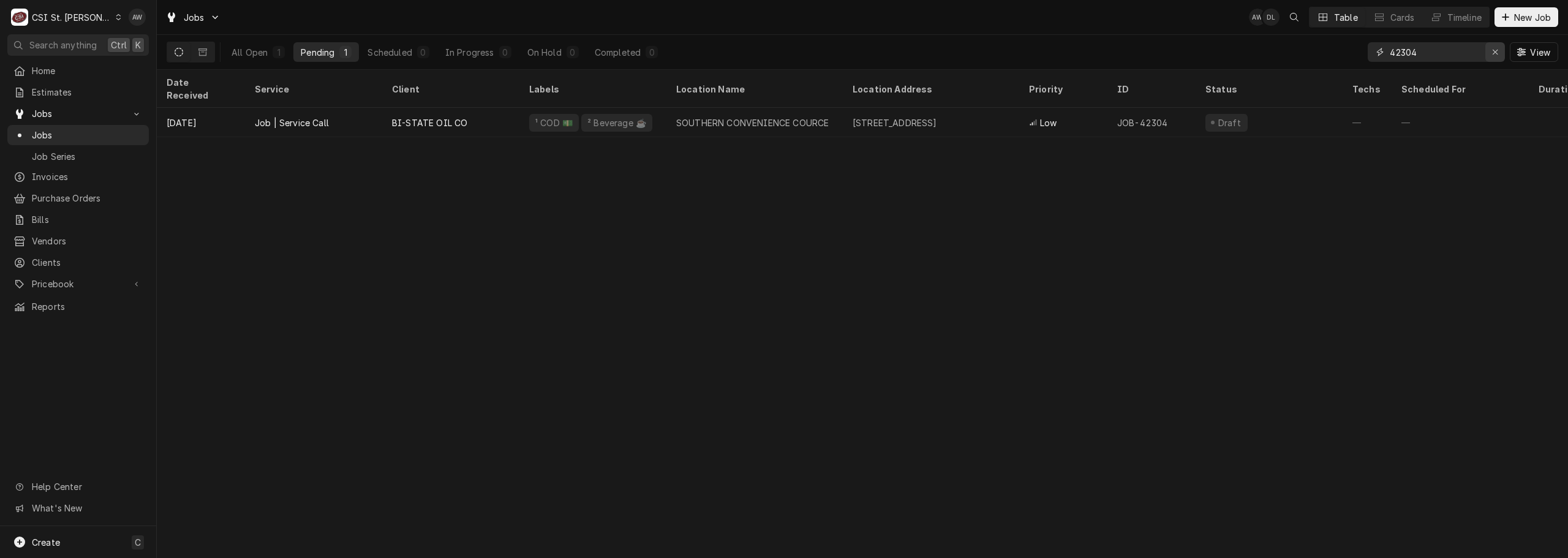
click at [1490, 54] on div "Erase input" at bounding box center [1495, 53] width 13 height 13
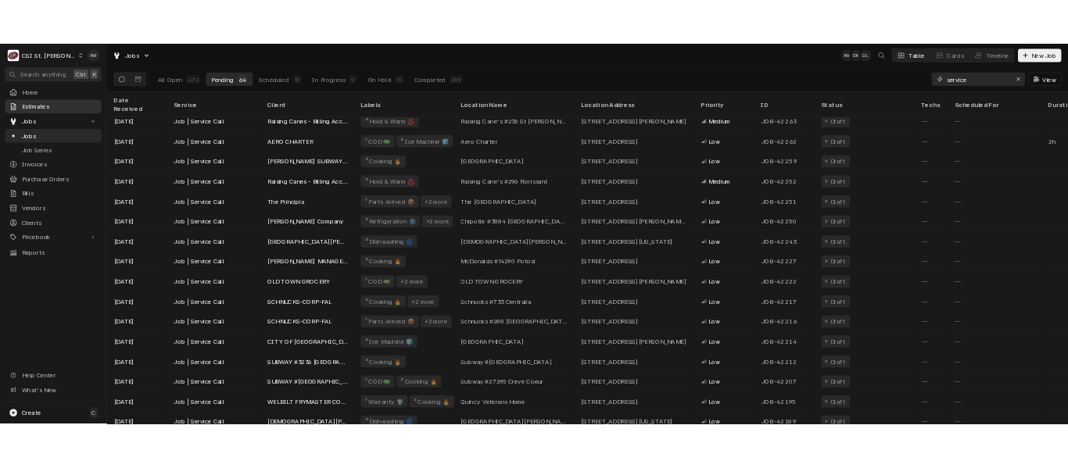
scroll to position [796, 0]
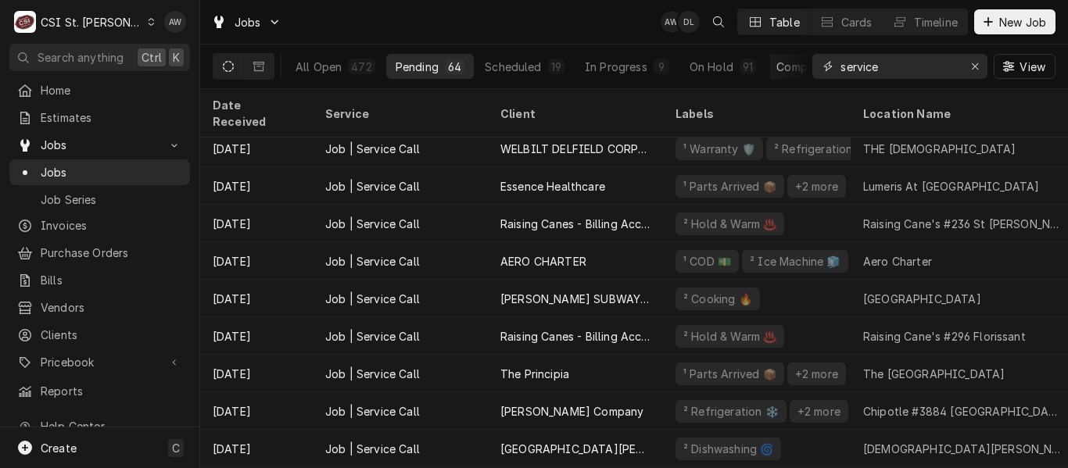
drag, startPoint x: 894, startPoint y: 72, endPoint x: 779, endPoint y: 76, distance: 115.8
click at [779, 76] on div "All Open 472 Pending 64 Scheduled 19 In Progress 9 On Hold 91 Completed 289 ser…" at bounding box center [634, 67] width 843 height 44
paste input "41890"
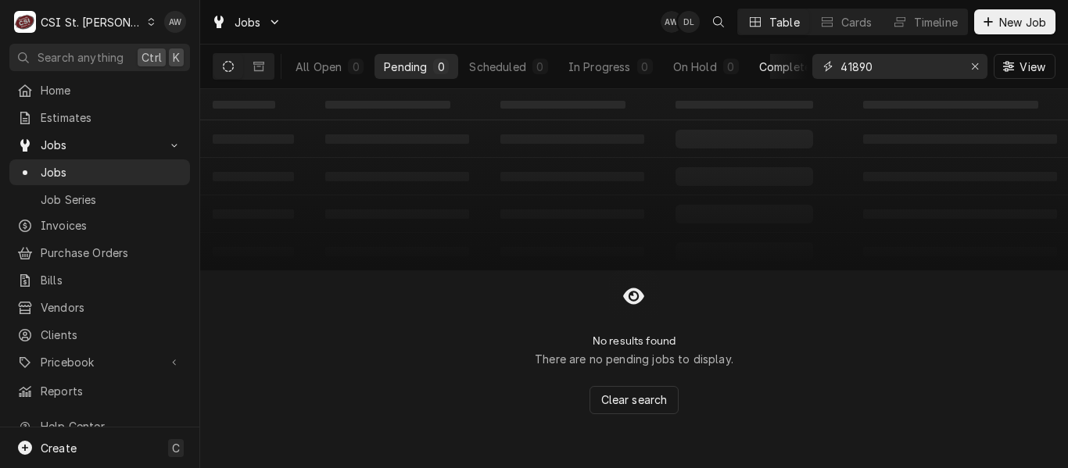
type input "41890"
click at [762, 69] on div "Completed" at bounding box center [788, 67] width 59 height 16
click at [265, 64] on button "Dynamic Content Wrapper" at bounding box center [259, 66] width 30 height 25
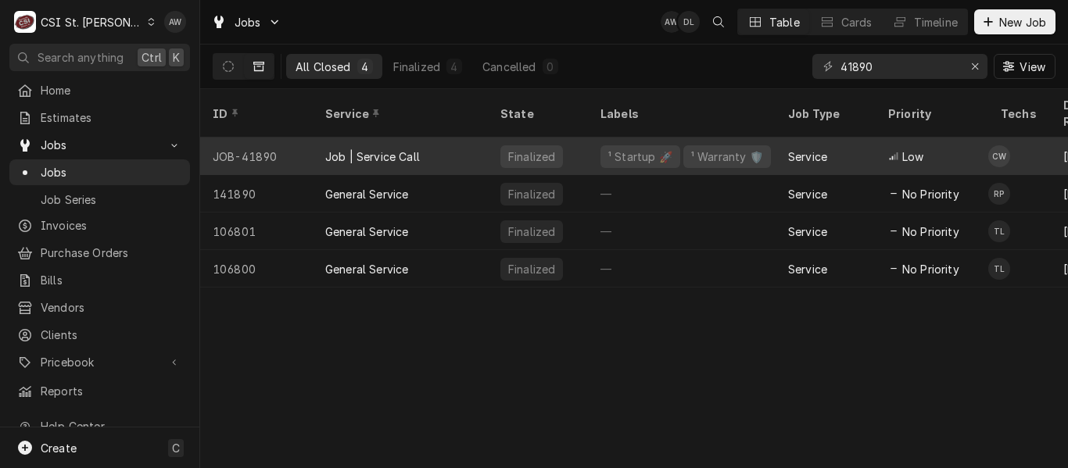
click at [399, 149] on div "Job | Service Call" at bounding box center [372, 157] width 95 height 16
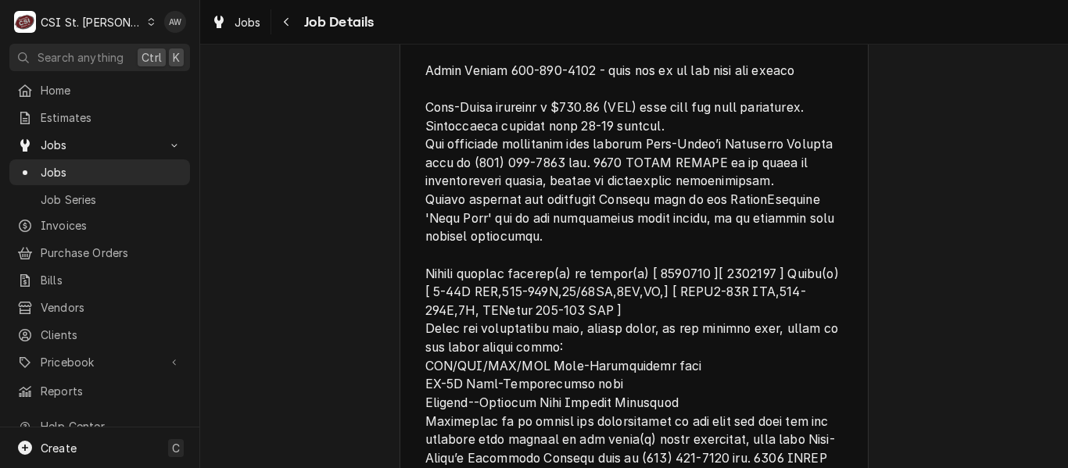
scroll to position [974, 0]
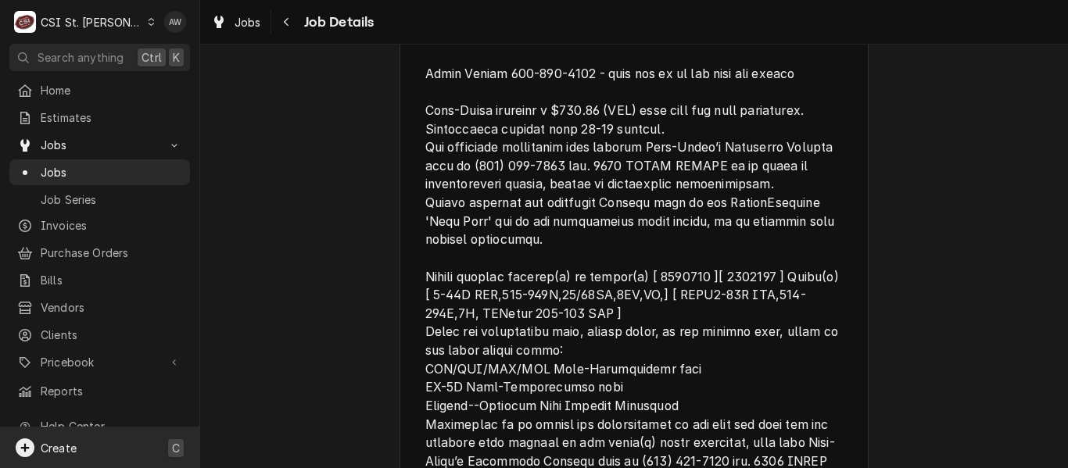
click at [142, 443] on div "Create C" at bounding box center [99, 448] width 199 height 41
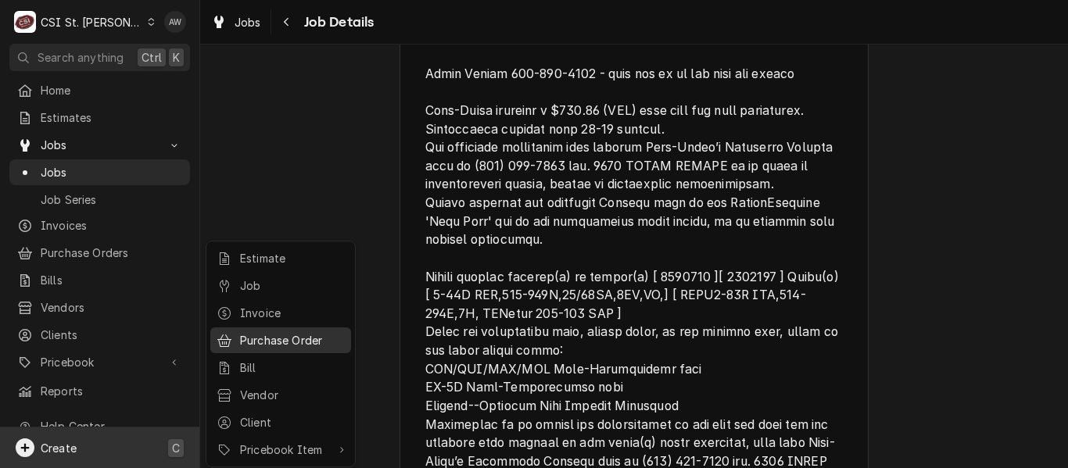
click at [239, 336] on div "Purchase Order" at bounding box center [280, 341] width 134 height 20
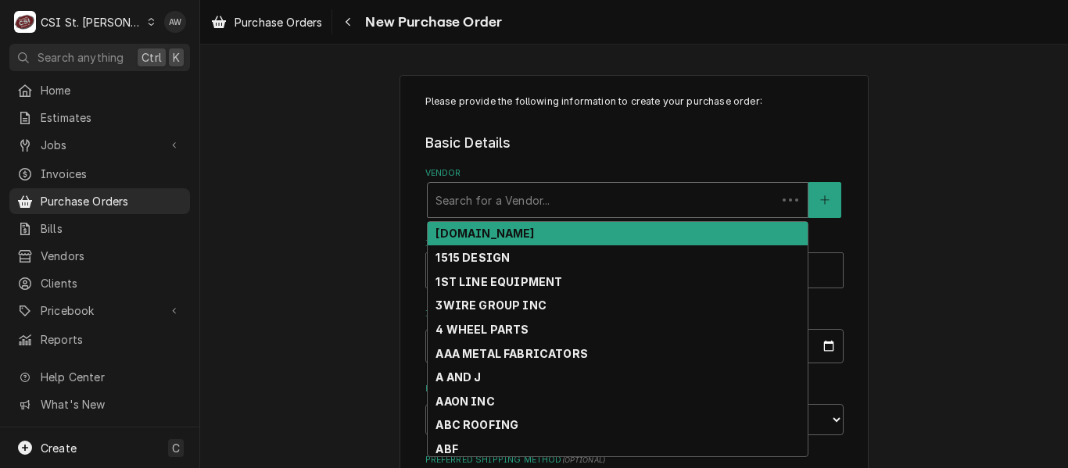
click at [464, 194] on div "Vendor" at bounding box center [601, 200] width 333 height 28
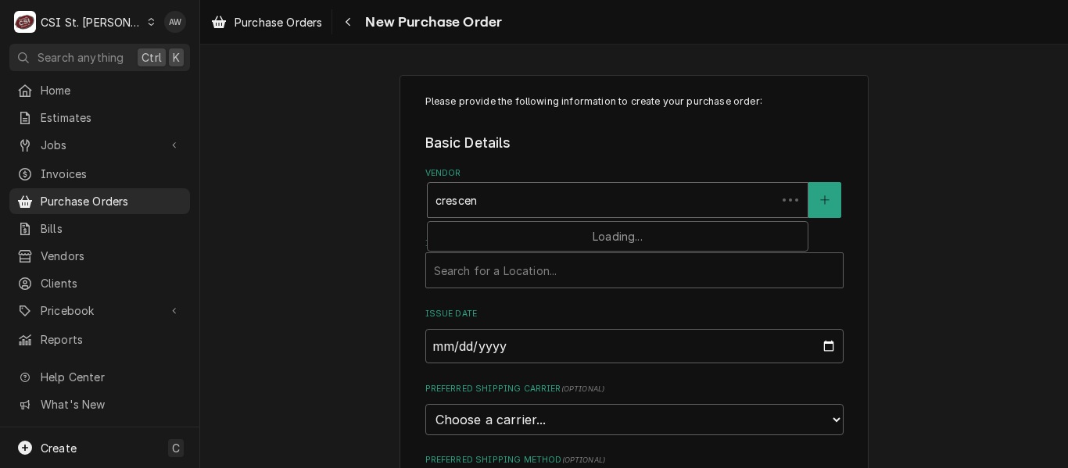
type input "crescent"
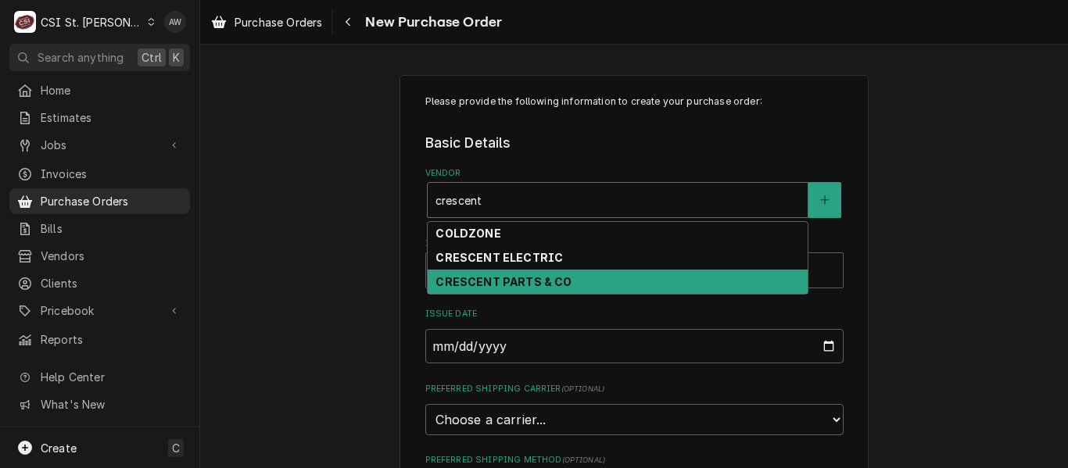
click at [482, 274] on div "CRESCENT PARTS & CO" at bounding box center [618, 282] width 380 height 24
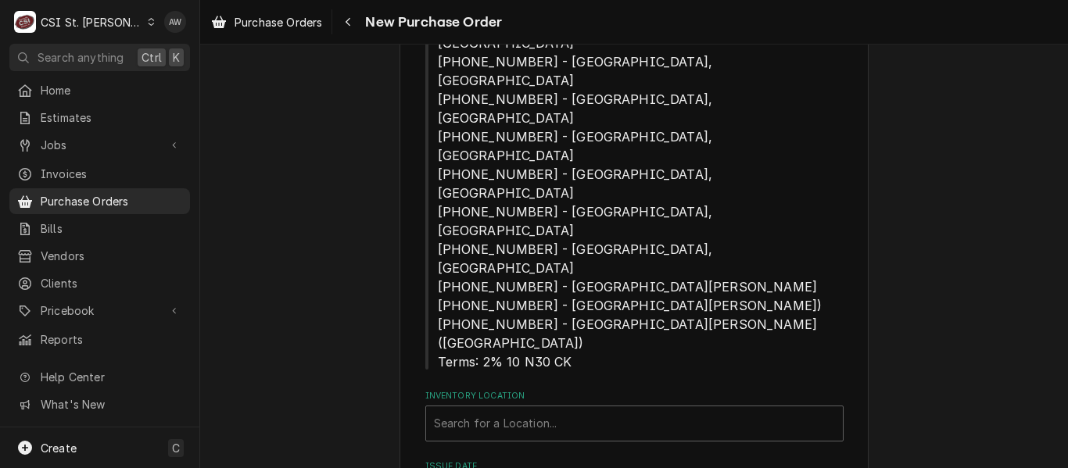
scroll to position [425, 0]
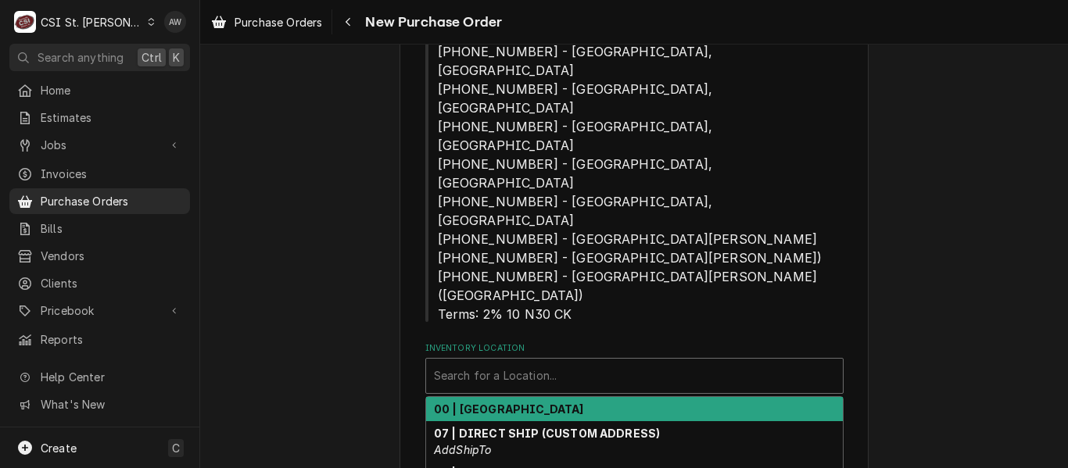
click at [474, 362] on div "Inventory Location" at bounding box center [634, 376] width 401 height 28
click at [474, 403] on strong "00 | [GEOGRAPHIC_DATA]" at bounding box center [509, 409] width 150 height 13
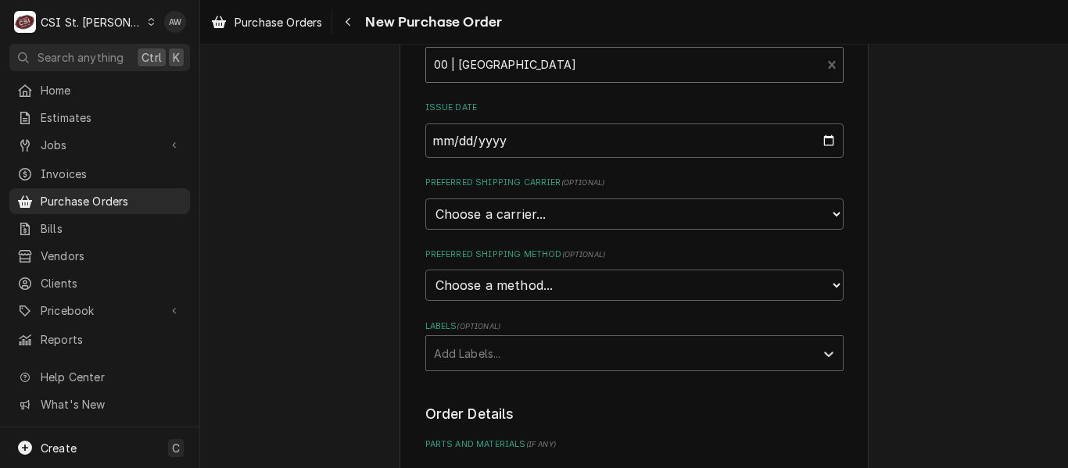
scroll to position [786, 0]
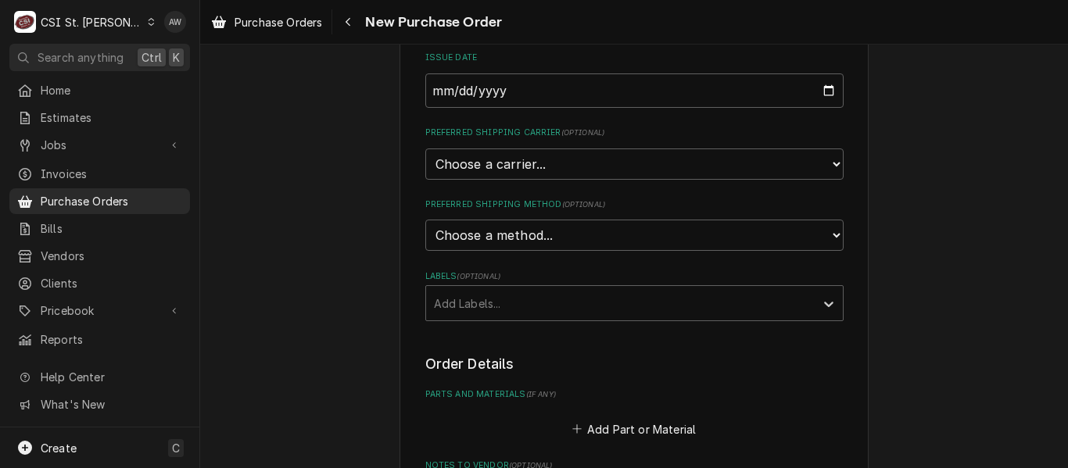
type textarea "x"
type textarea "d"
type textarea "x"
type textarea "da"
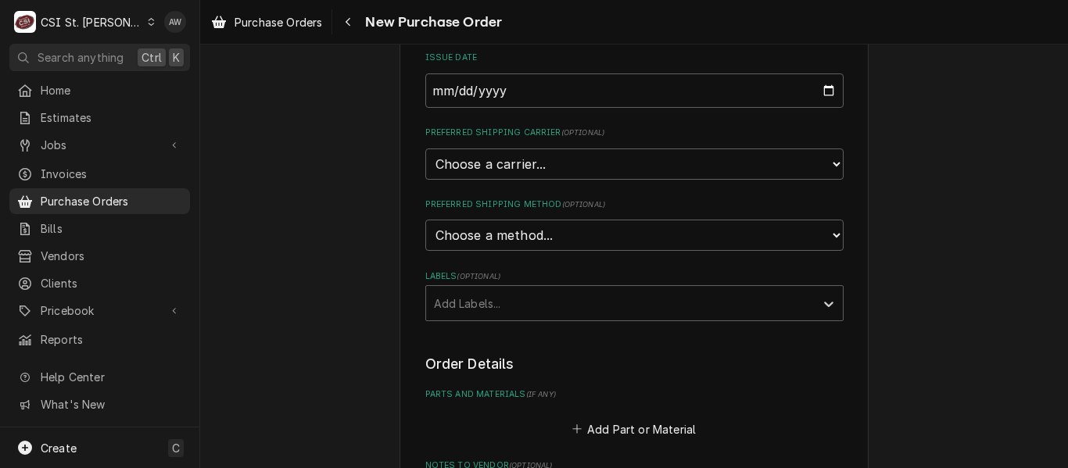
type textarea "x"
type textarea "dav"
type textarea "x"
type textarea "davi"
type textarea "x"
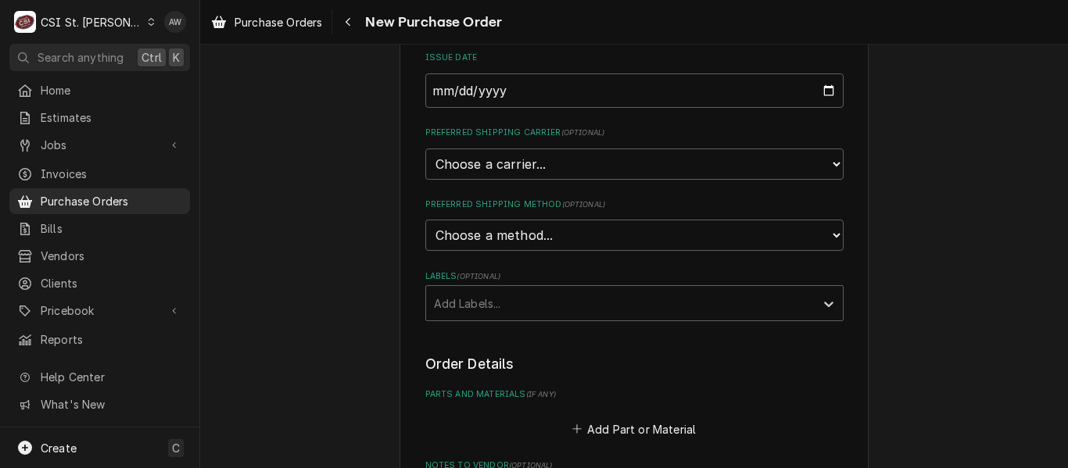
type textarea "[PERSON_NAME]"
type textarea "x"
type textarea "[PERSON_NAME]"
type textarea "x"
type textarea "[PERSON_NAME]"
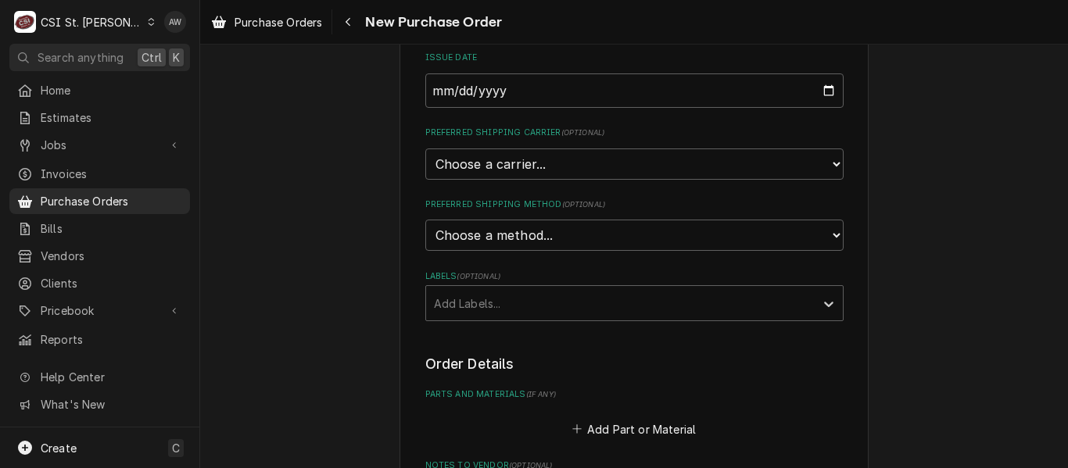
type textarea "x"
type textarea "[PERSON_NAME] for"
type textarea "x"
type textarea "[PERSON_NAME]"
type textarea "x"
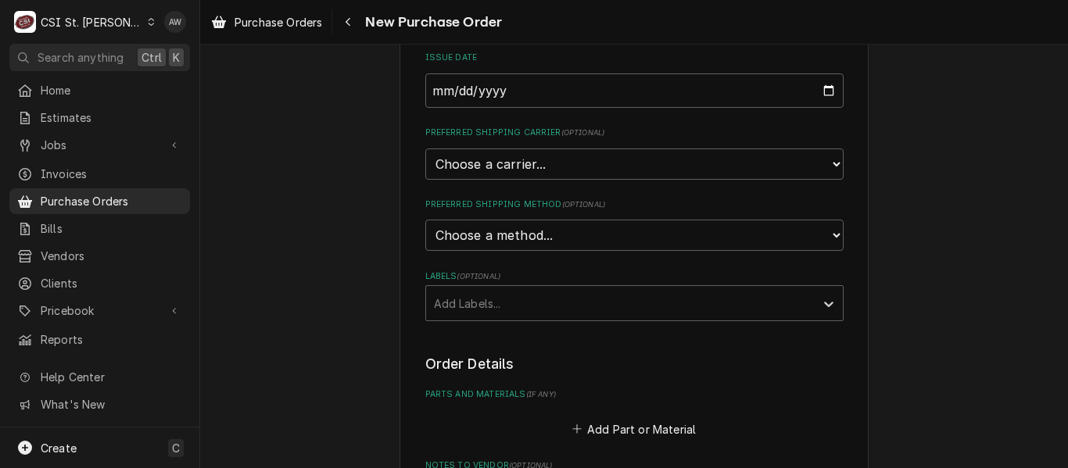
scroll to position [952, 0]
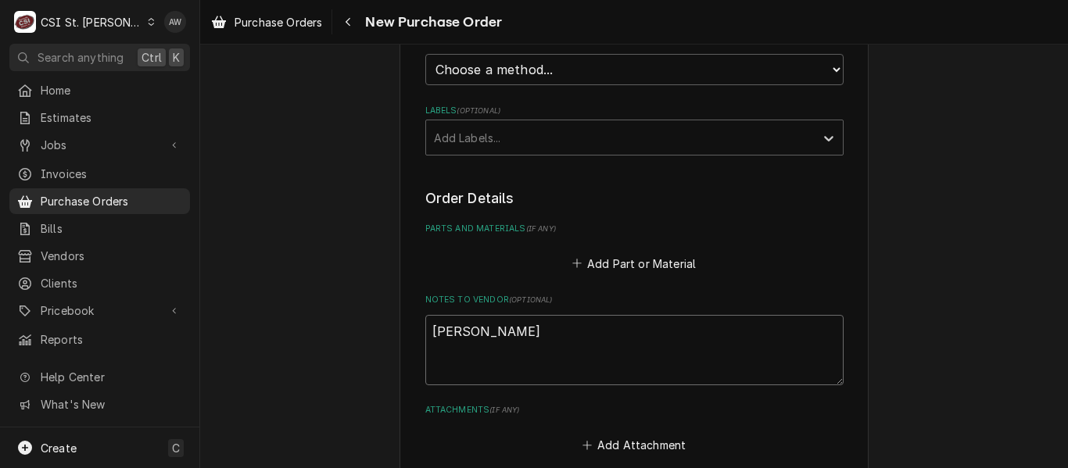
type textarea "[PERSON_NAME]"
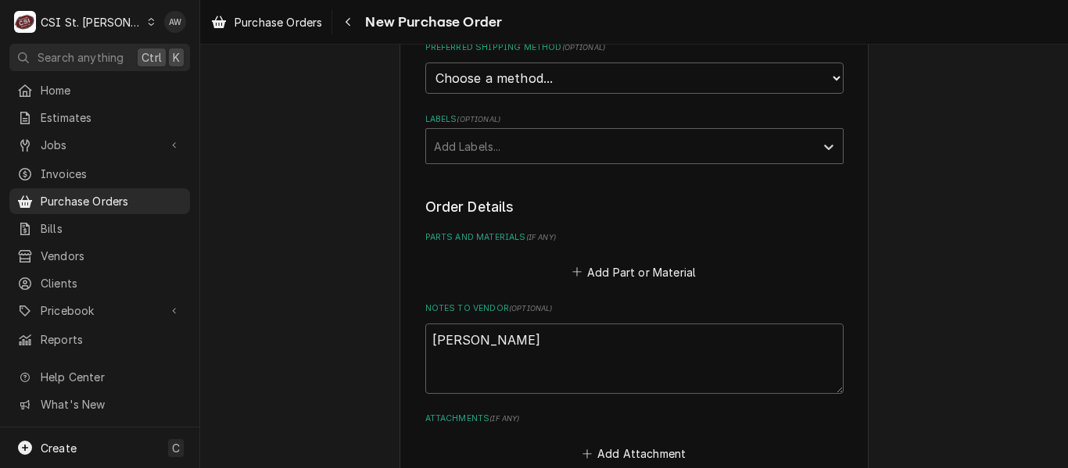
type textarea "x"
